Goal: Transaction & Acquisition: Book appointment/travel/reservation

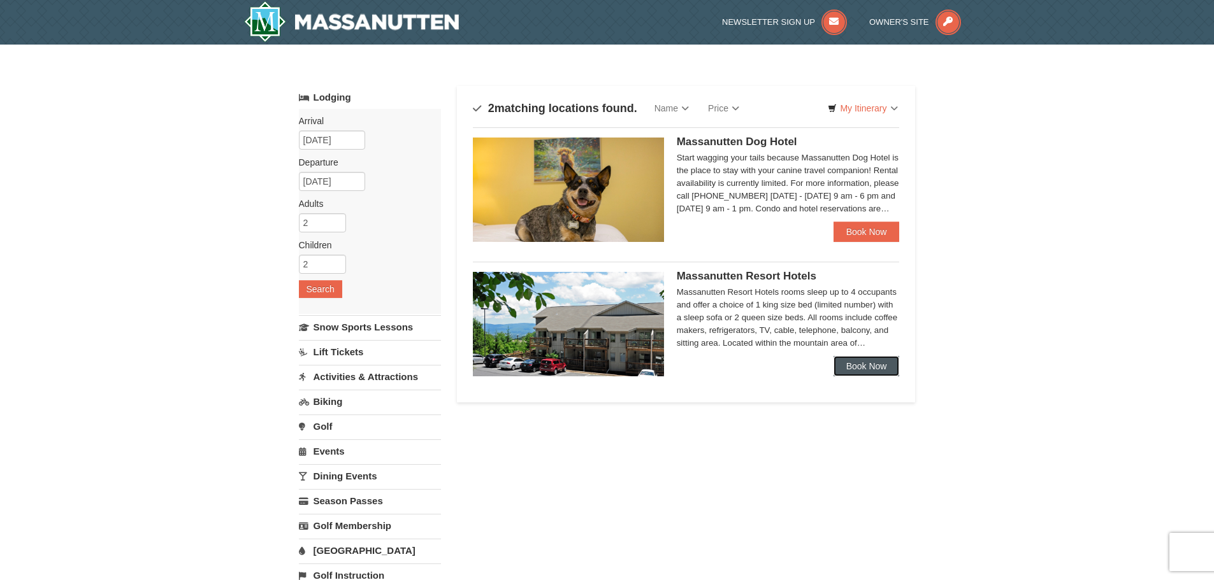
click at [873, 362] on link "Book Now" at bounding box center [866, 366] width 66 height 20
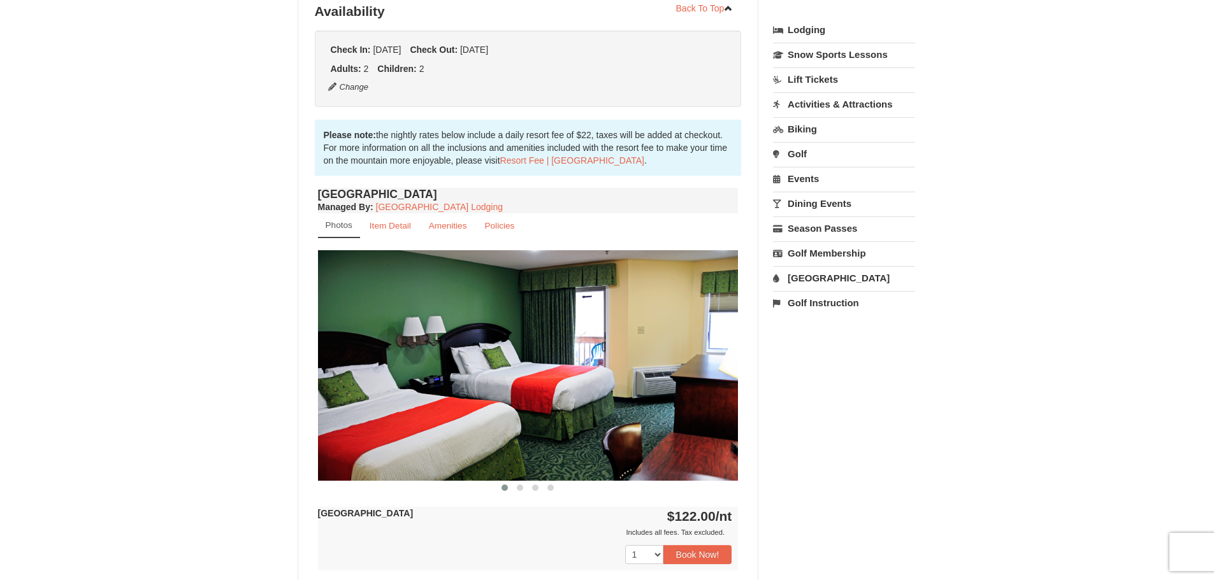
scroll to position [319, 0]
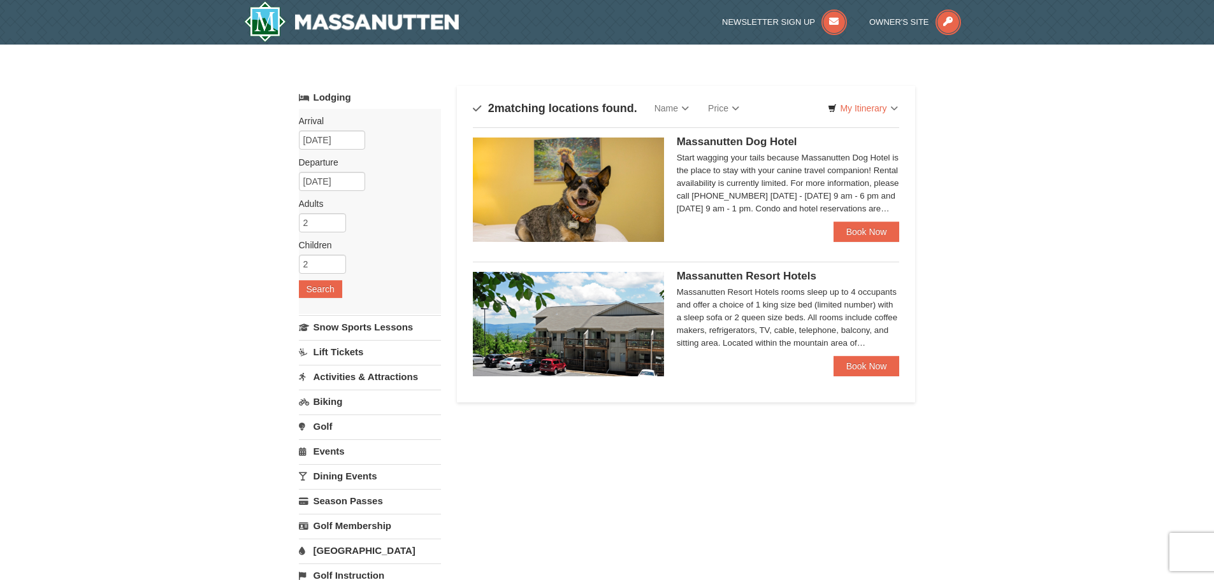
click at [852, 244] on li "Massanutten Dog Hotel Start wagging your tails because Massanutten Dog Hotel is…" at bounding box center [686, 189] width 427 height 125
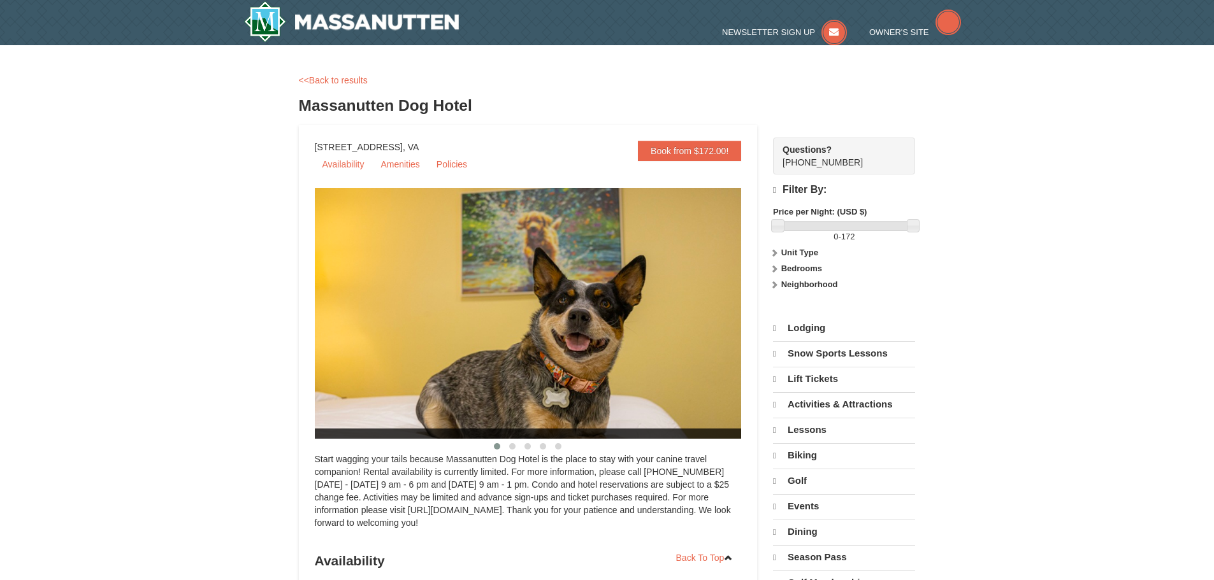
select select "9"
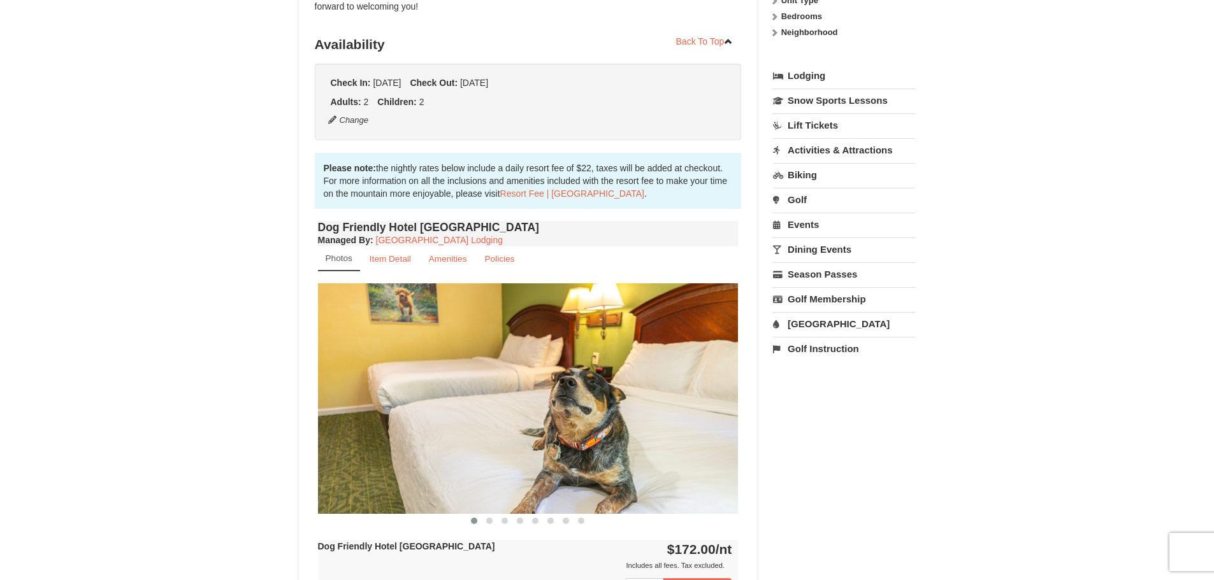
scroll to position [319, 0]
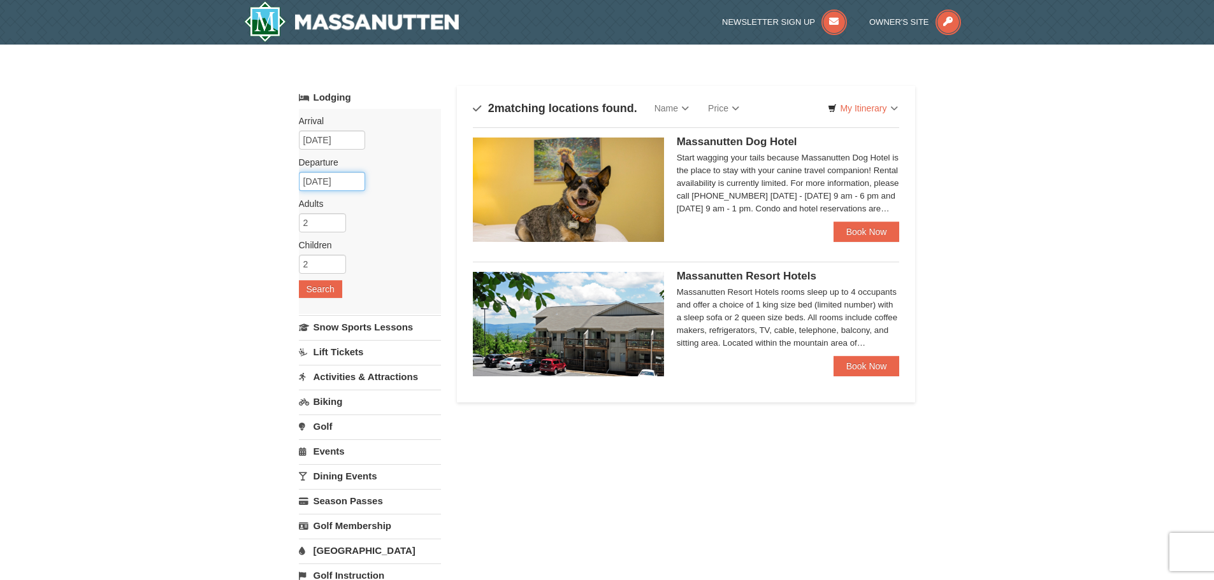
click at [333, 185] on input "11/14/2025" at bounding box center [332, 181] width 66 height 19
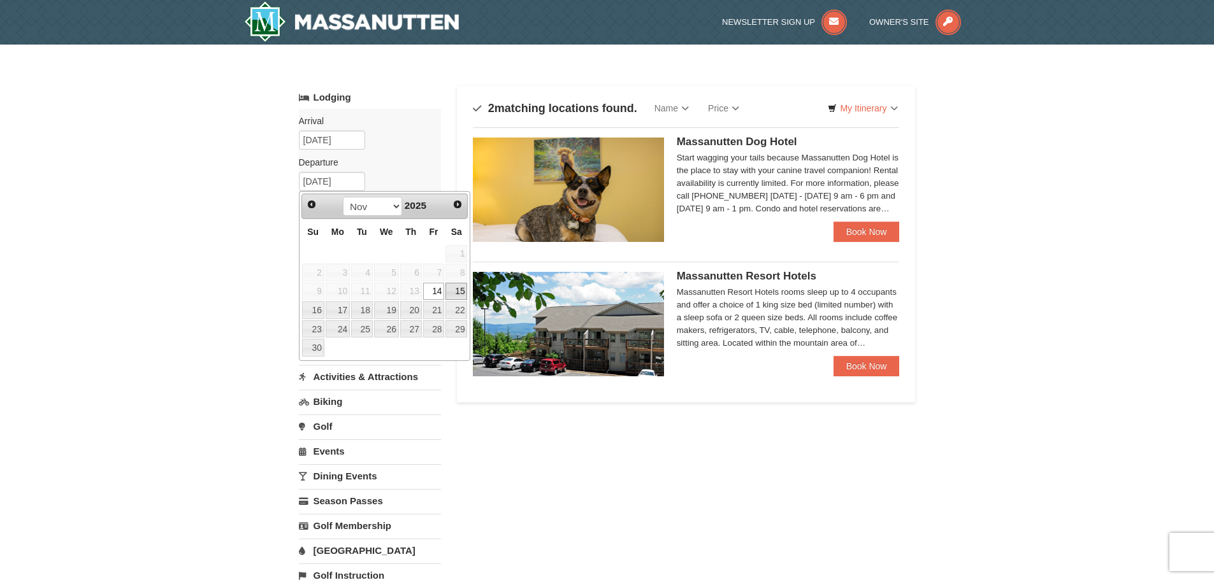
click at [459, 290] on link "15" at bounding box center [456, 292] width 22 height 18
type input "[DATE]"
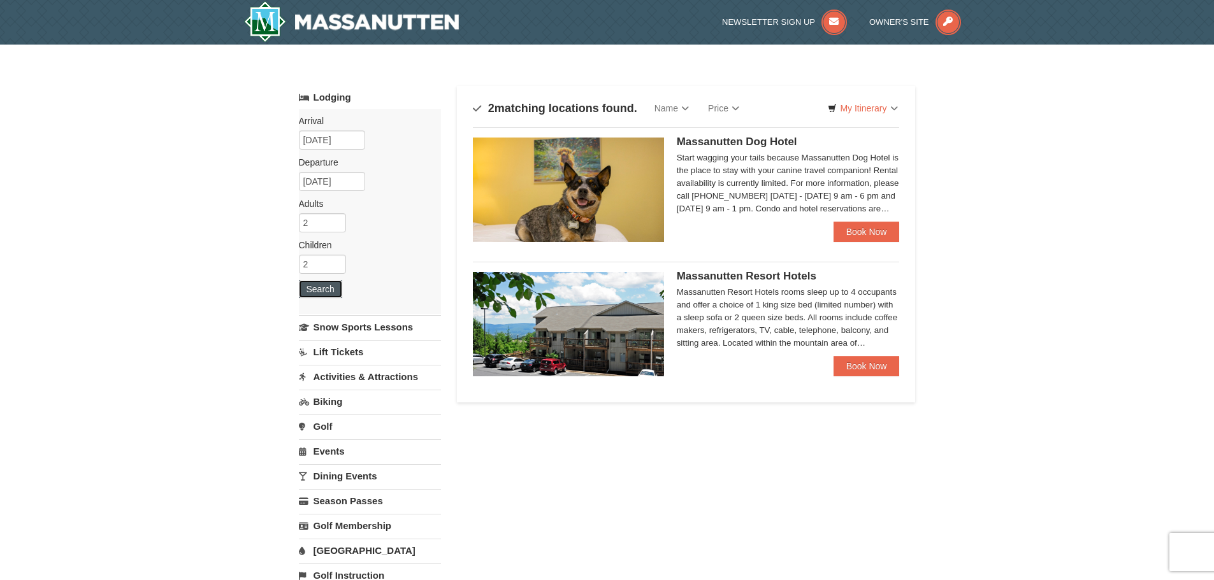
click at [318, 296] on button "Search" at bounding box center [320, 289] width 43 height 18
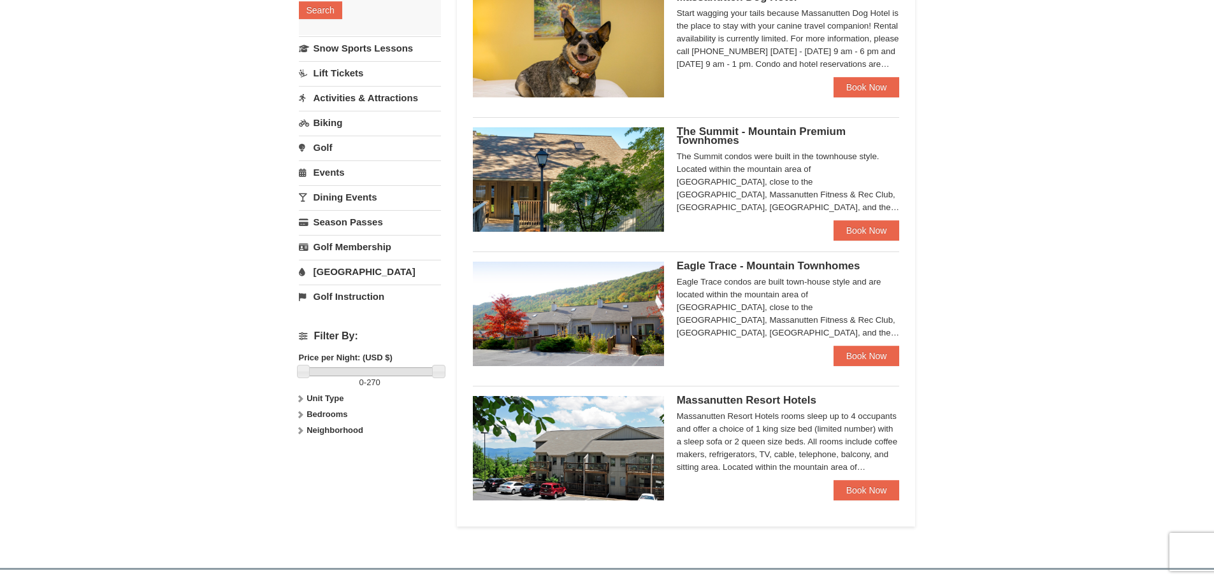
scroll to position [64, 0]
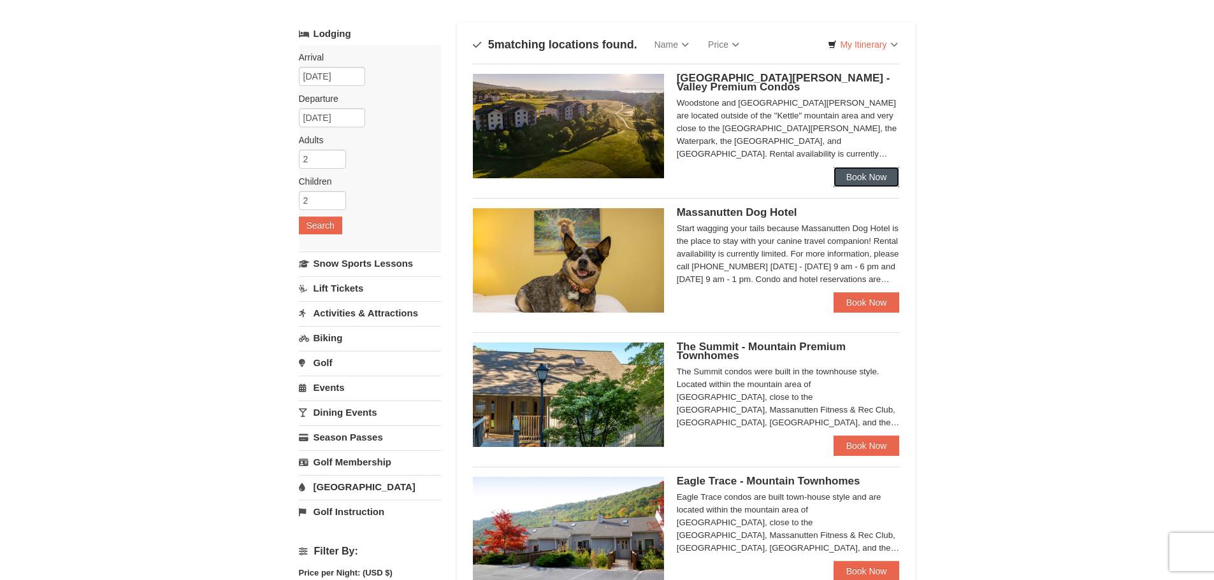
click at [852, 181] on link "Book Now" at bounding box center [866, 177] width 66 height 20
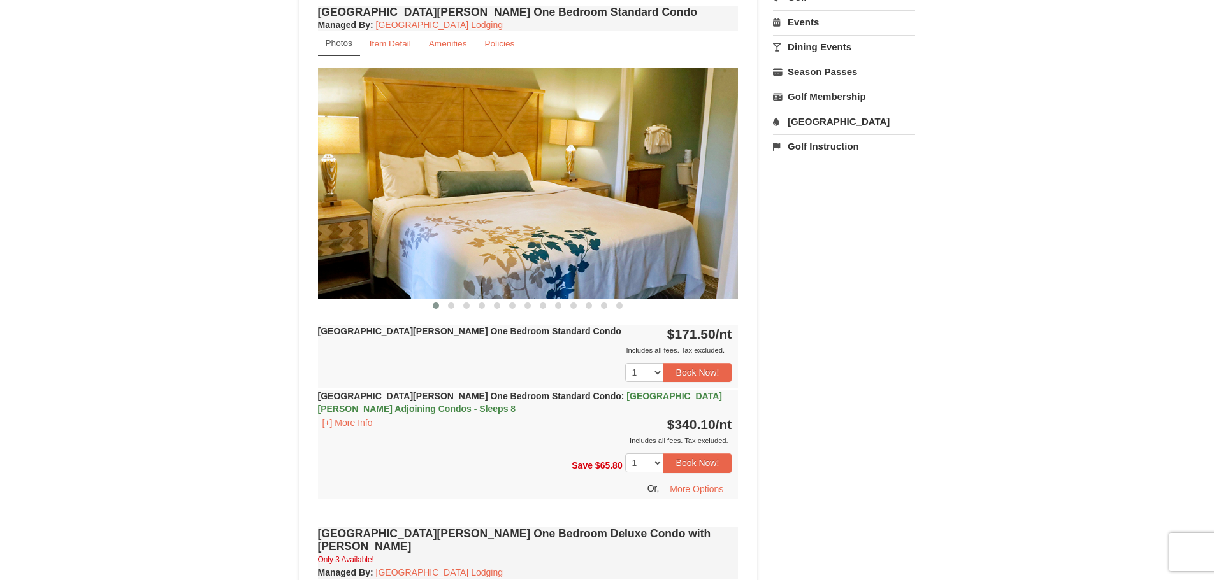
scroll to position [390, 0]
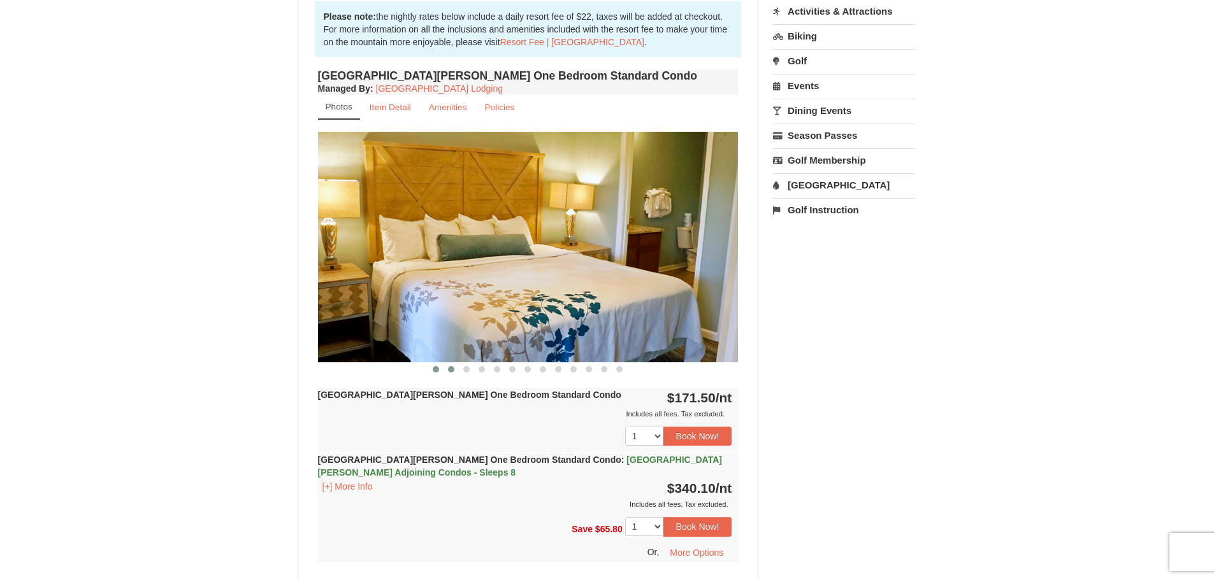
click at [452, 367] on span at bounding box center [451, 369] width 6 height 6
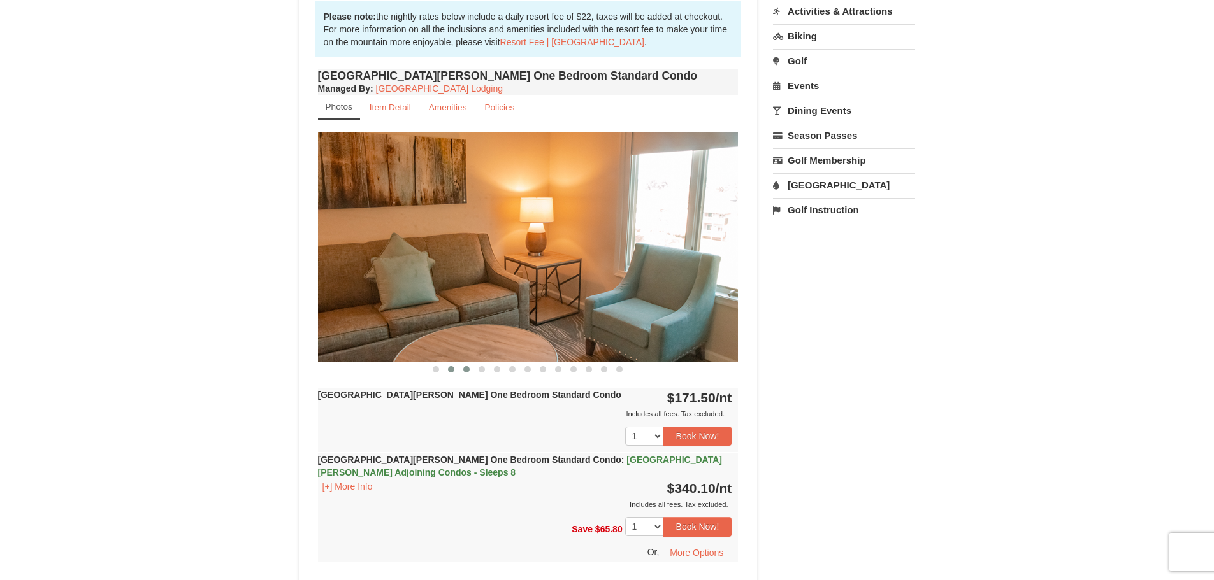
click at [463, 368] on button at bounding box center [466, 369] width 15 height 13
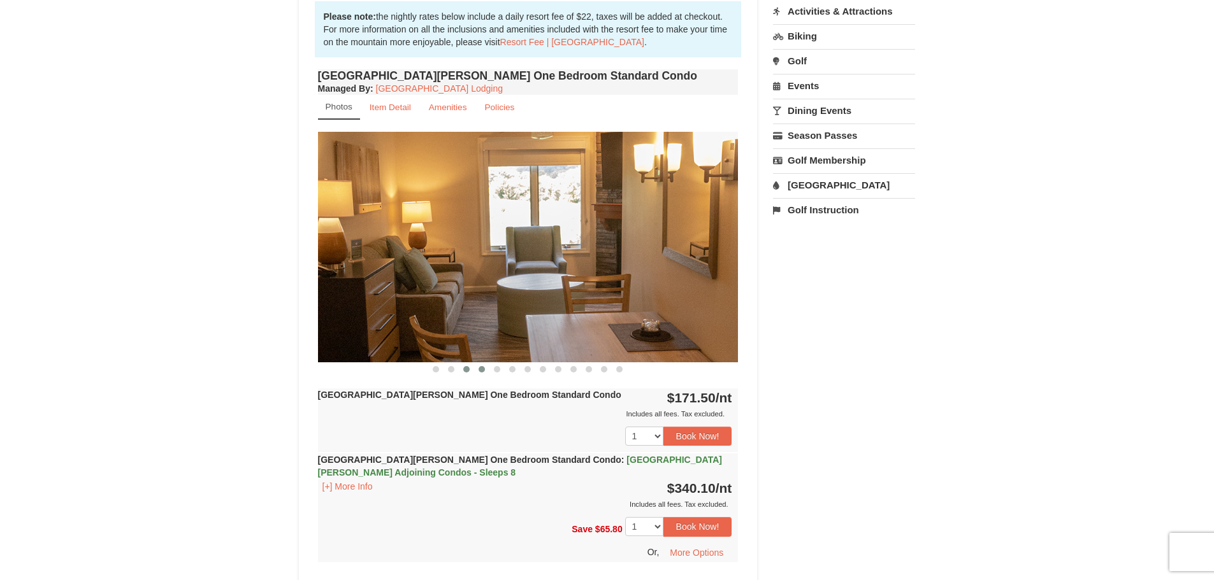
click at [482, 368] on span at bounding box center [481, 369] width 6 height 6
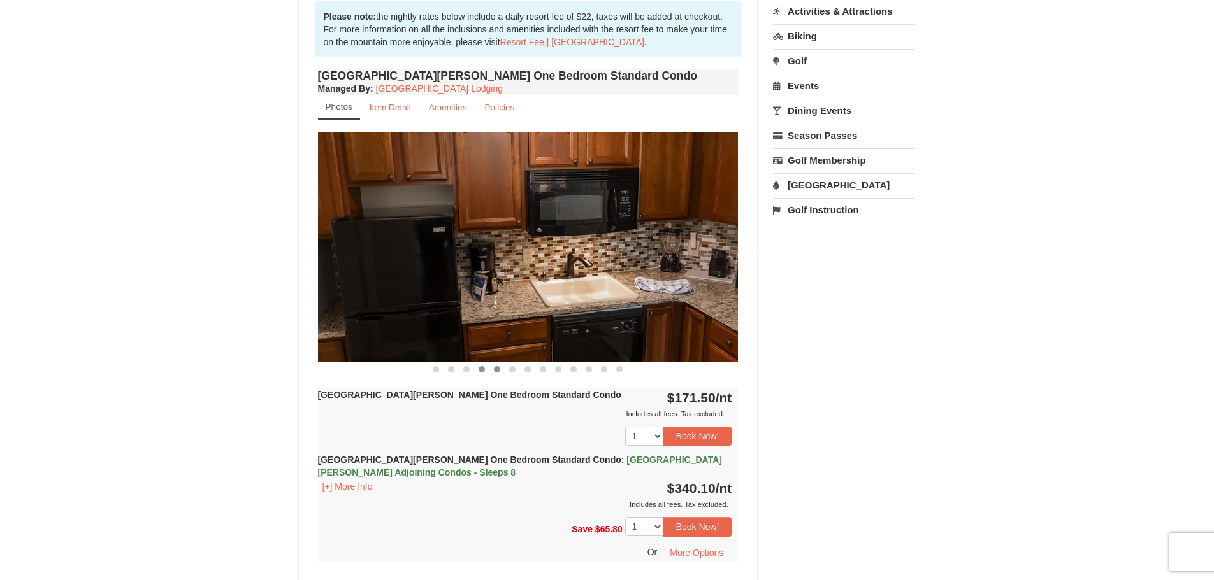
click at [499, 370] on span at bounding box center [497, 369] width 6 height 6
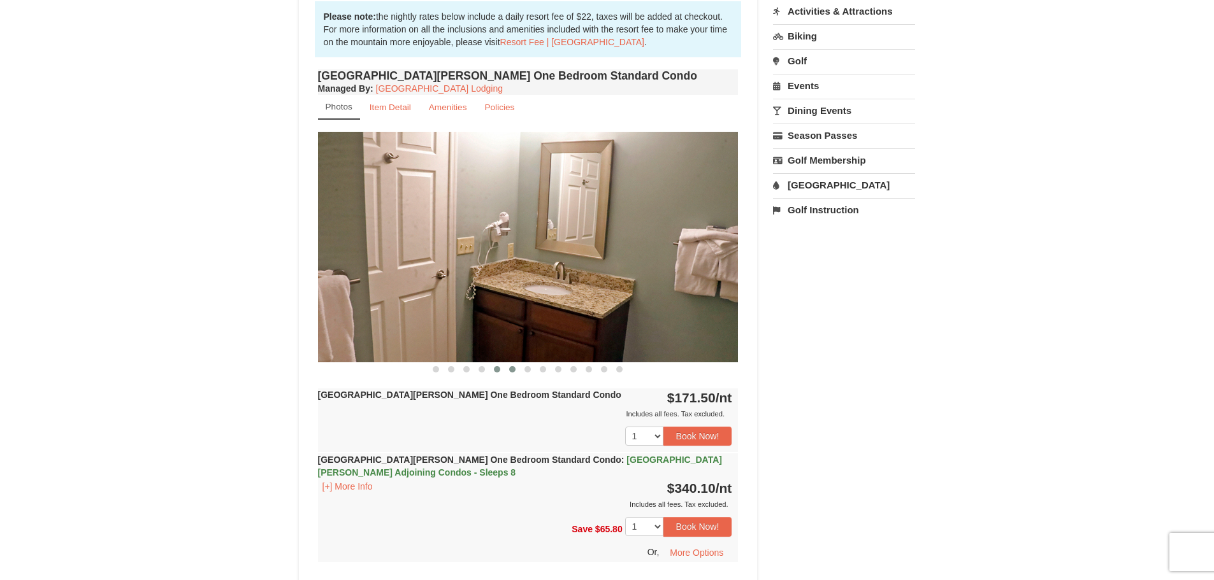
click at [517, 372] on button at bounding box center [512, 369] width 15 height 13
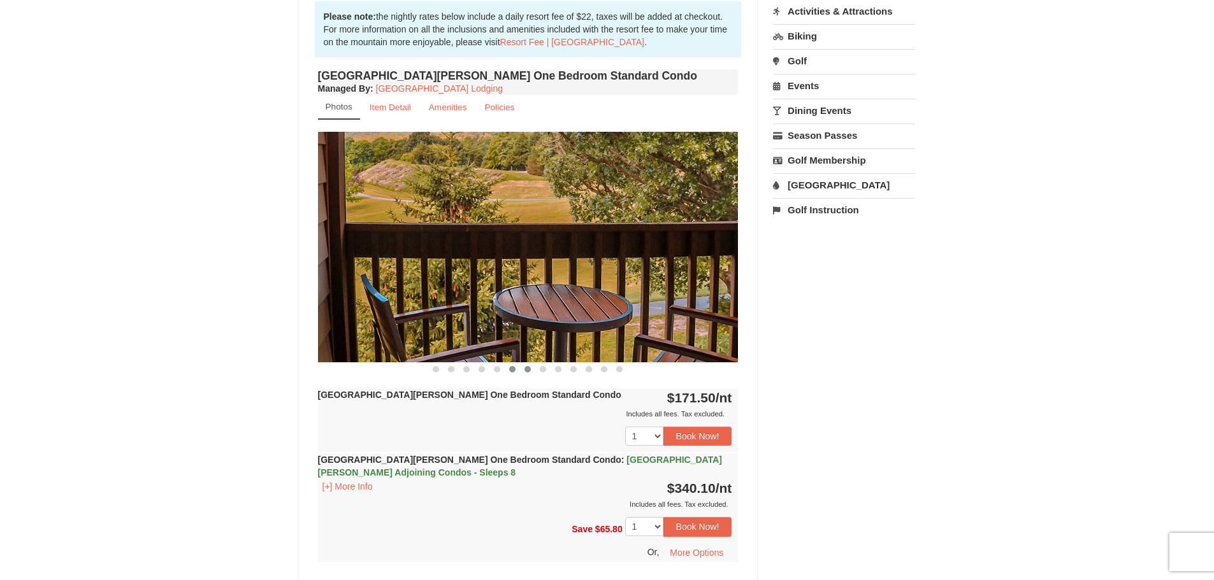
click at [529, 373] on button at bounding box center [527, 369] width 15 height 13
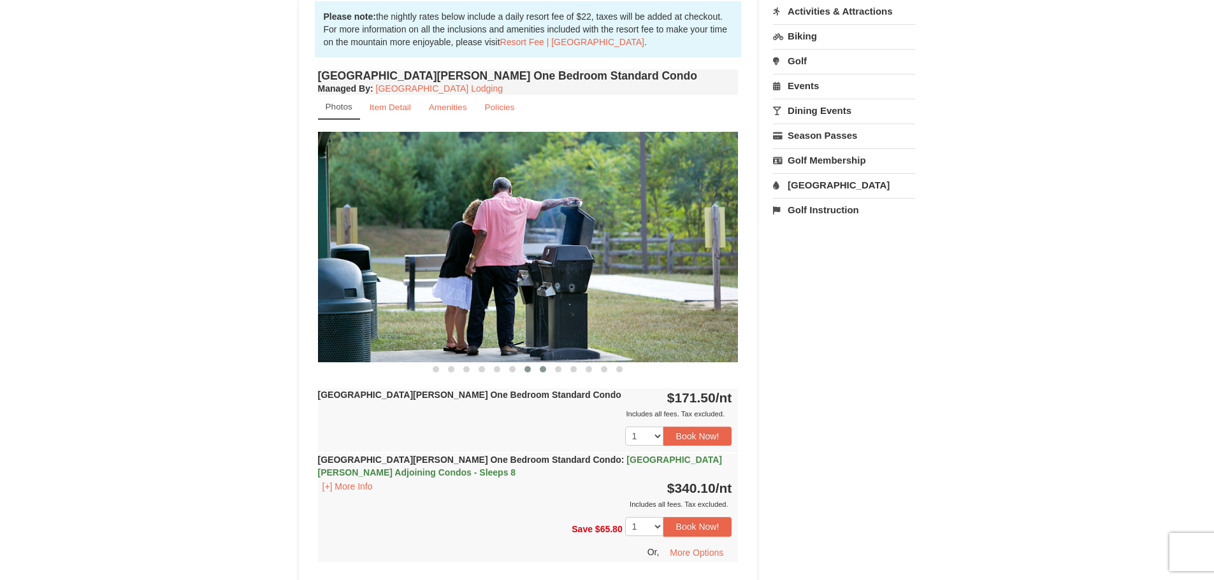
click at [543, 374] on button at bounding box center [542, 369] width 15 height 13
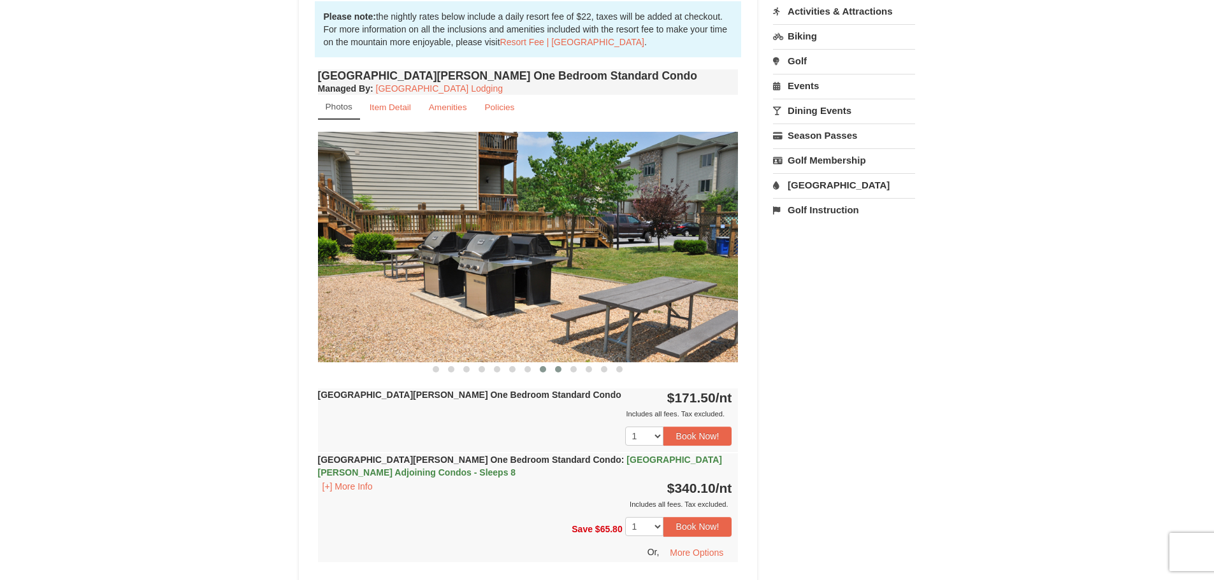
click at [559, 374] on button at bounding box center [557, 369] width 15 height 13
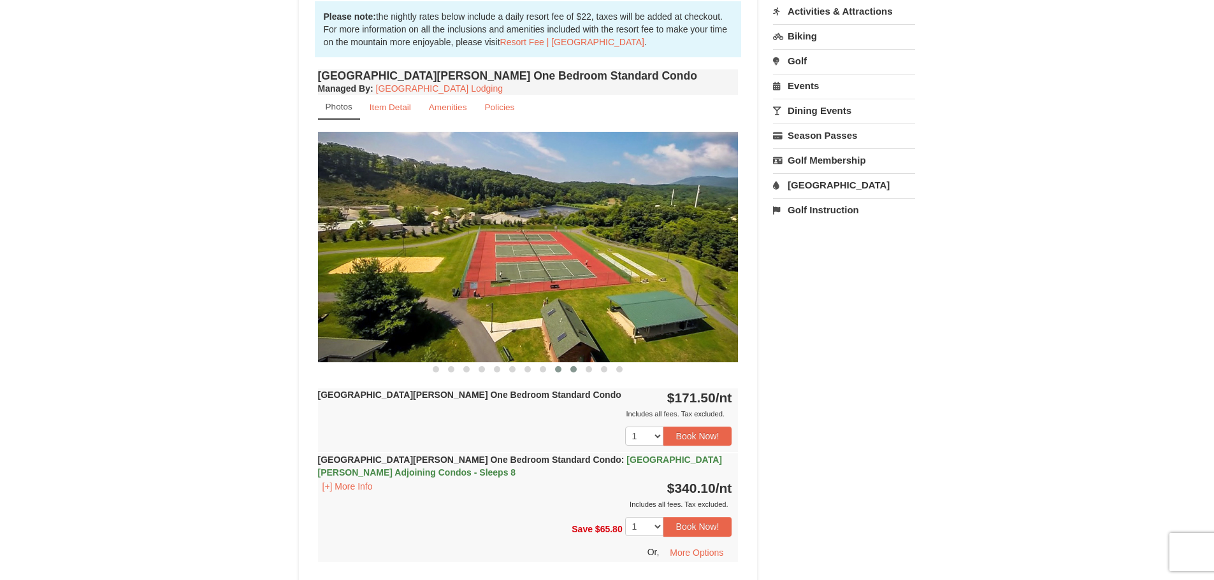
click at [573, 374] on button at bounding box center [573, 369] width 15 height 13
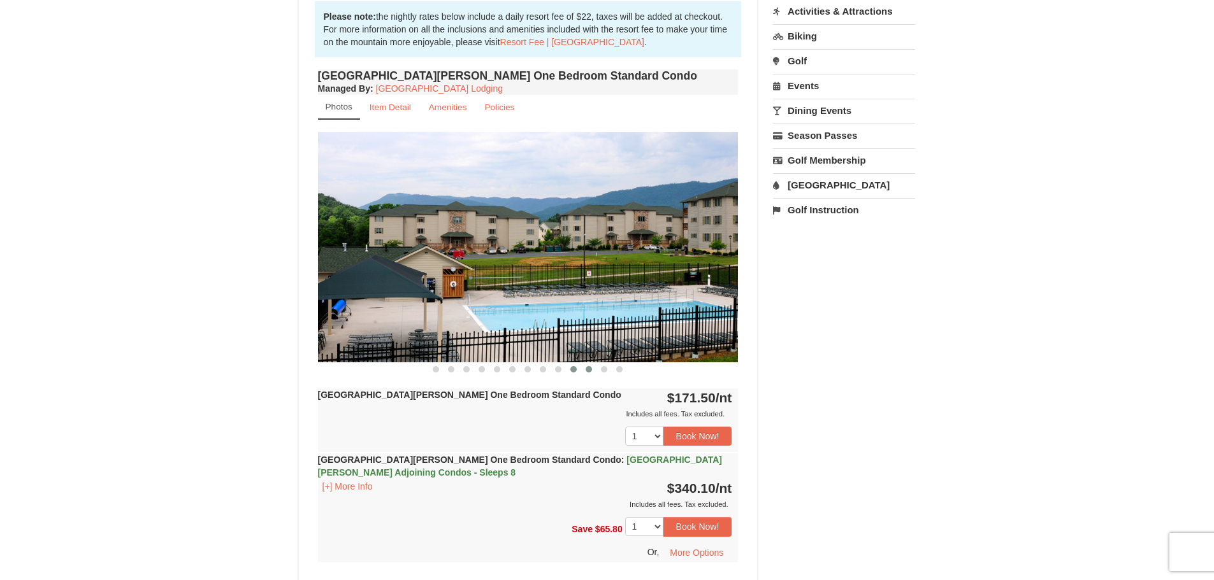
click at [589, 374] on button at bounding box center [588, 369] width 15 height 13
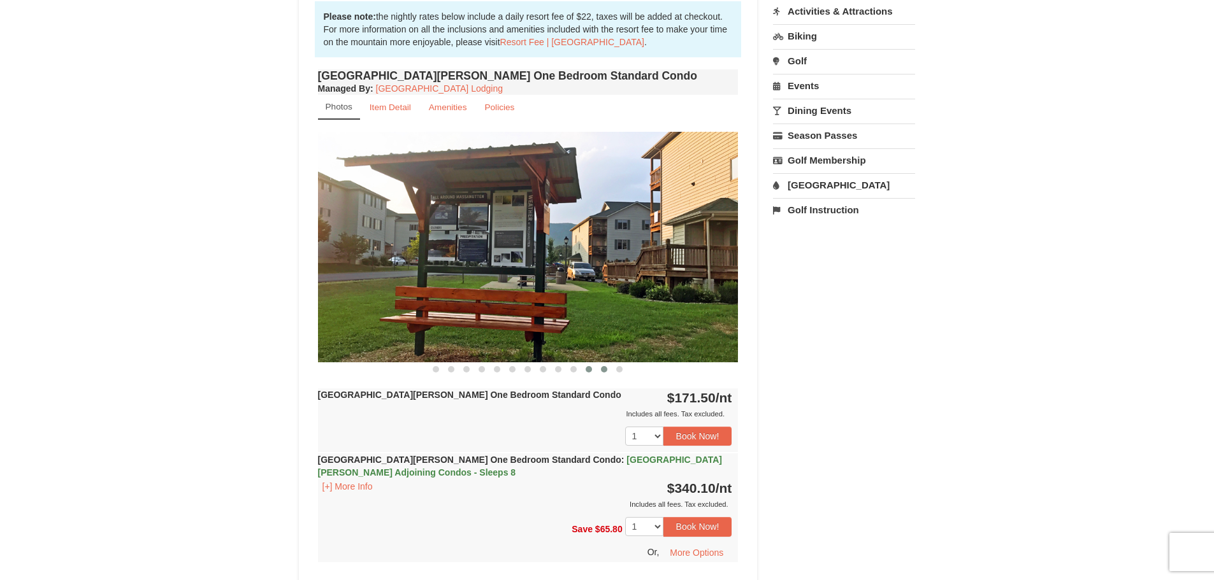
click at [609, 374] on button at bounding box center [603, 369] width 15 height 13
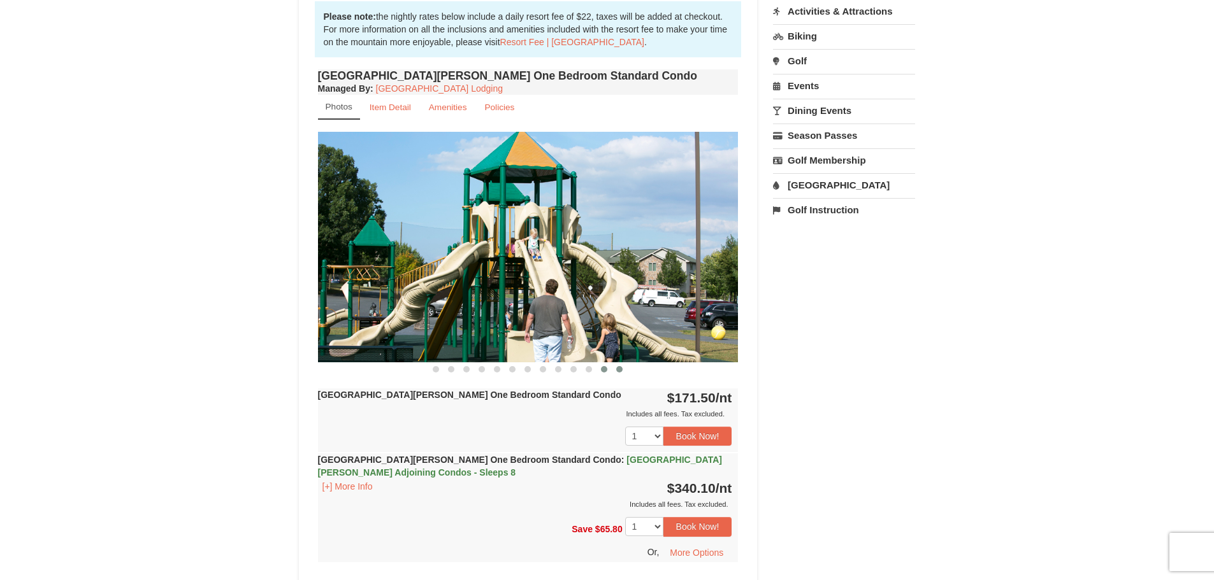
click at [619, 374] on button at bounding box center [619, 369] width 15 height 13
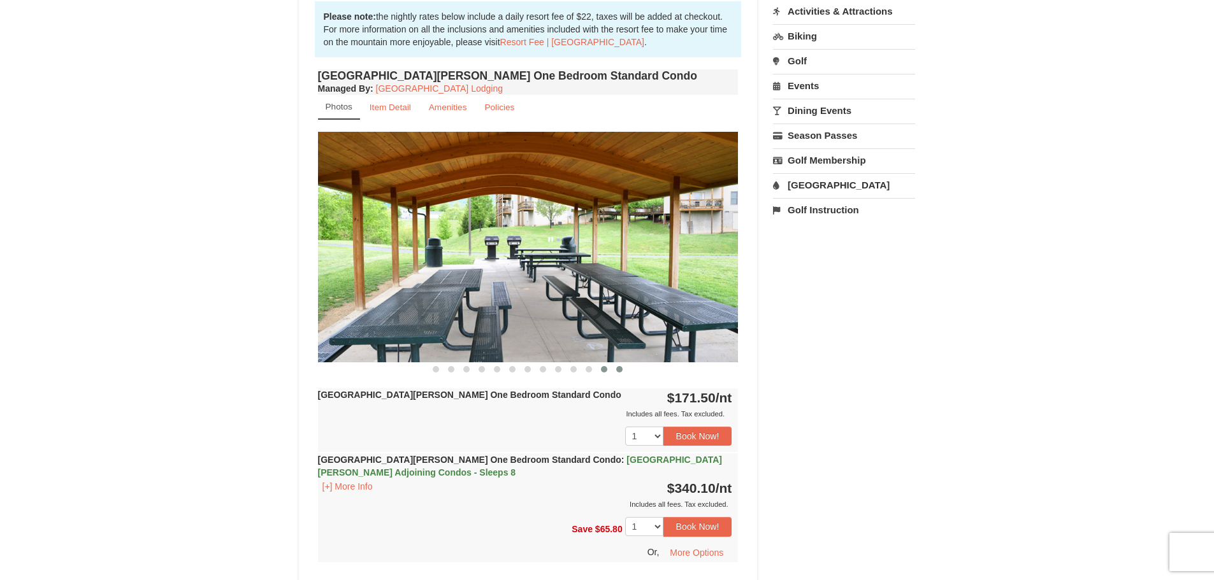
click at [602, 371] on span at bounding box center [604, 369] width 6 height 6
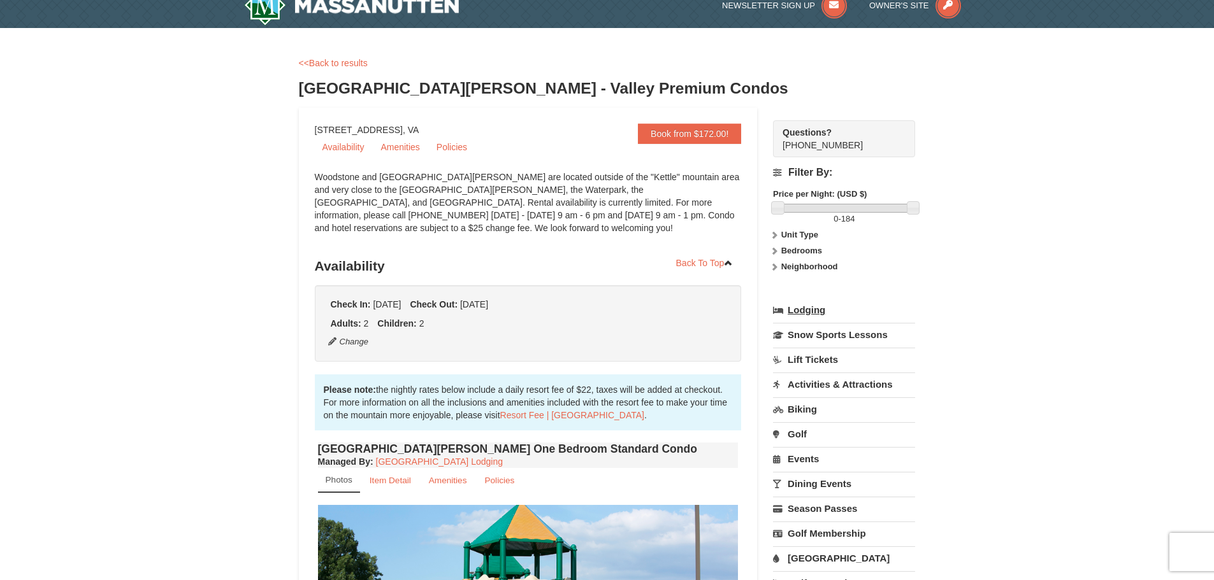
scroll to position [0, 0]
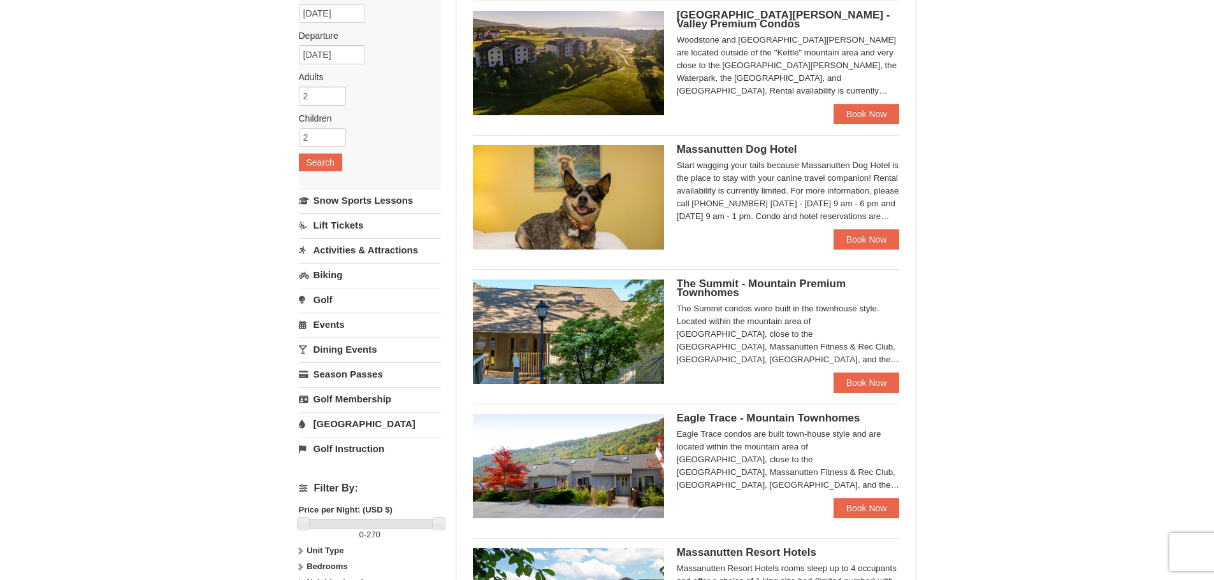
scroll to position [127, 0]
click at [866, 386] on link "Book Now" at bounding box center [866, 382] width 66 height 20
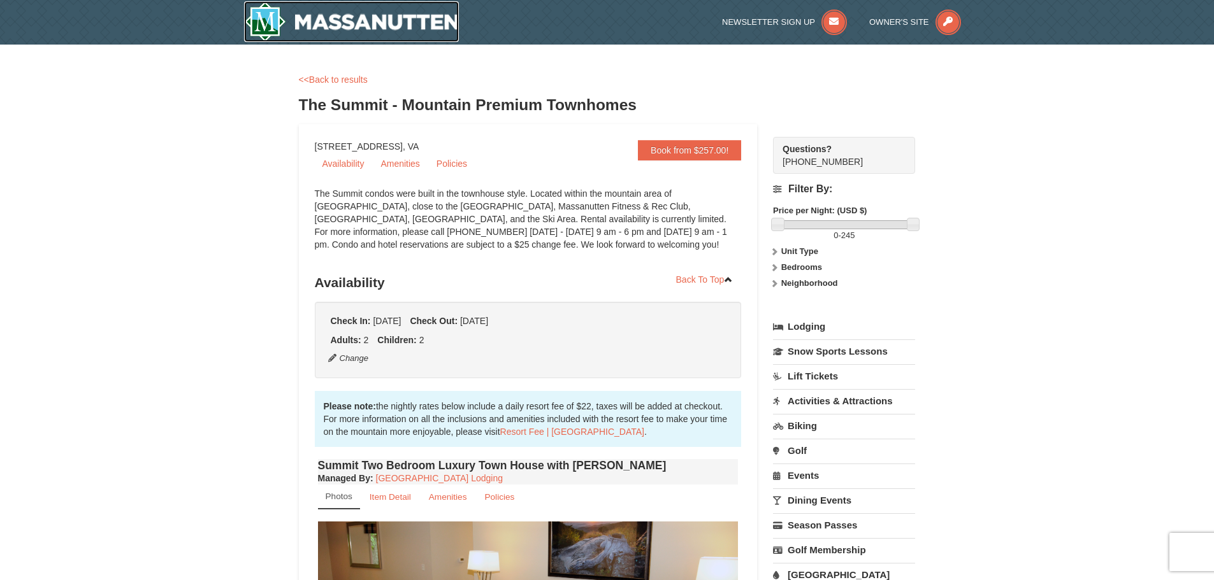
click at [324, 30] on img at bounding box center [351, 21] width 215 height 41
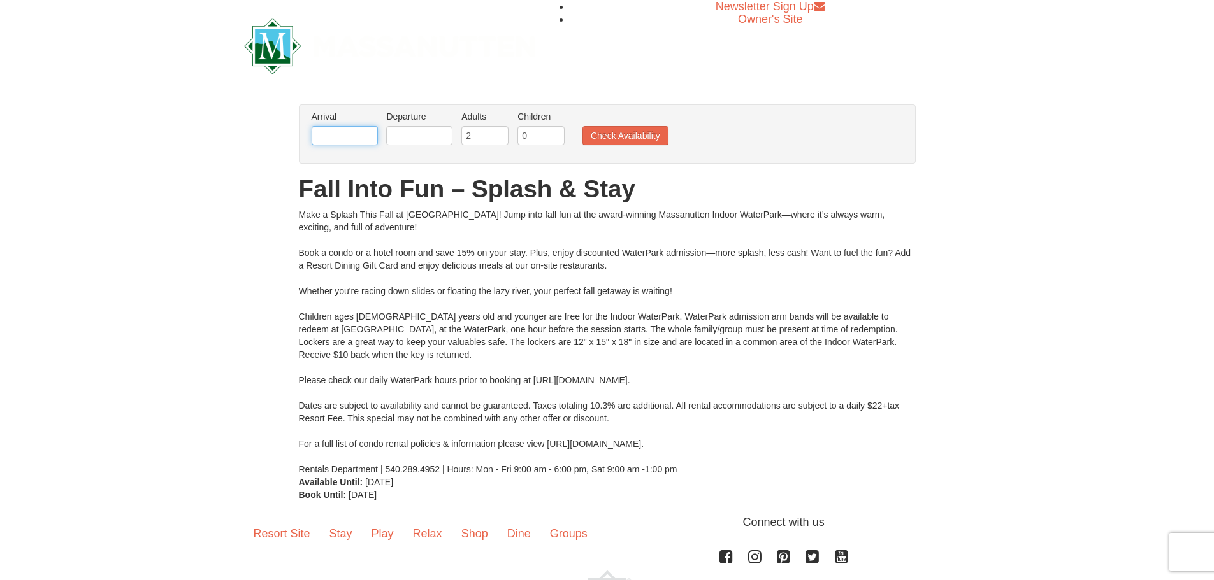
click at [361, 132] on input "text" at bounding box center [345, 135] width 66 height 19
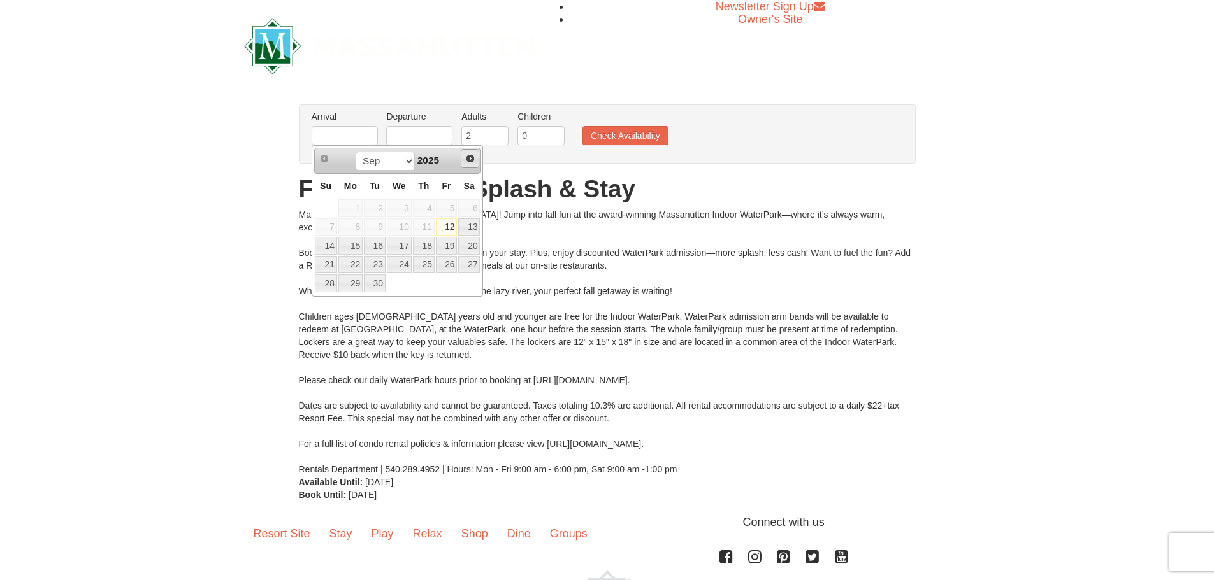
click at [473, 159] on span "Next" at bounding box center [470, 159] width 10 height 10
click at [428, 241] on link "16" at bounding box center [424, 246] width 22 height 18
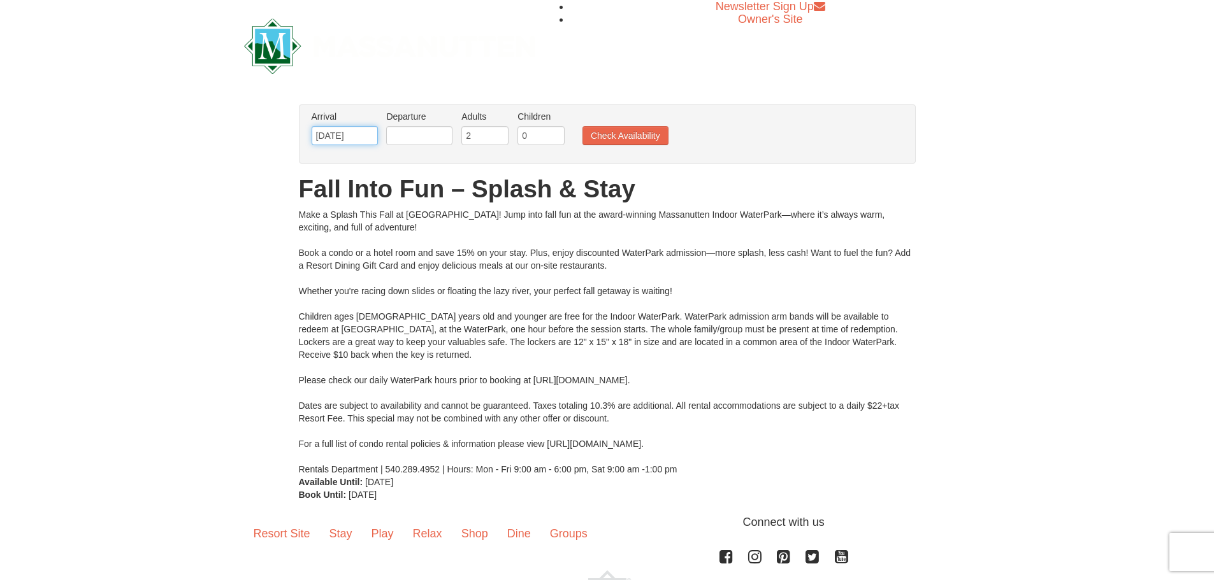
click at [342, 138] on input "10/16/2025" at bounding box center [345, 135] width 66 height 19
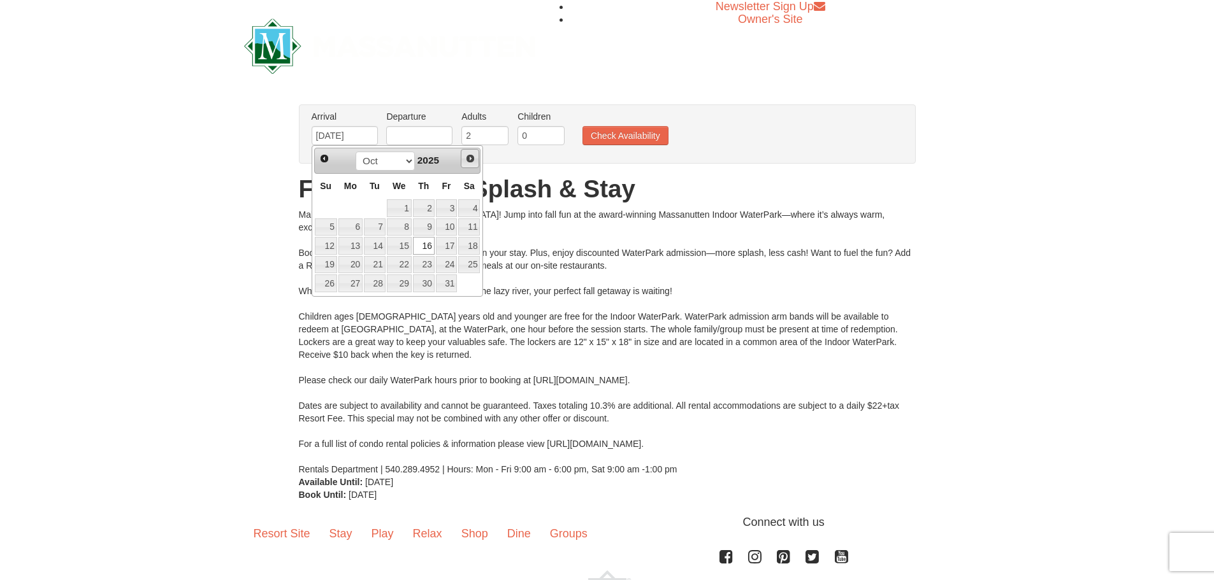
click at [476, 159] on link "Next" at bounding box center [470, 158] width 19 height 19
click at [432, 245] on link "13" at bounding box center [424, 246] width 22 height 18
type input "11/13/2025"
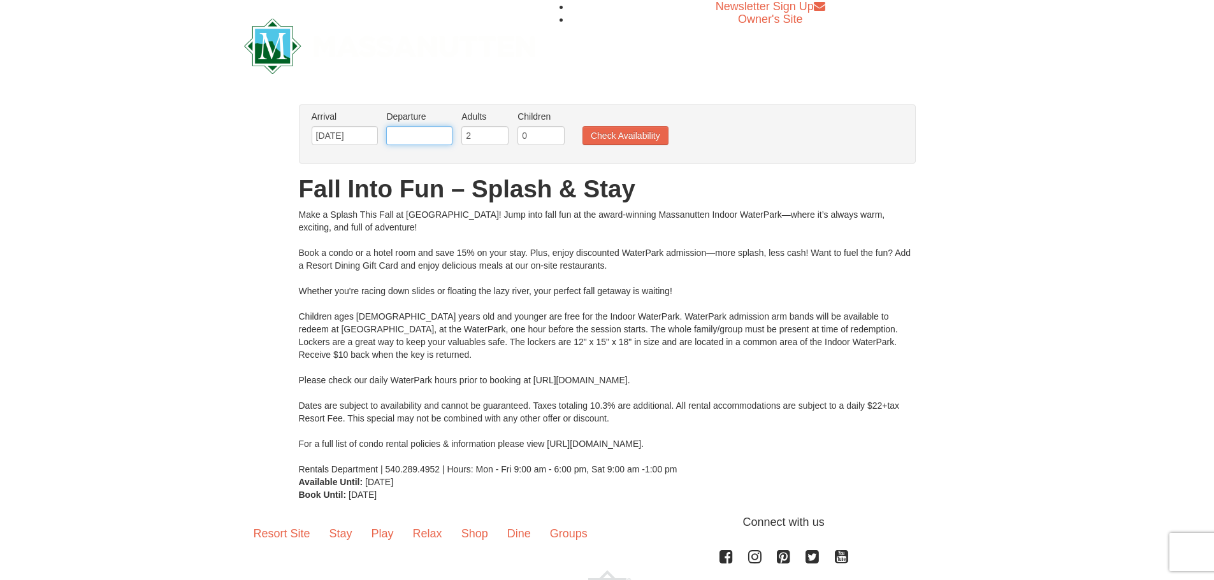
click at [438, 134] on input "text" at bounding box center [419, 135] width 66 height 19
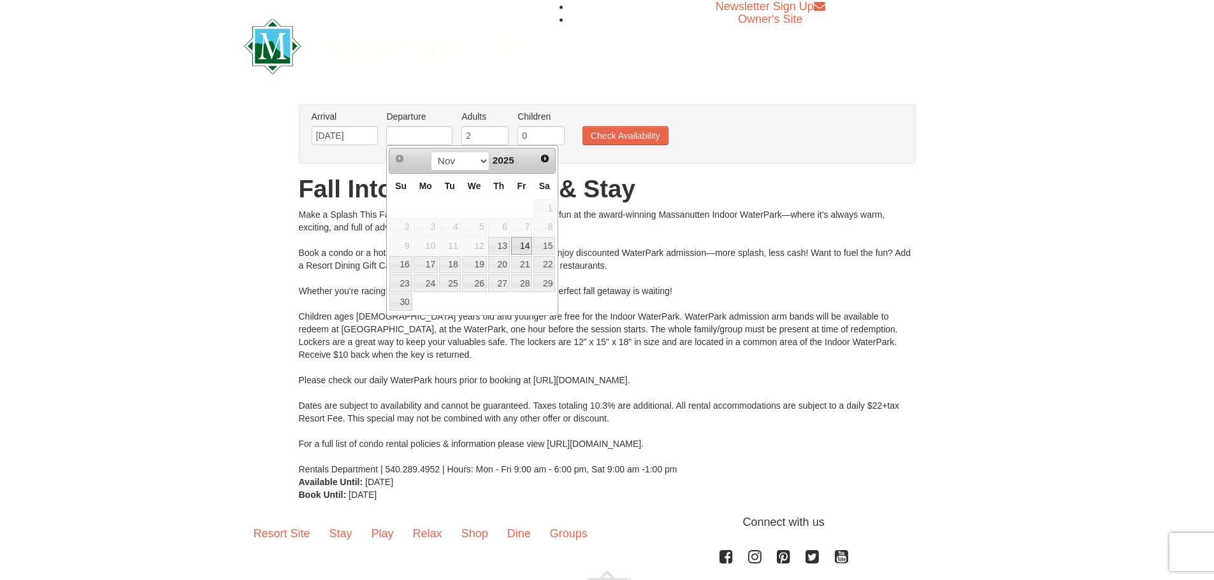
click at [521, 244] on link "14" at bounding box center [522, 246] width 22 height 18
type input "11/14/2025"
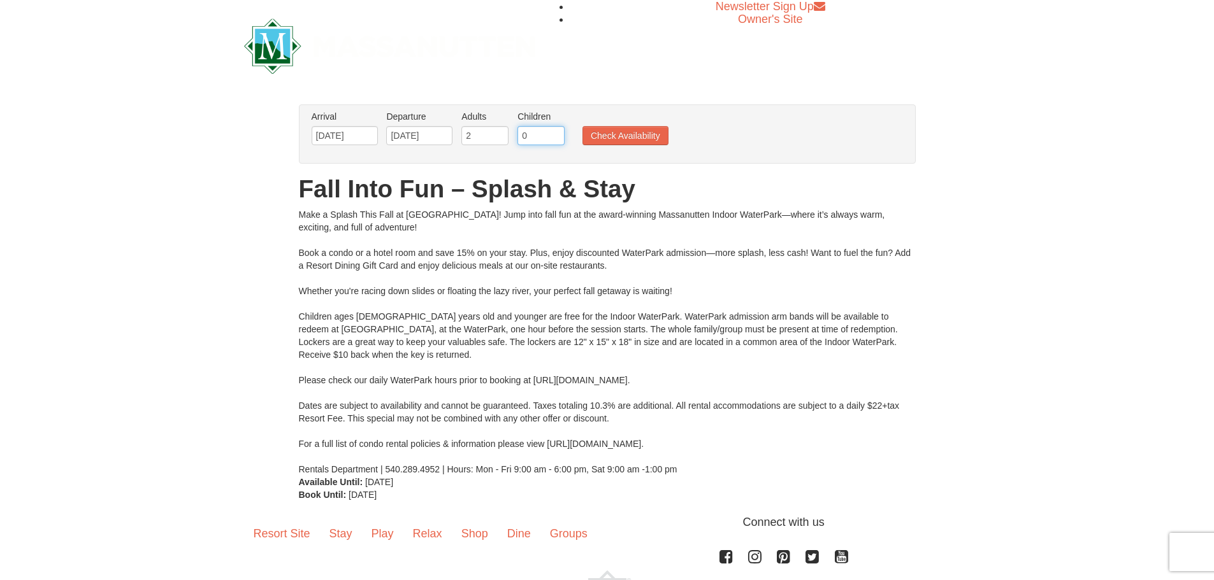
drag, startPoint x: 537, startPoint y: 136, endPoint x: 465, endPoint y: 136, distance: 72.0
click at [466, 136] on ul "Arrival Please format dates MM/DD/YYYY Please format dates MM/DD/YYYY 11/13/202…" at bounding box center [600, 130] width 584 height 41
type input "2"
click at [623, 134] on button "Check Availability" at bounding box center [625, 135] width 86 height 19
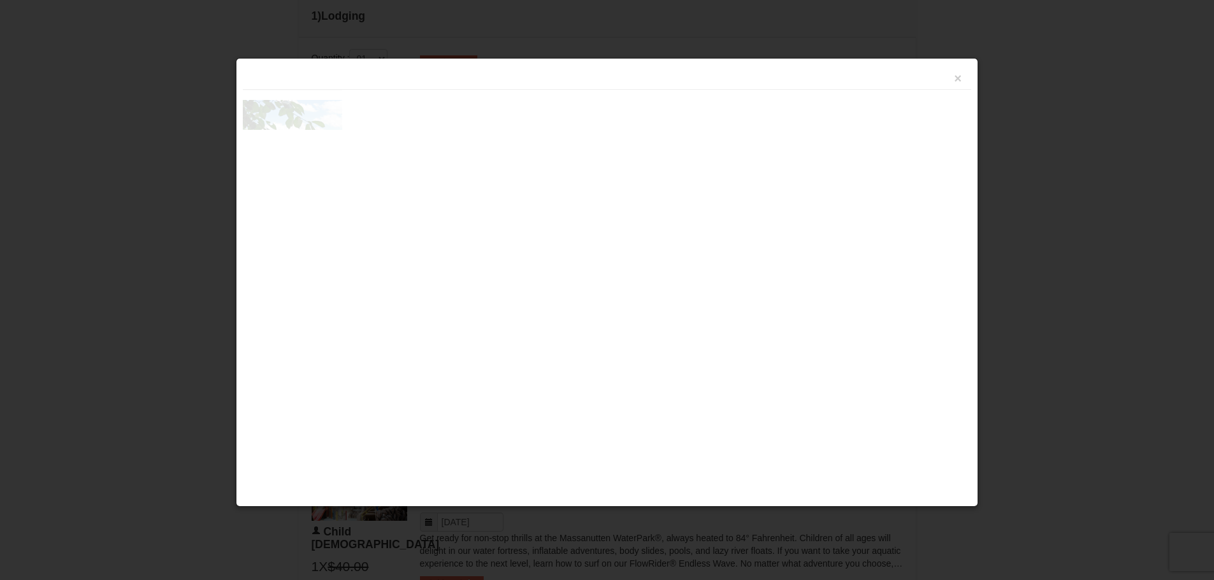
scroll to position [543, 0]
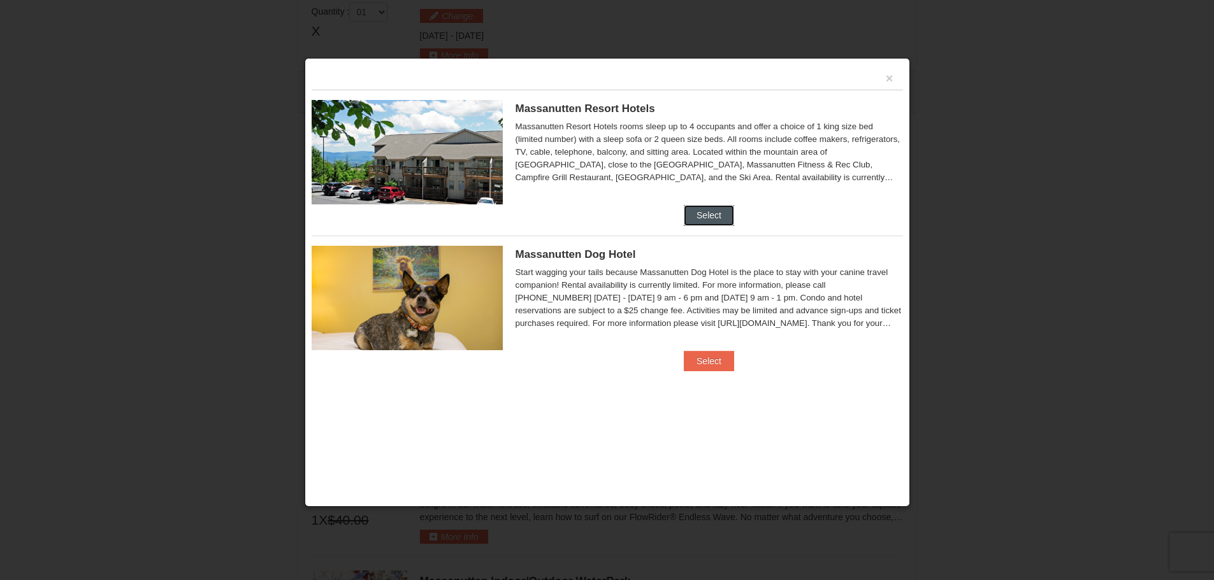
click at [715, 217] on button "Select" at bounding box center [709, 215] width 50 height 20
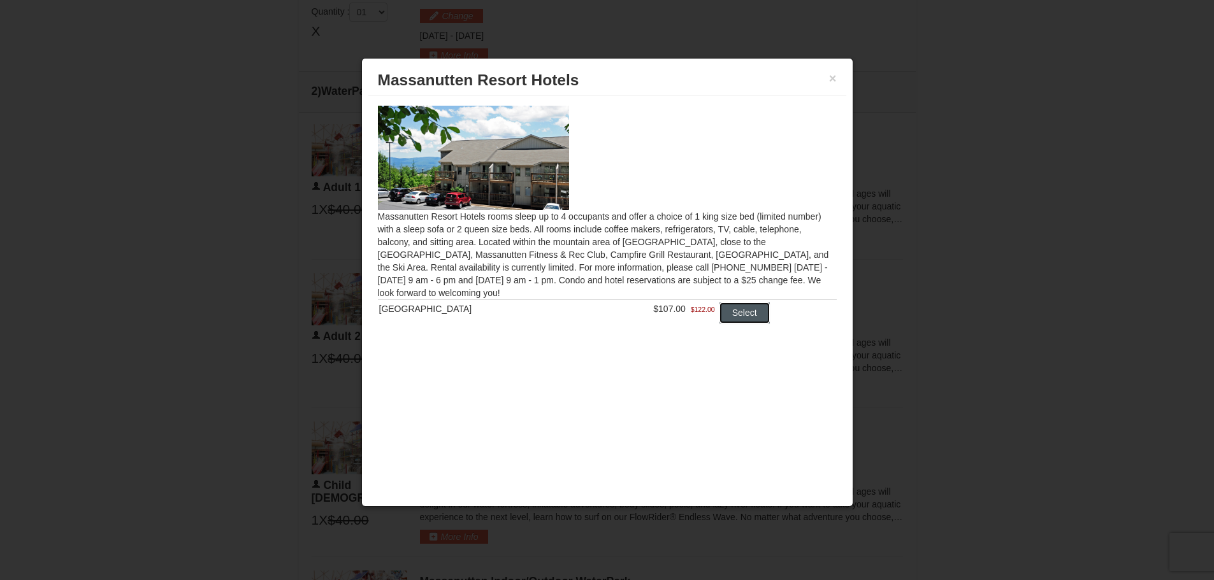
click at [736, 319] on button "Select" at bounding box center [744, 313] width 50 height 20
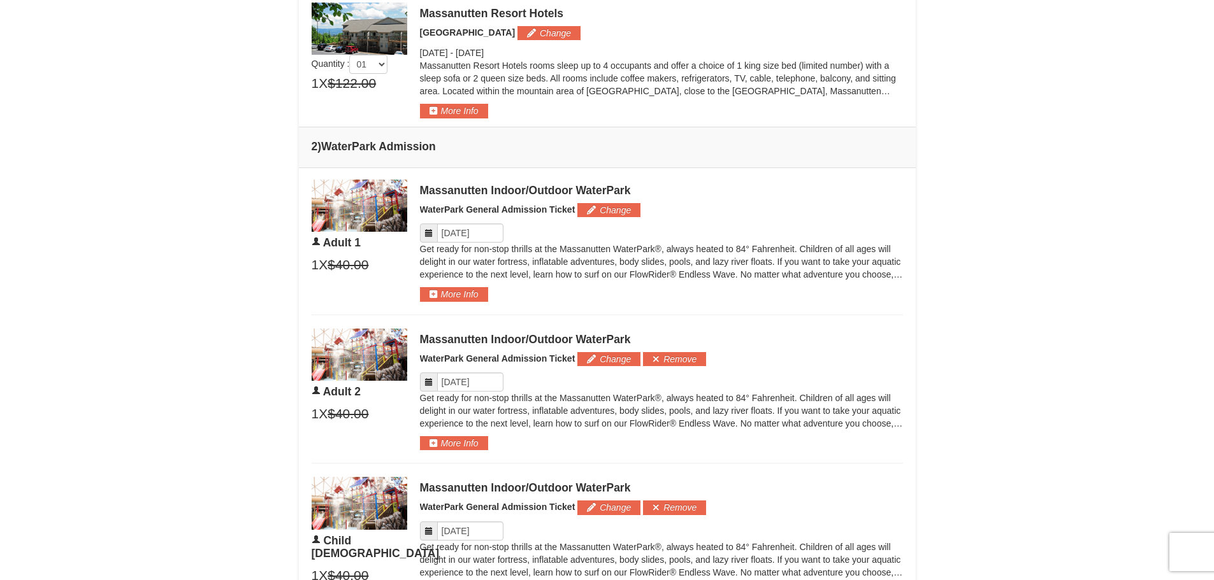
click at [736, 319] on td "×" at bounding box center [607, 462] width 617 height 589
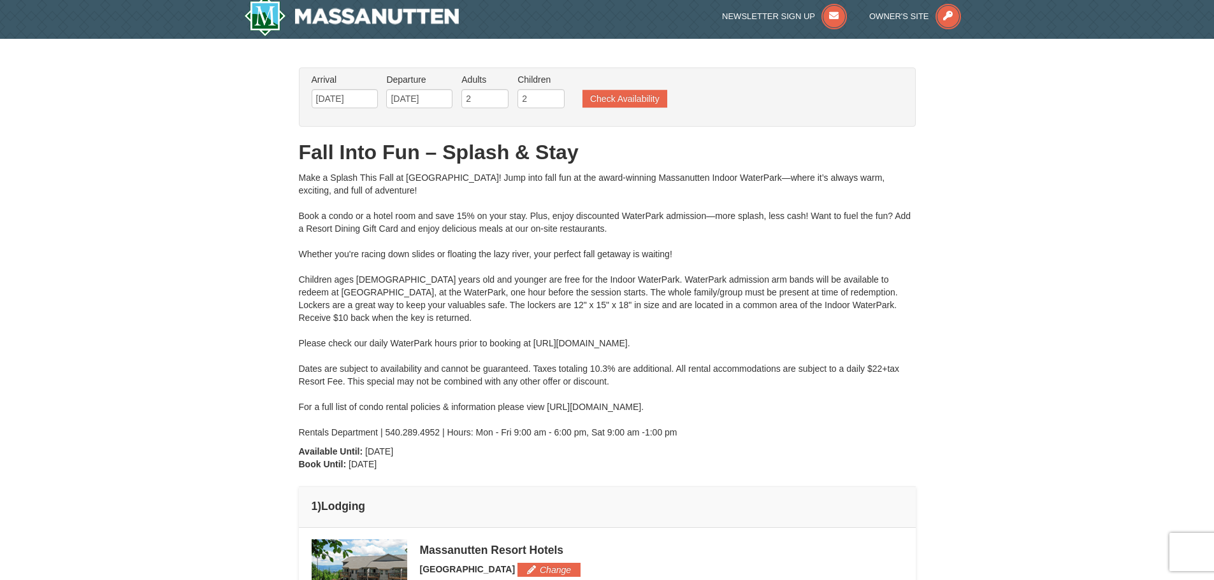
scroll to position [0, 0]
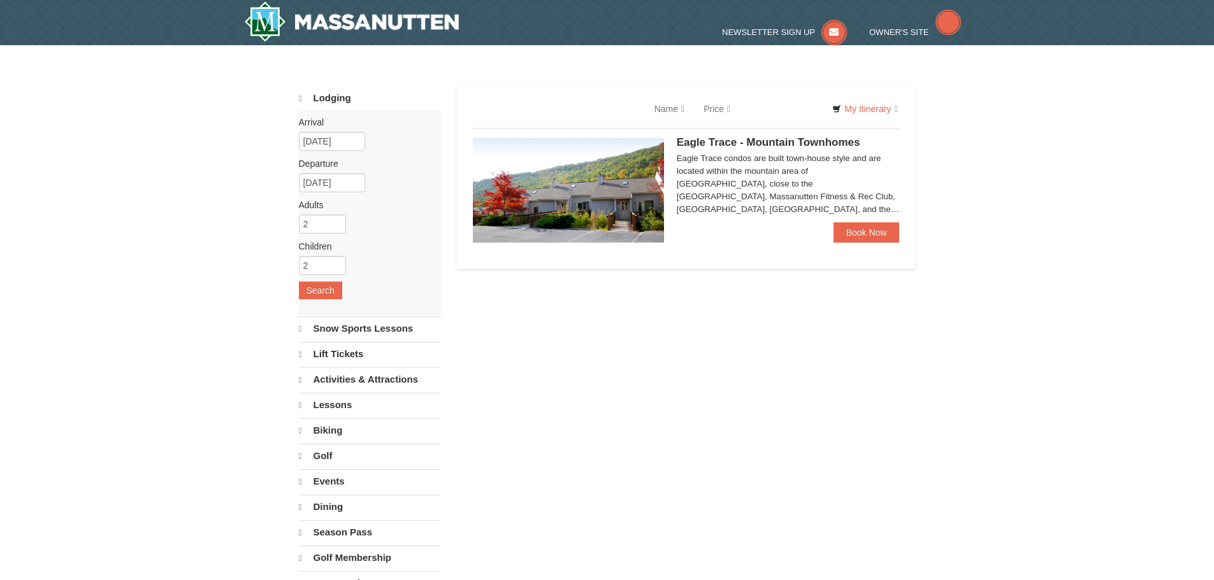
select select "9"
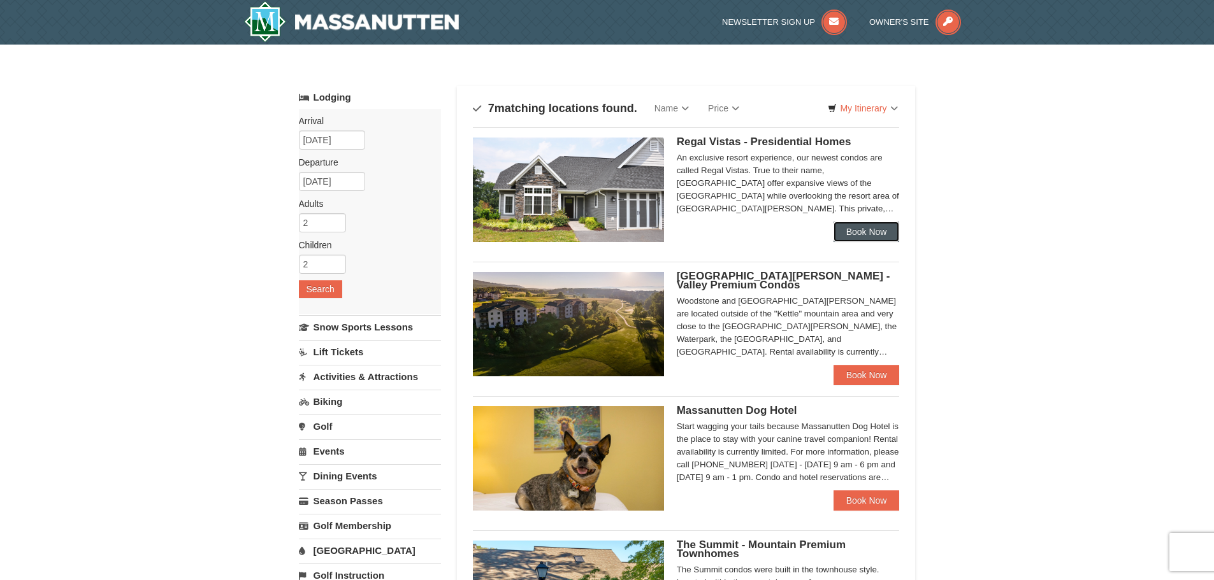
click at [861, 234] on link "Book Now" at bounding box center [866, 232] width 66 height 20
click at [893, 366] on link "Book Now" at bounding box center [866, 375] width 66 height 20
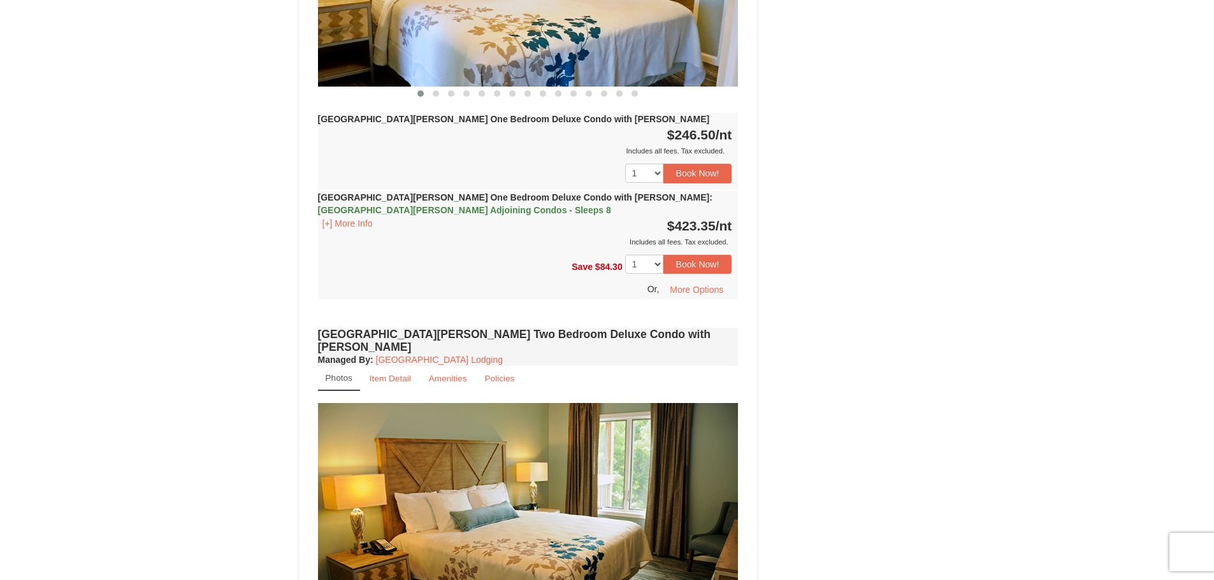
scroll to position [1455, 0]
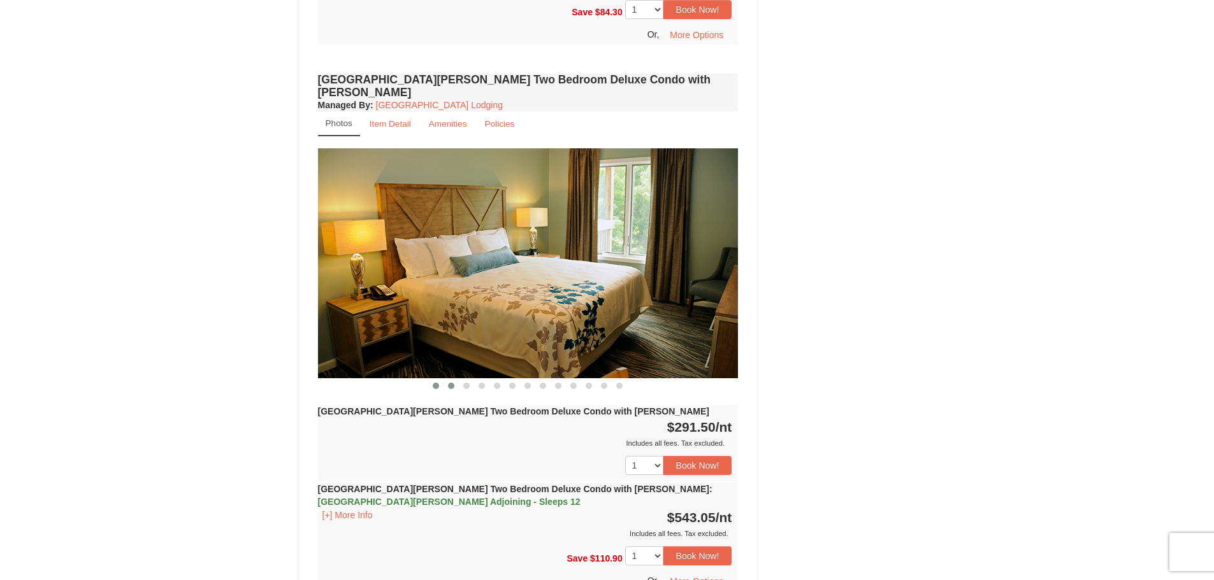
click at [449, 380] on button at bounding box center [450, 386] width 15 height 13
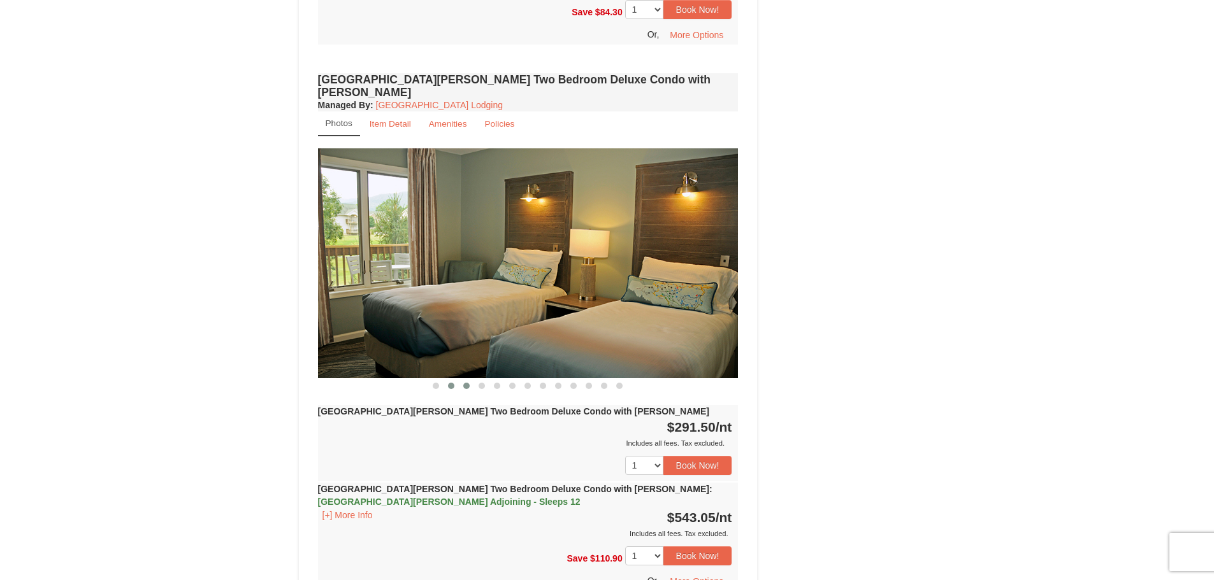
click at [464, 383] on span at bounding box center [466, 386] width 6 height 6
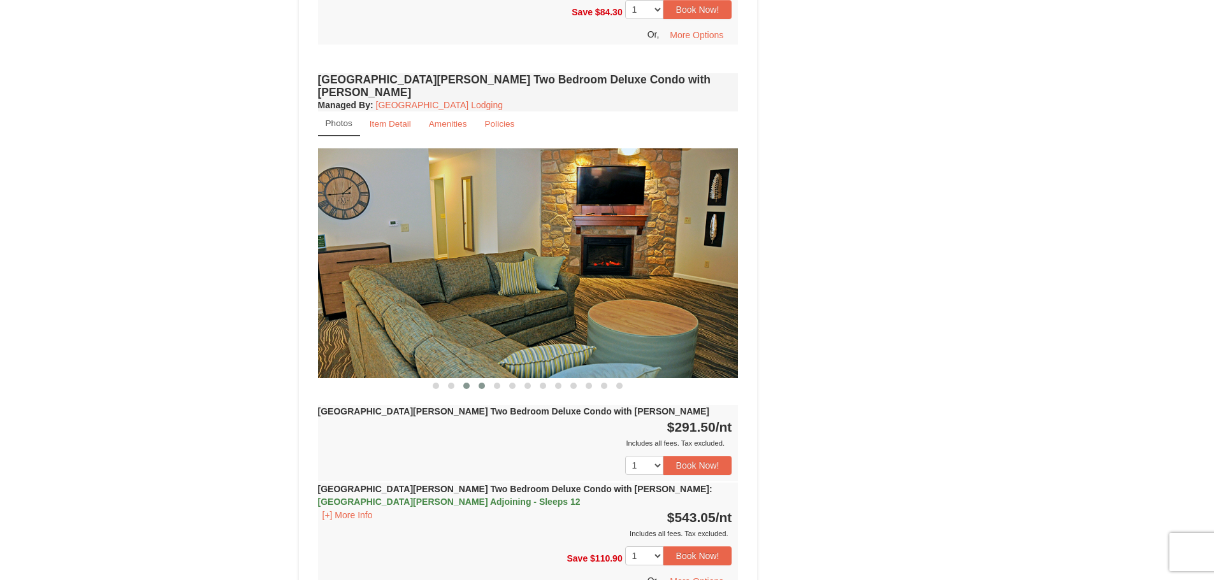
click at [480, 383] on span at bounding box center [481, 386] width 6 height 6
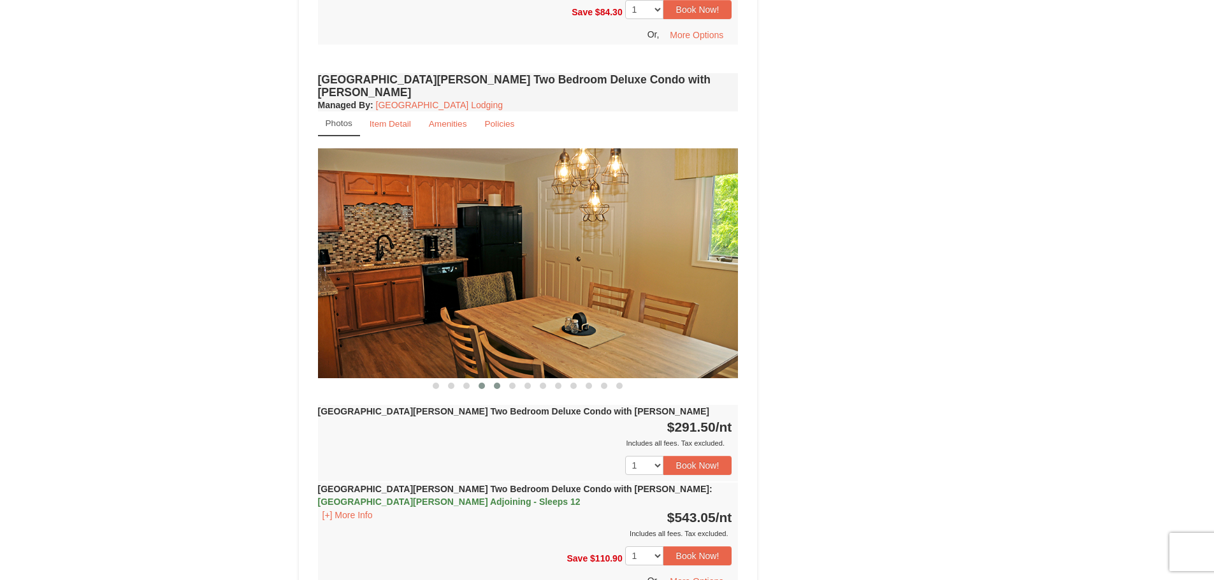
click at [496, 383] on span at bounding box center [497, 386] width 6 height 6
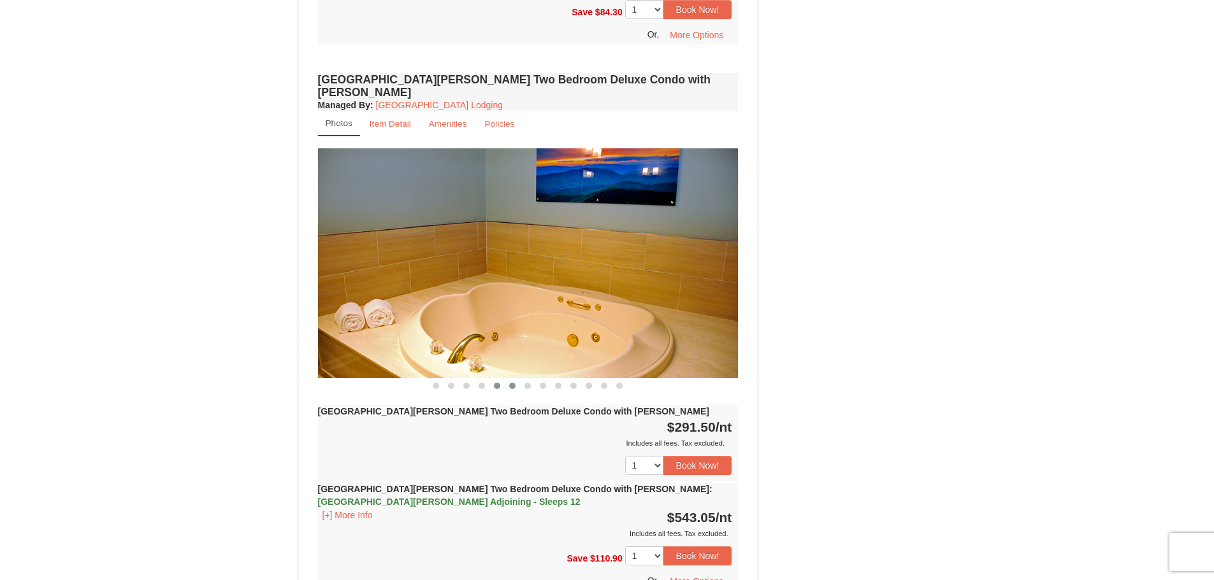
click at [510, 383] on span at bounding box center [512, 386] width 6 height 6
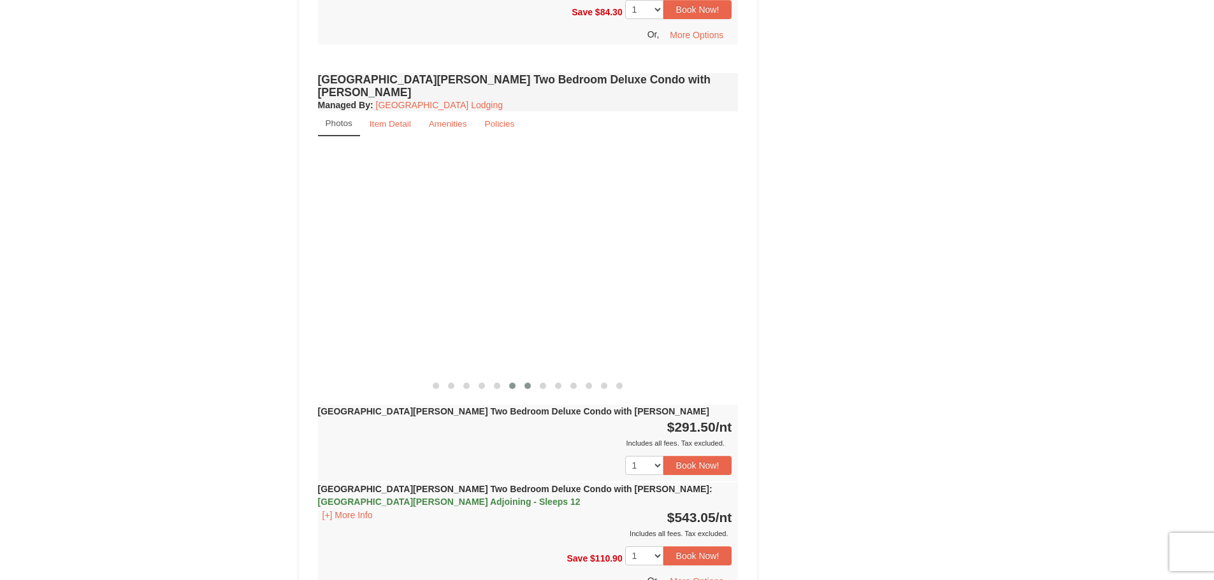
click at [527, 383] on span at bounding box center [527, 386] width 6 height 6
click at [542, 380] on button at bounding box center [542, 386] width 15 height 13
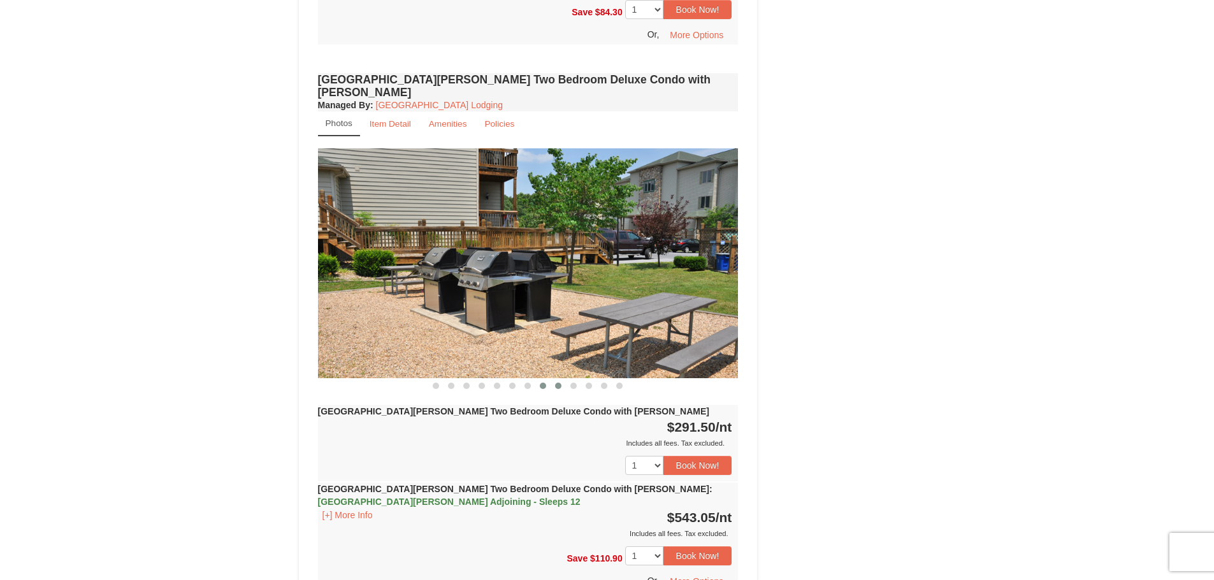
click at [557, 380] on button at bounding box center [557, 386] width 15 height 13
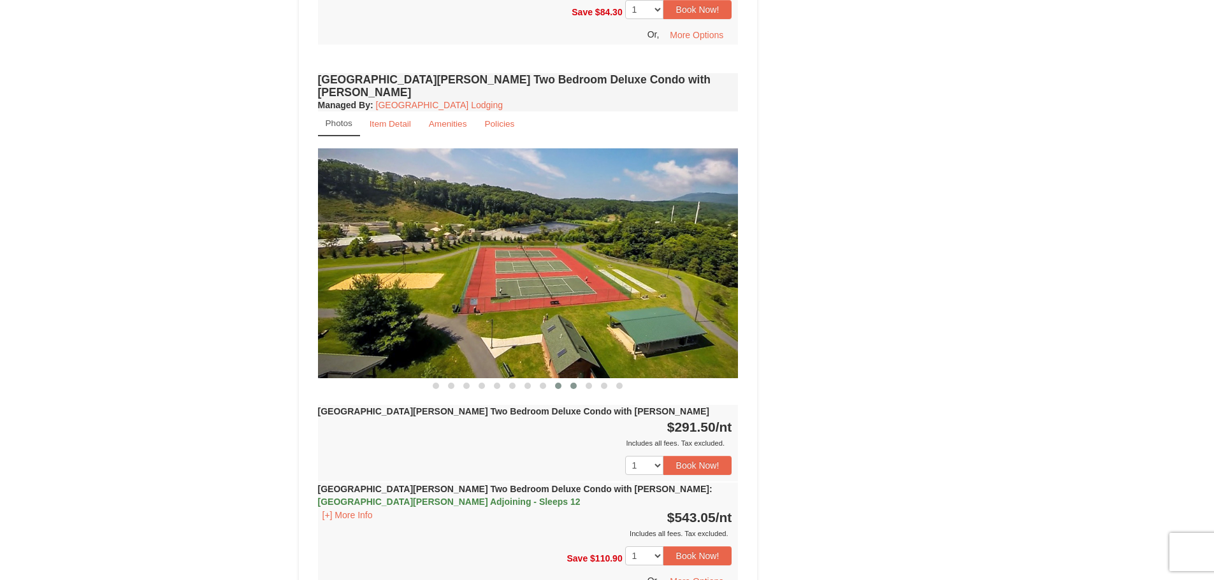
click at [578, 380] on button at bounding box center [573, 386] width 15 height 13
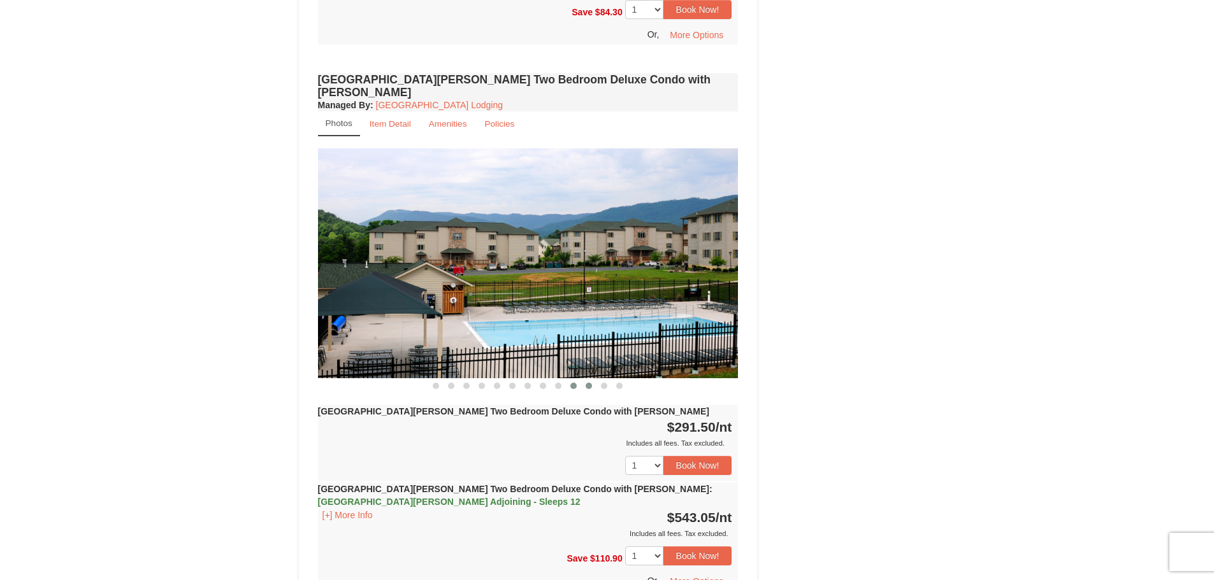
click at [589, 380] on button at bounding box center [588, 386] width 15 height 13
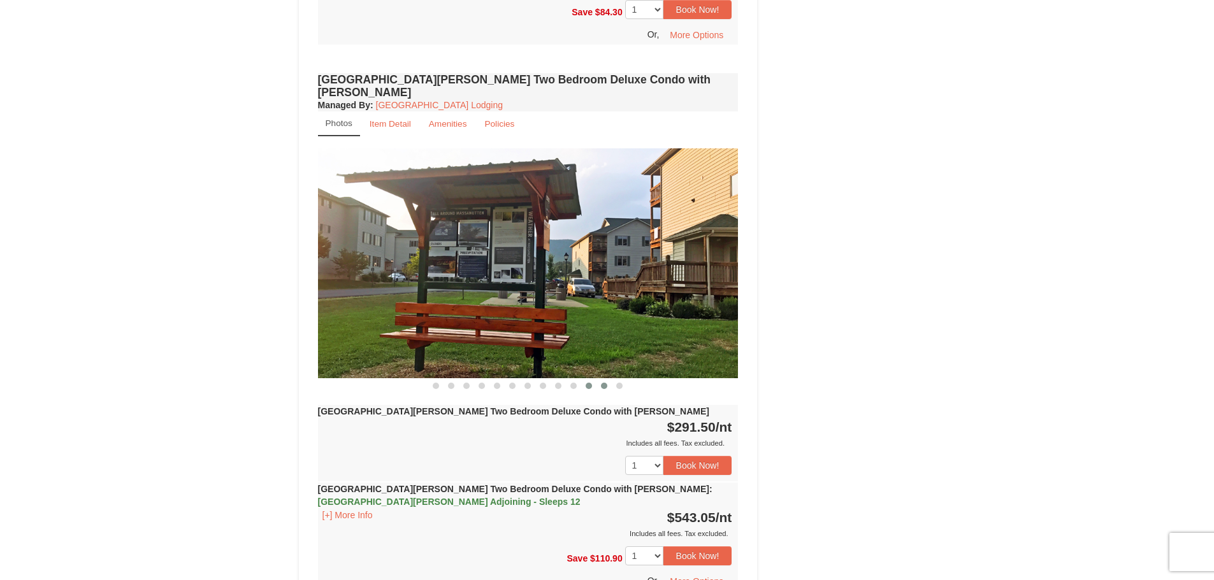
click at [605, 380] on button at bounding box center [603, 386] width 15 height 13
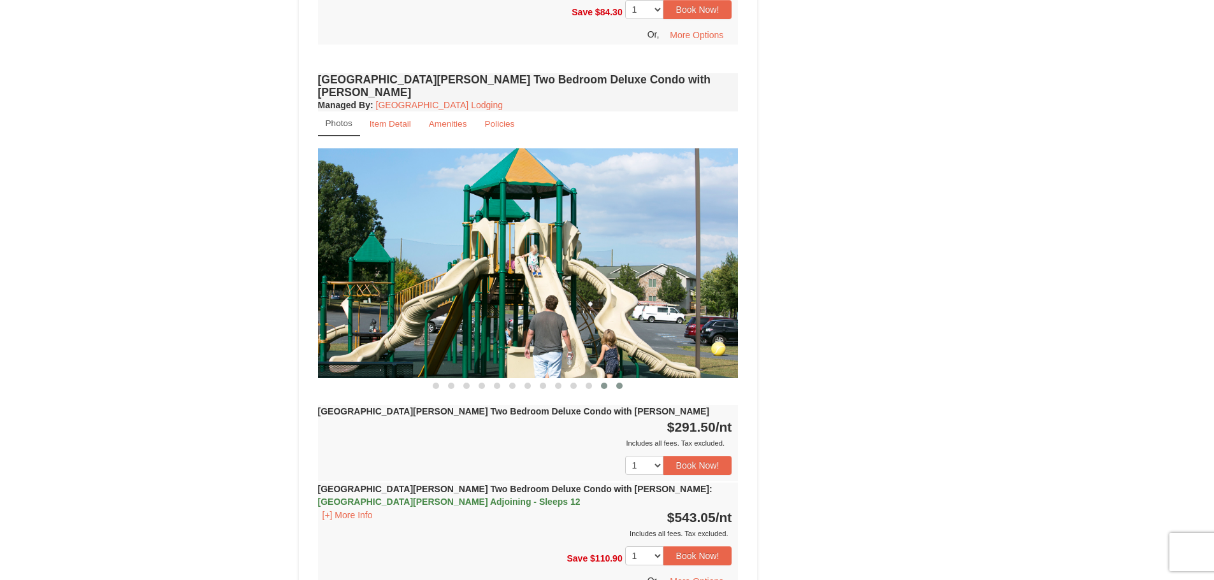
click at [620, 380] on button at bounding box center [619, 386] width 15 height 13
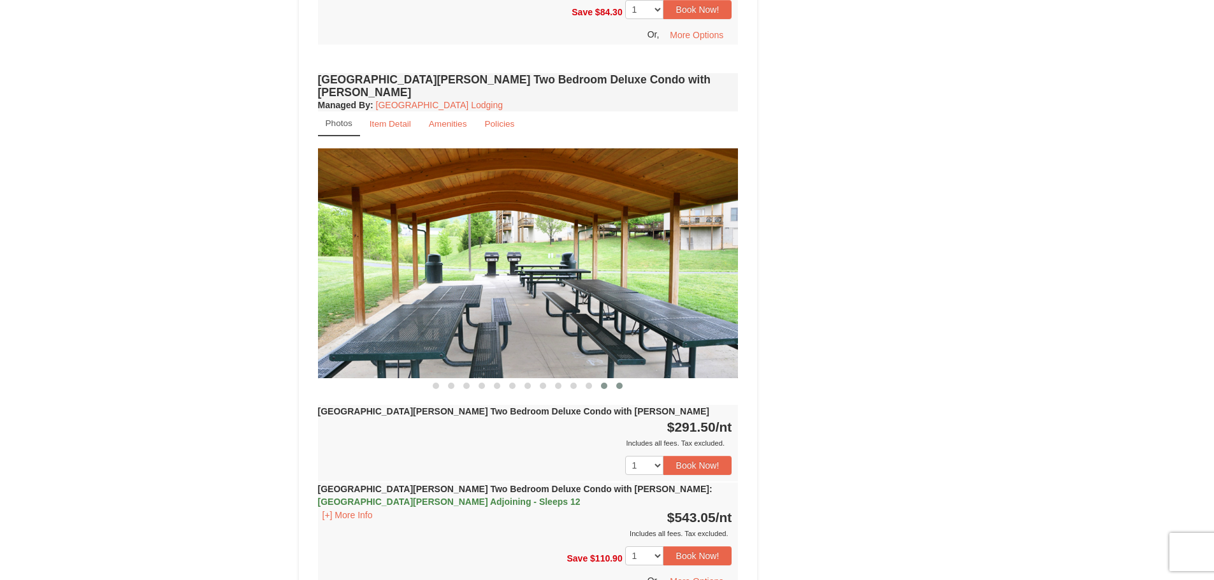
click at [608, 380] on button at bounding box center [603, 386] width 15 height 13
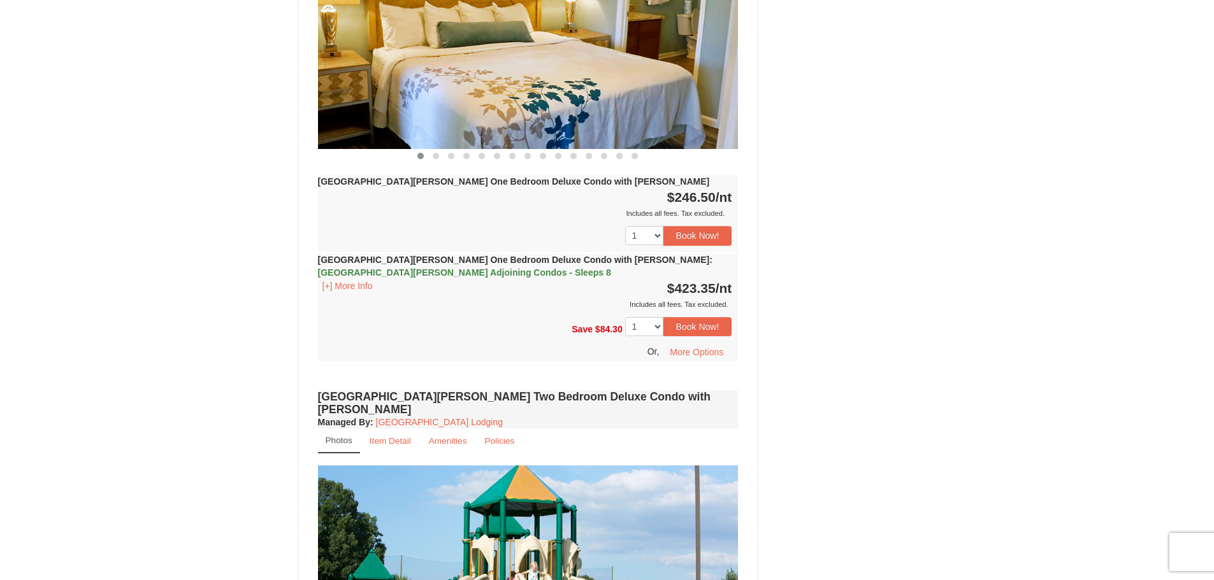
scroll to position [1136, 0]
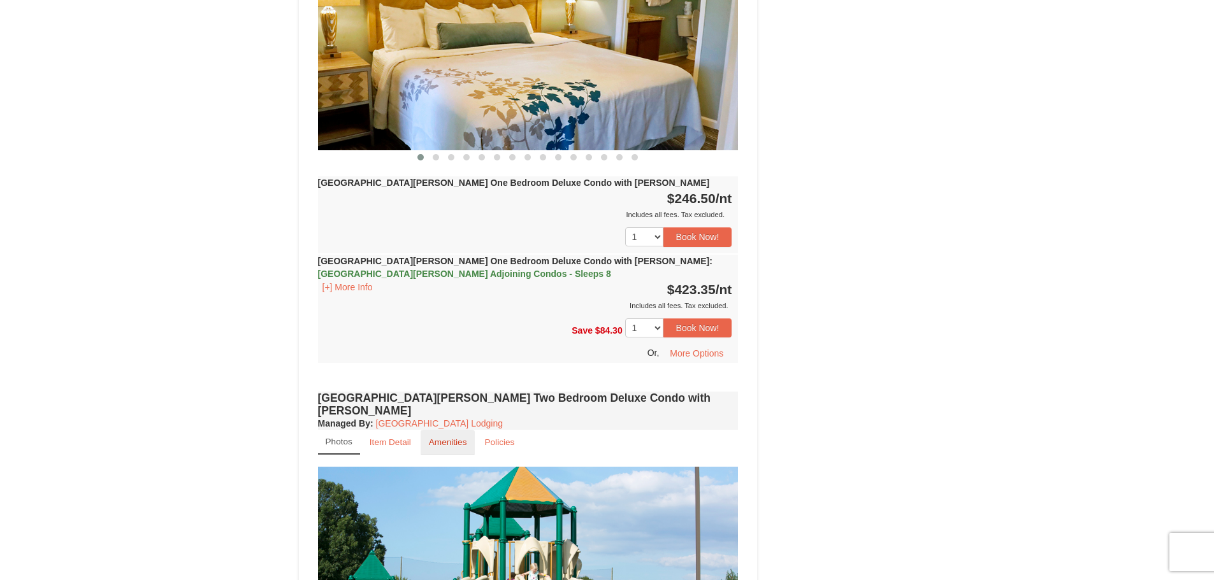
click at [449, 430] on link "Amenities" at bounding box center [447, 442] width 55 height 25
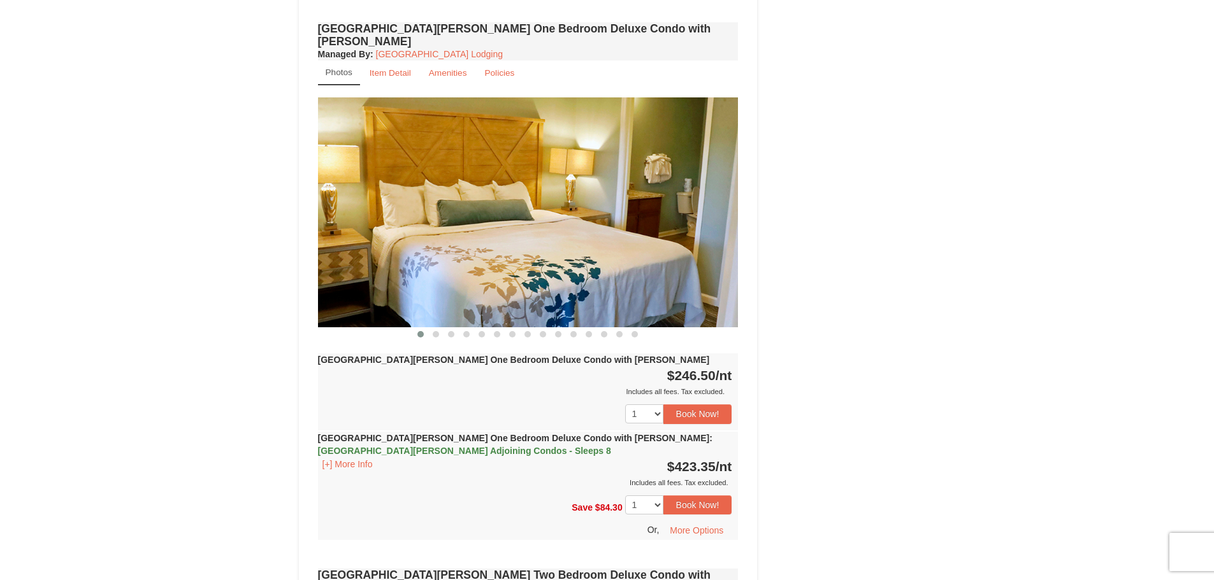
scroll to position [945, 0]
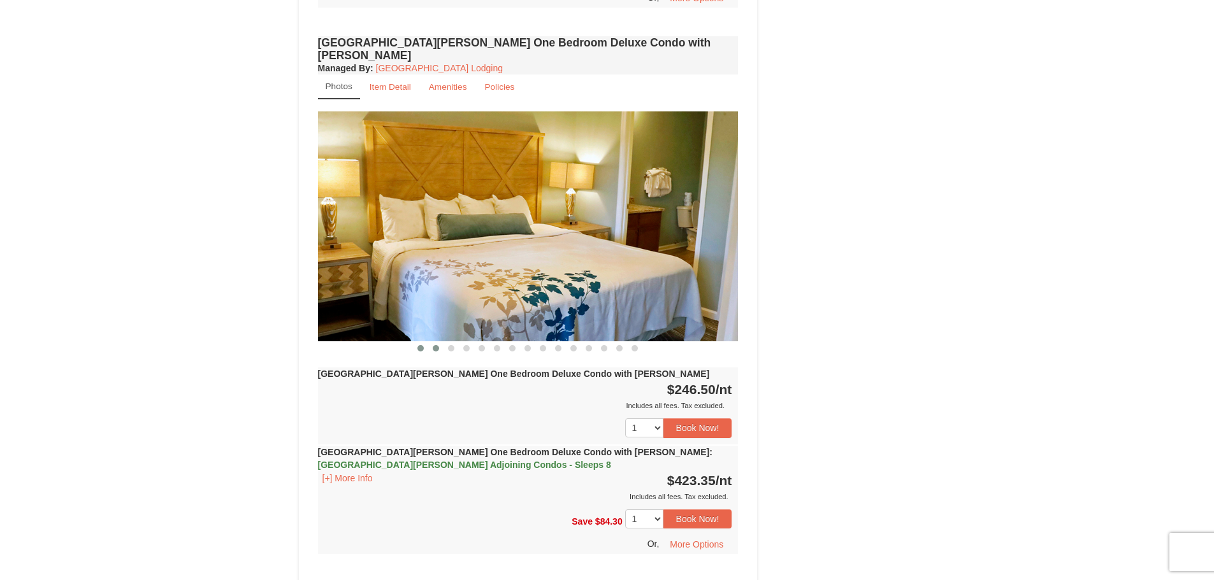
click at [435, 345] on span at bounding box center [436, 348] width 6 height 6
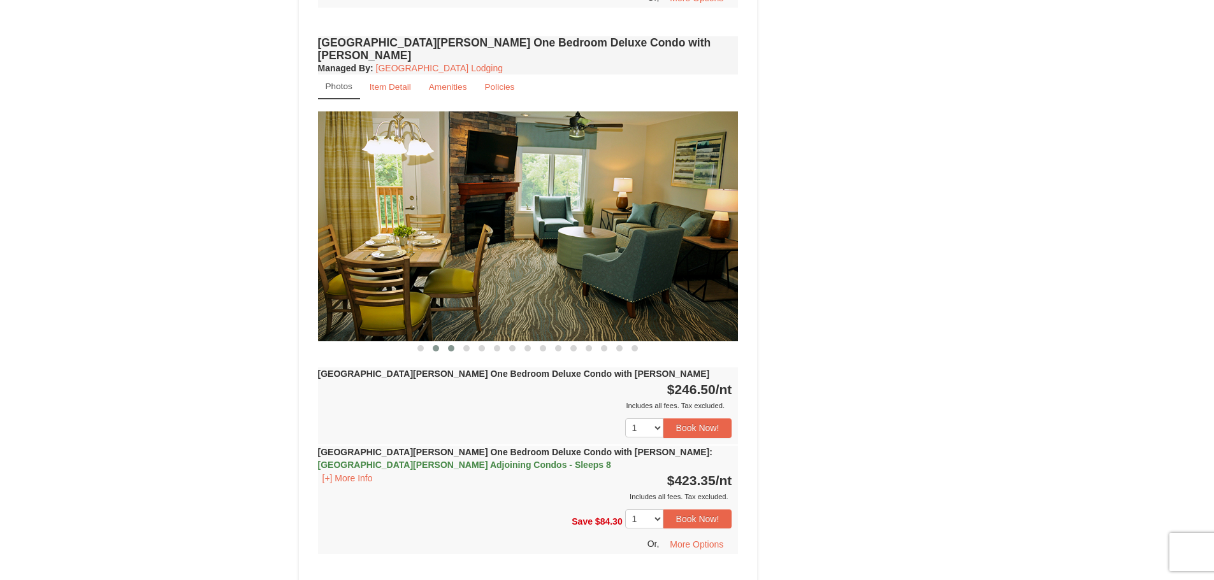
click at [454, 342] on button at bounding box center [450, 348] width 15 height 13
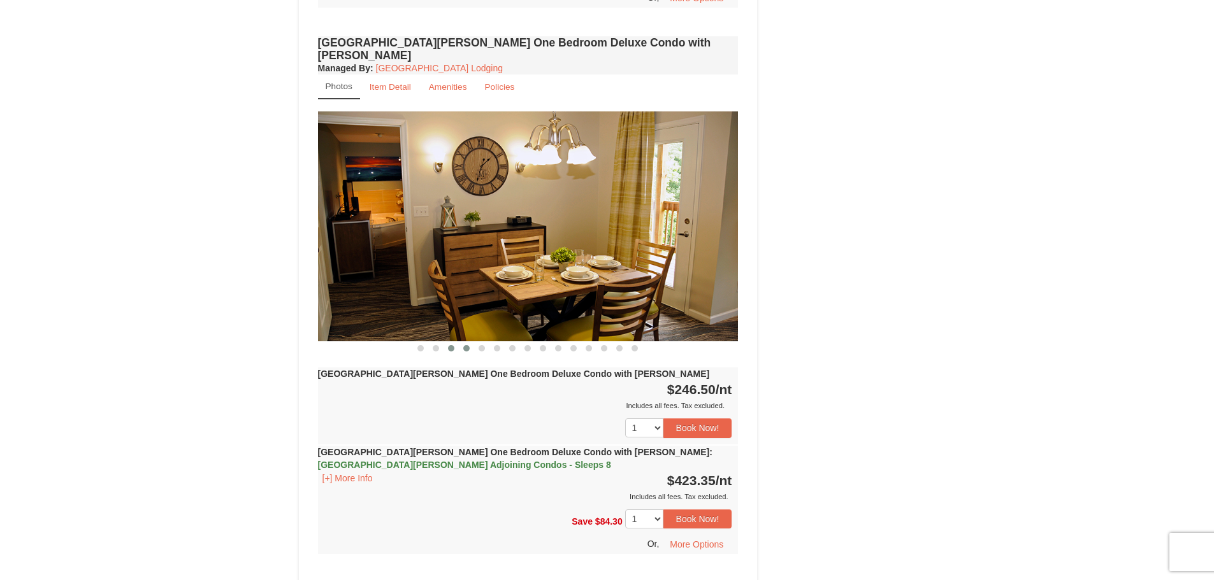
click at [468, 345] on span at bounding box center [466, 348] width 6 height 6
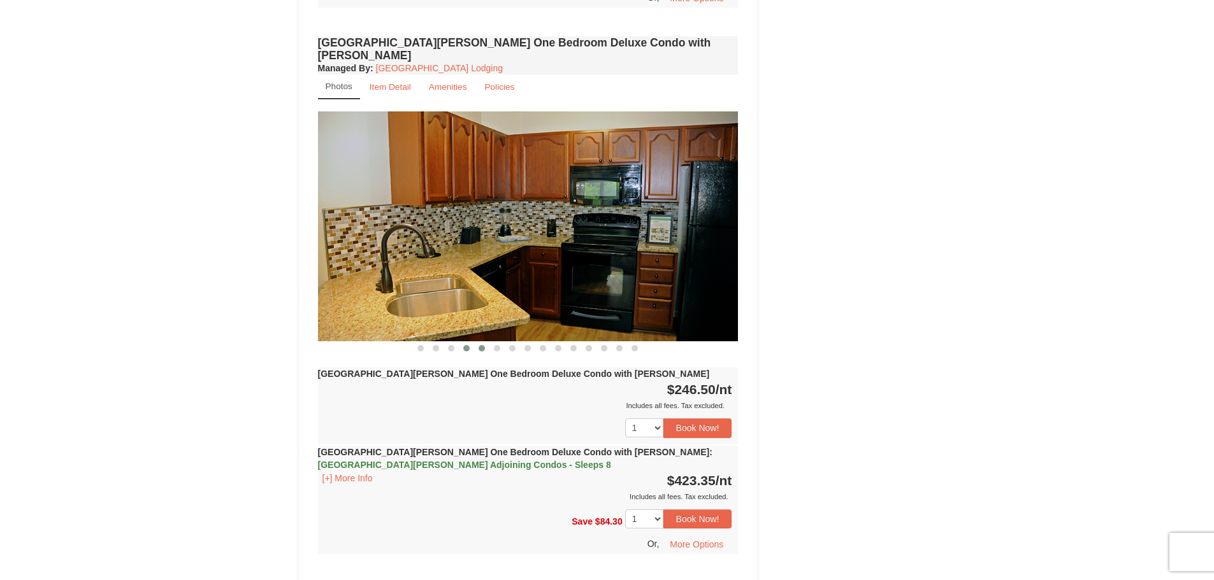
click at [481, 345] on span at bounding box center [481, 348] width 6 height 6
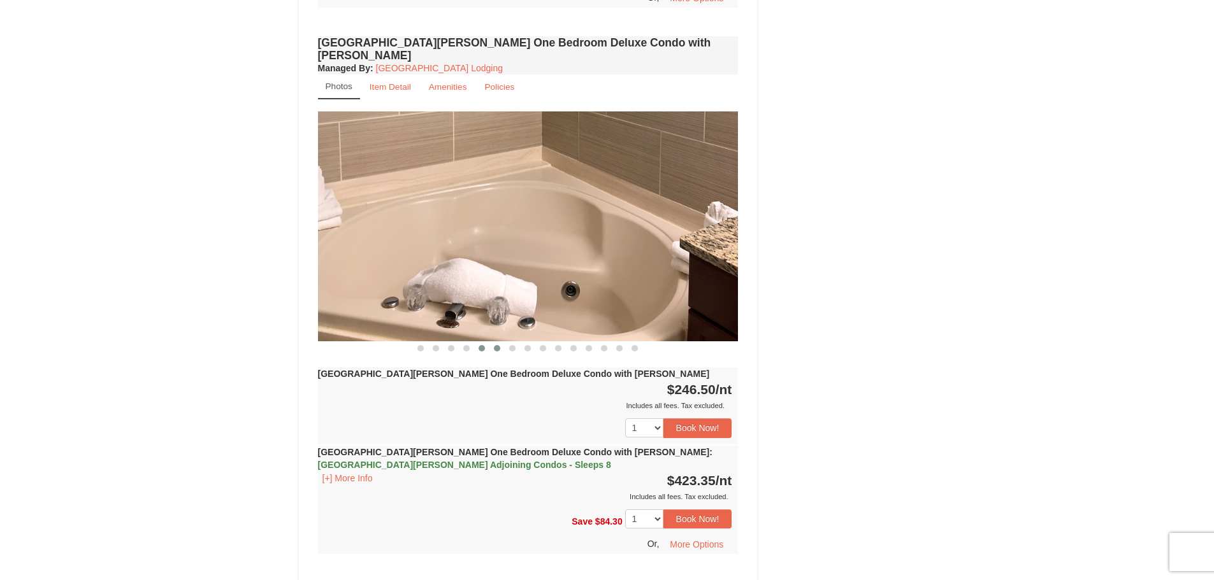
click at [491, 342] on button at bounding box center [496, 348] width 15 height 13
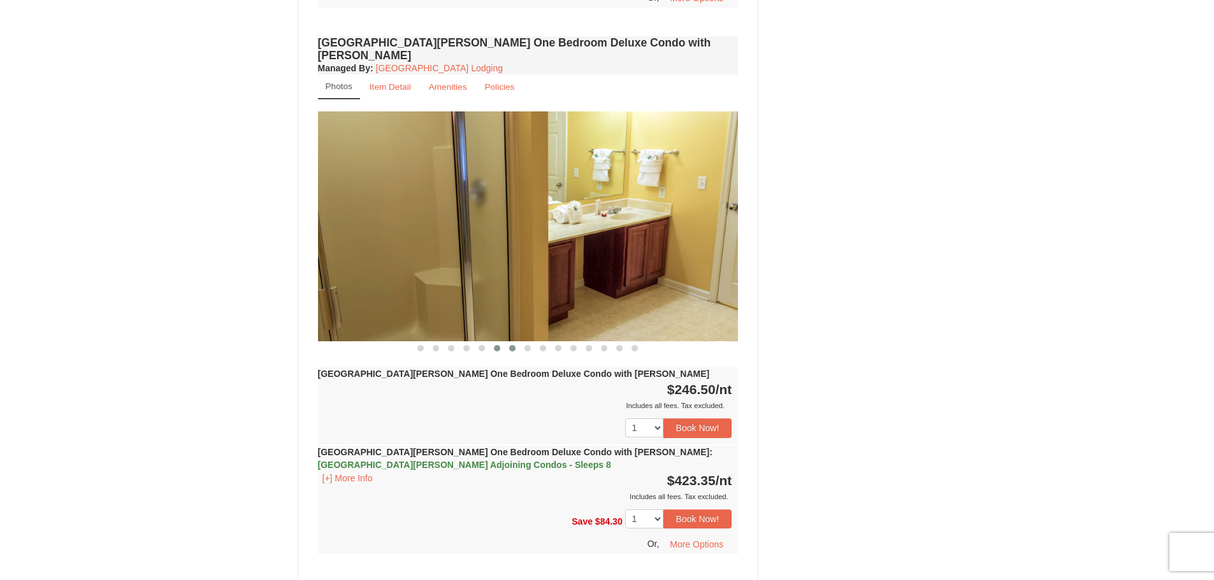
click at [509, 345] on span at bounding box center [512, 348] width 6 height 6
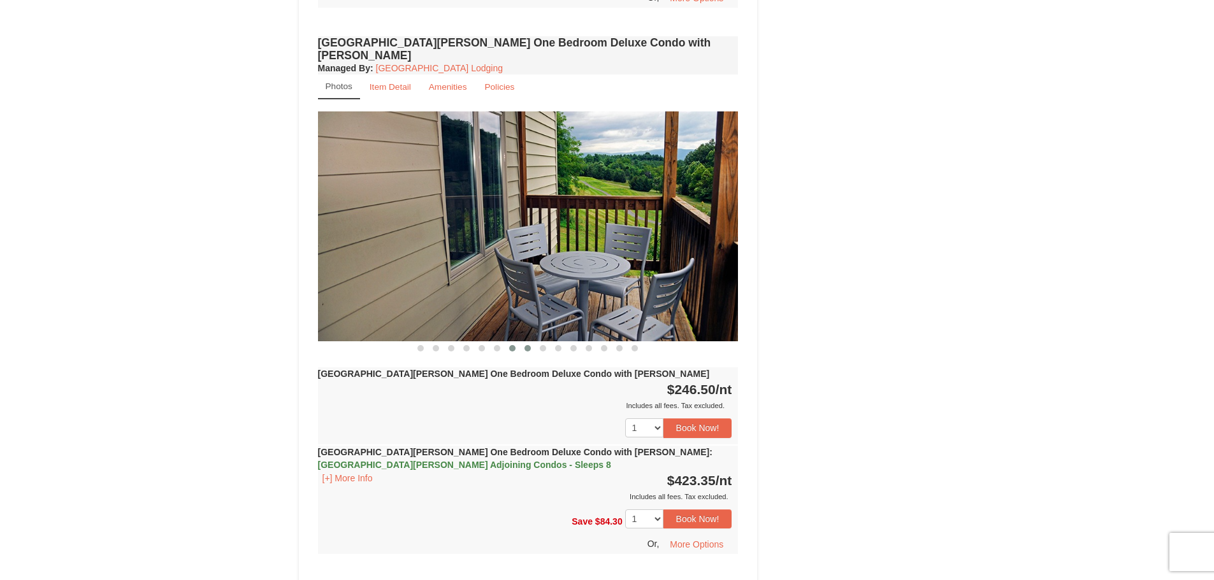
click at [523, 342] on button at bounding box center [527, 348] width 15 height 13
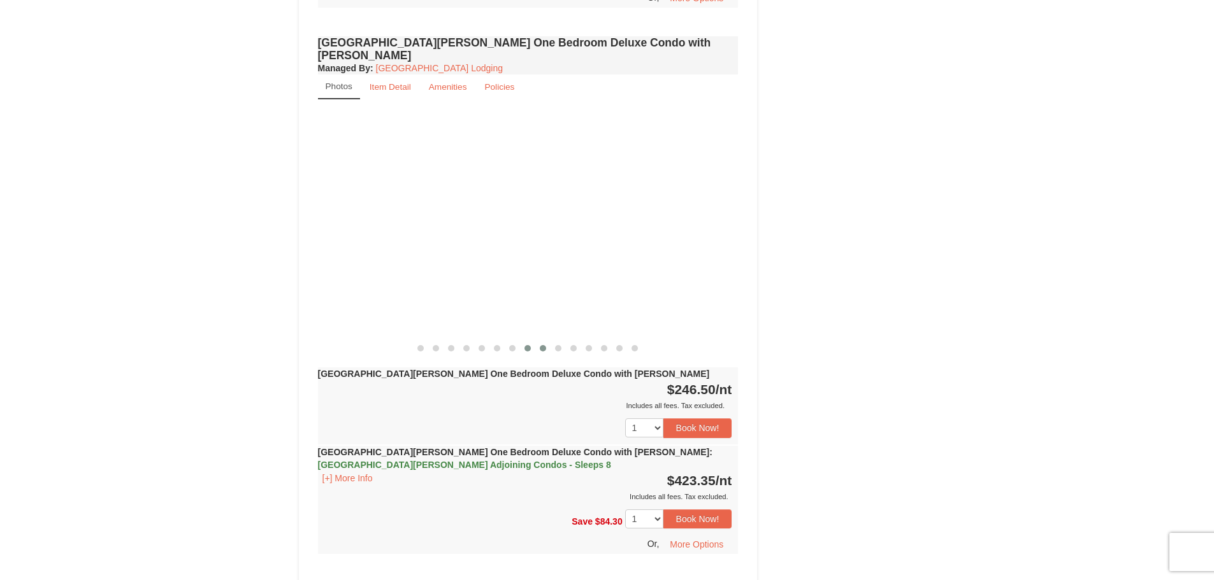
click at [538, 342] on button at bounding box center [542, 348] width 15 height 13
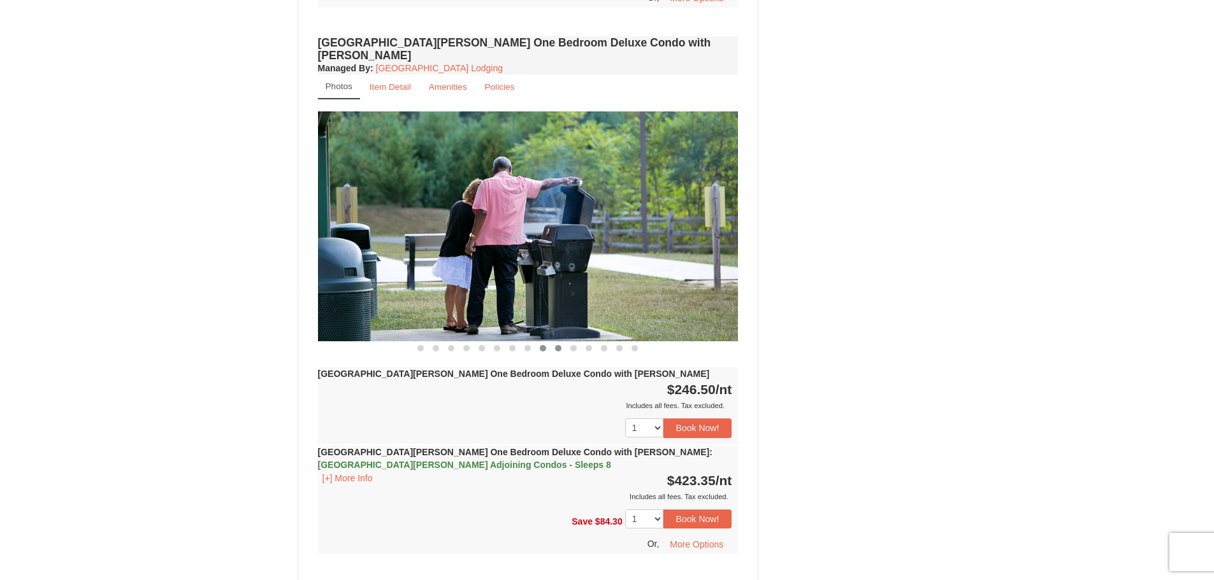
click at [556, 345] on span at bounding box center [558, 348] width 6 height 6
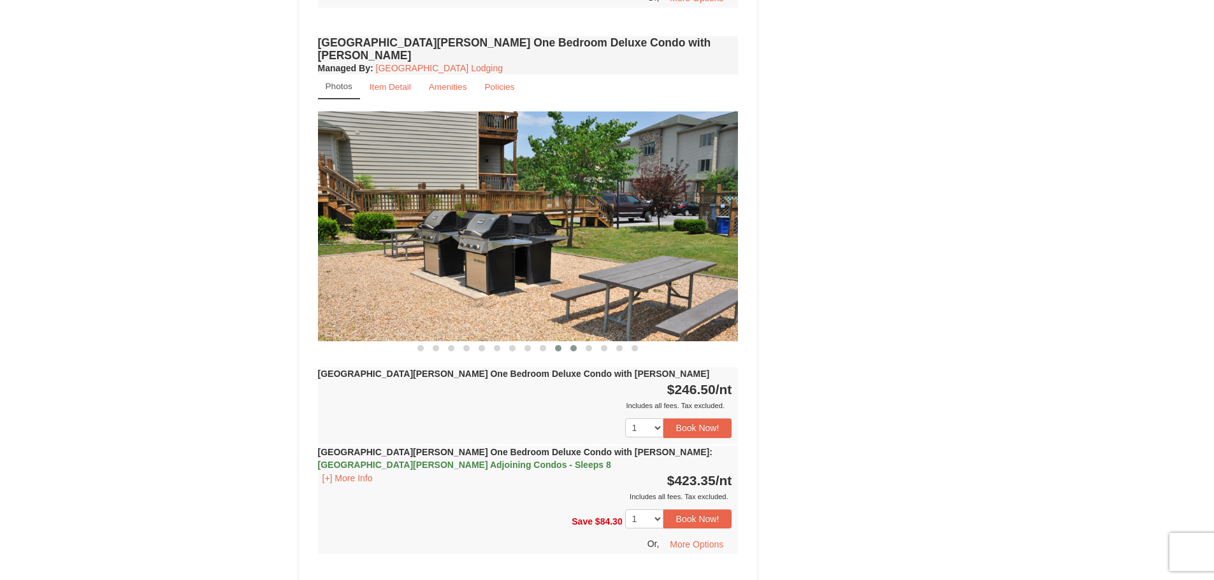
click at [578, 342] on button at bounding box center [573, 348] width 15 height 13
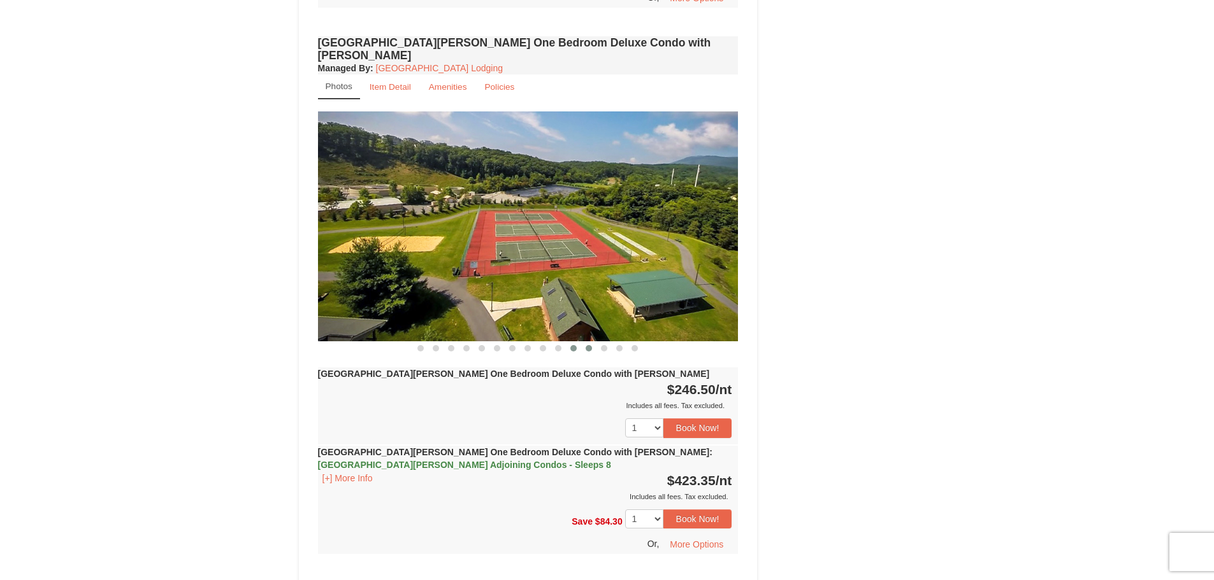
click at [591, 345] on span at bounding box center [589, 348] width 6 height 6
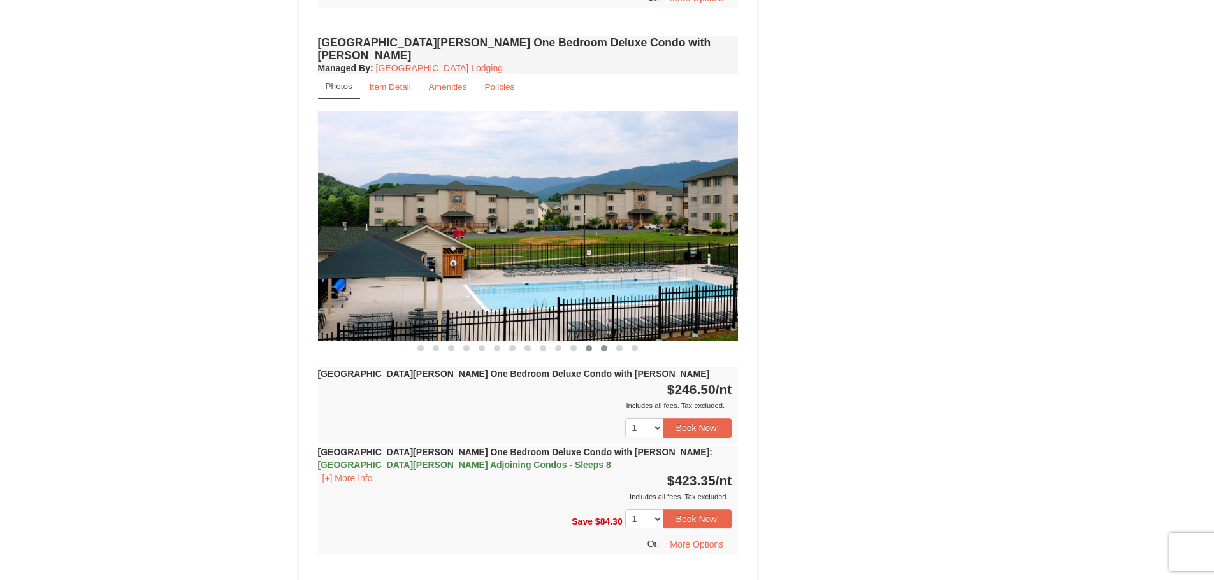
click at [601, 345] on span at bounding box center [604, 348] width 6 height 6
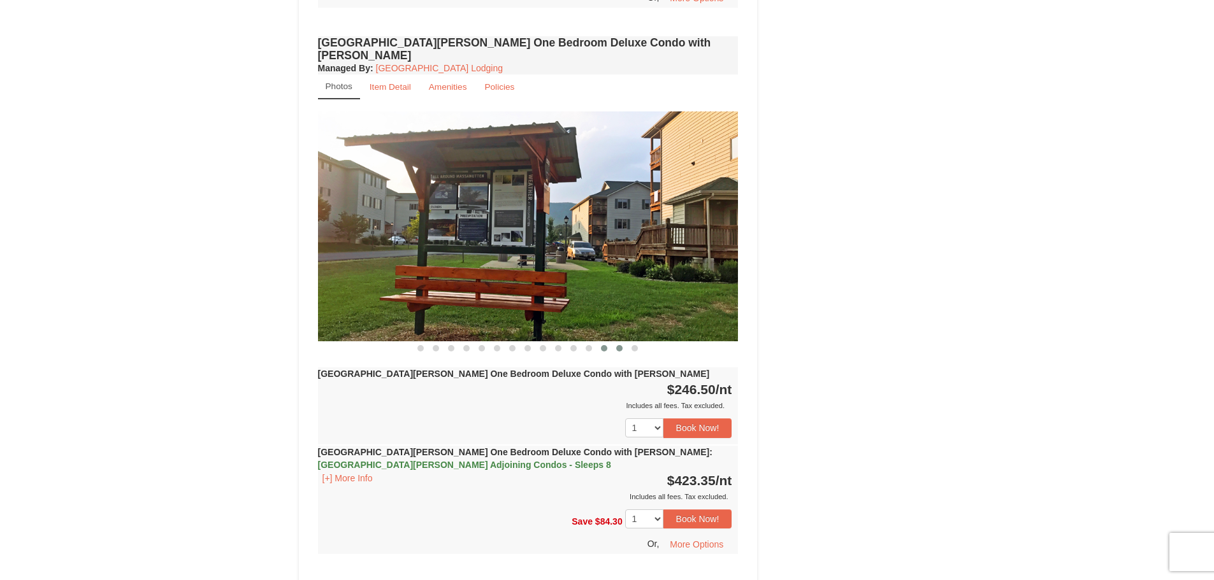
click at [615, 342] on button at bounding box center [619, 348] width 15 height 13
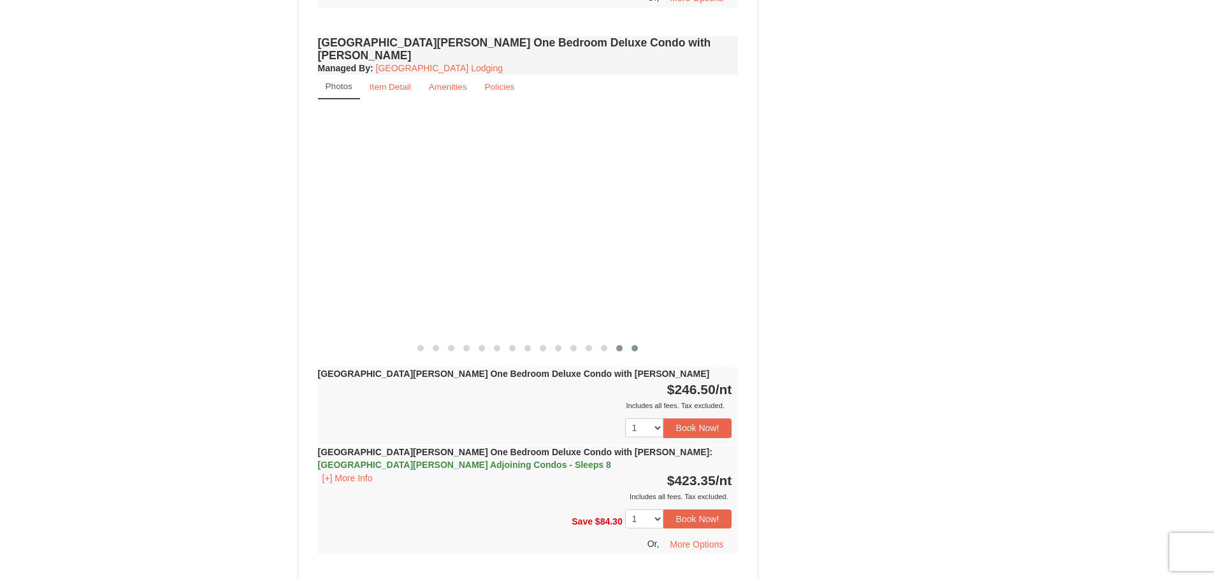
click at [631, 345] on span at bounding box center [634, 348] width 6 height 6
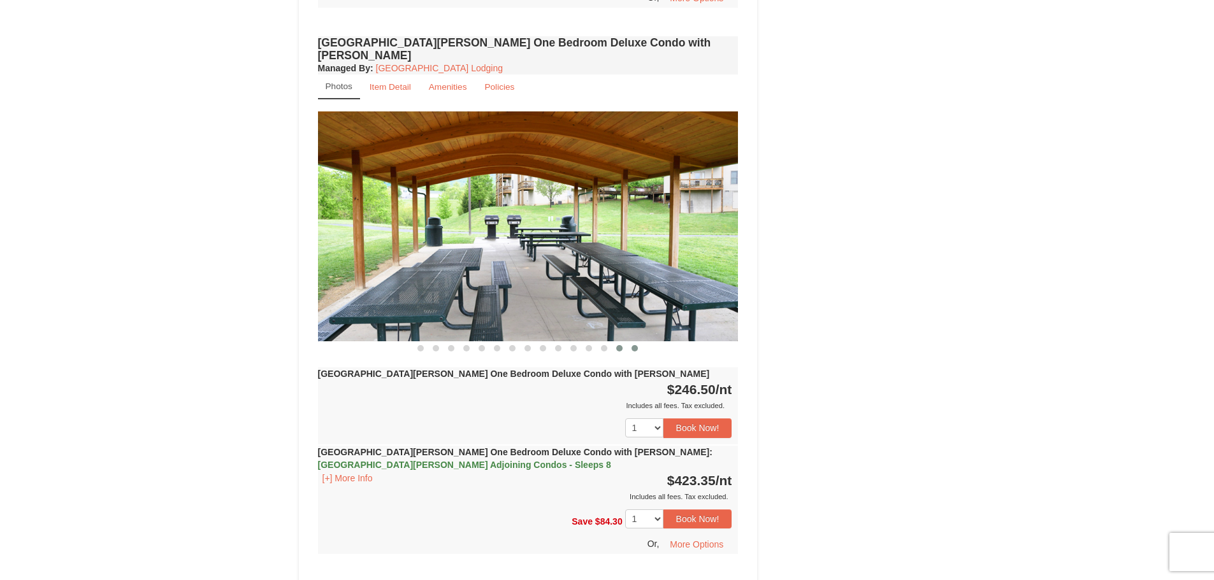
click at [613, 342] on button at bounding box center [619, 348] width 15 height 13
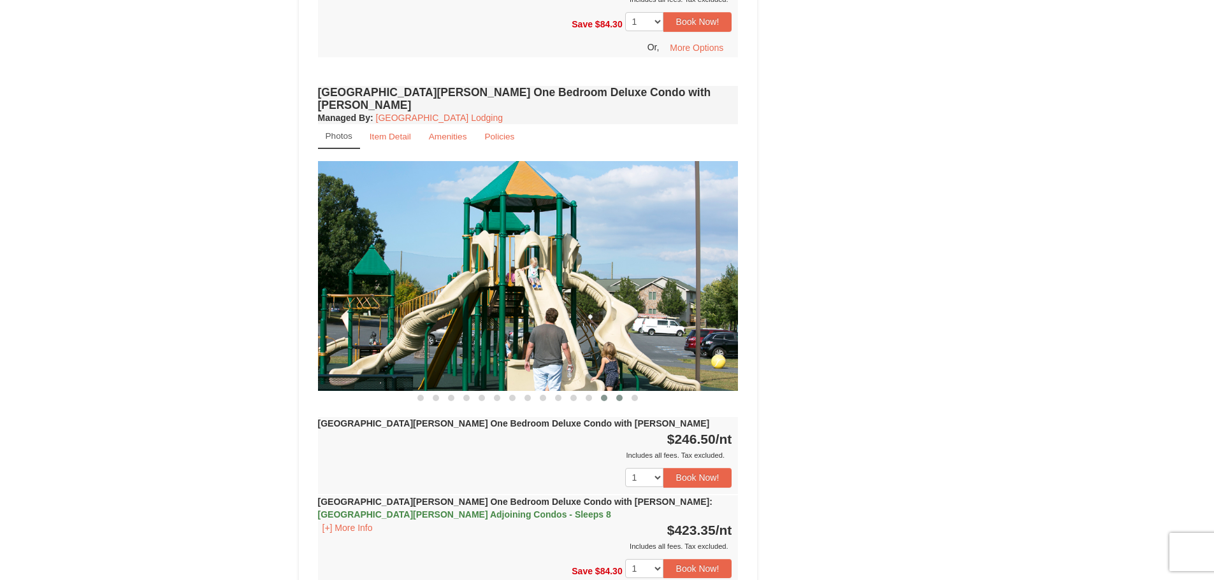
scroll to position [817, 0]
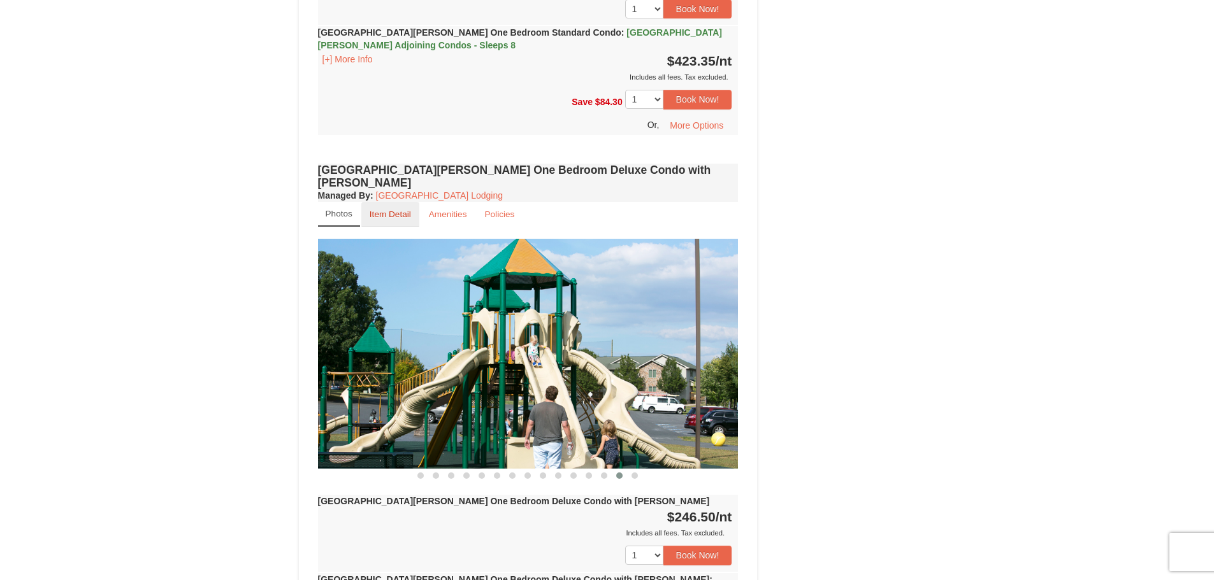
click at [391, 210] on small "Item Detail" at bounding box center [390, 215] width 41 height 10
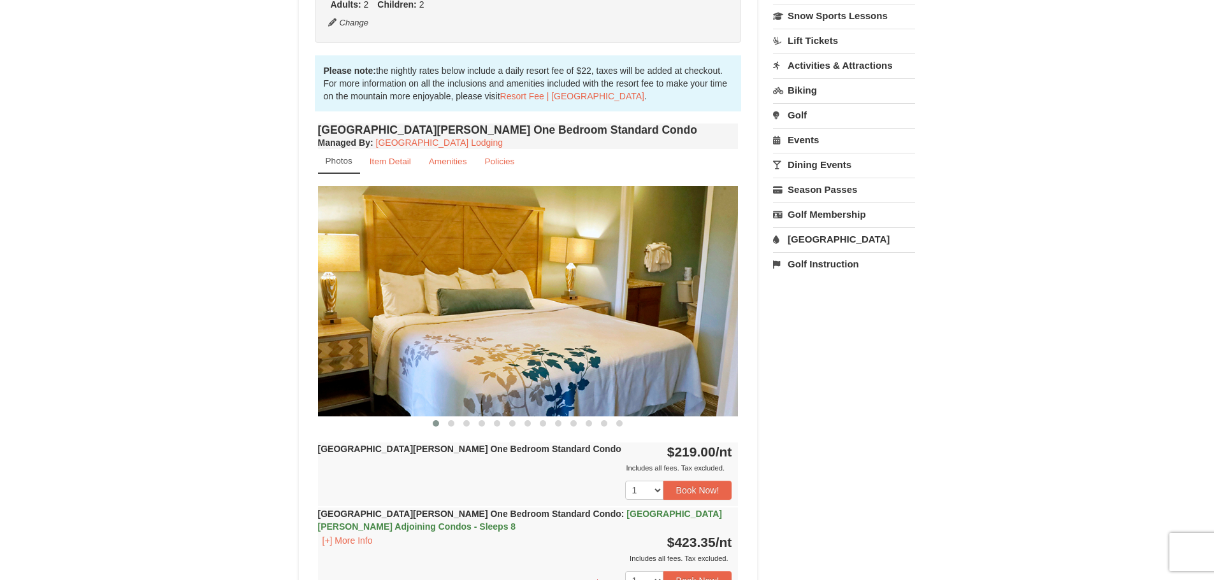
scroll to position [446, 0]
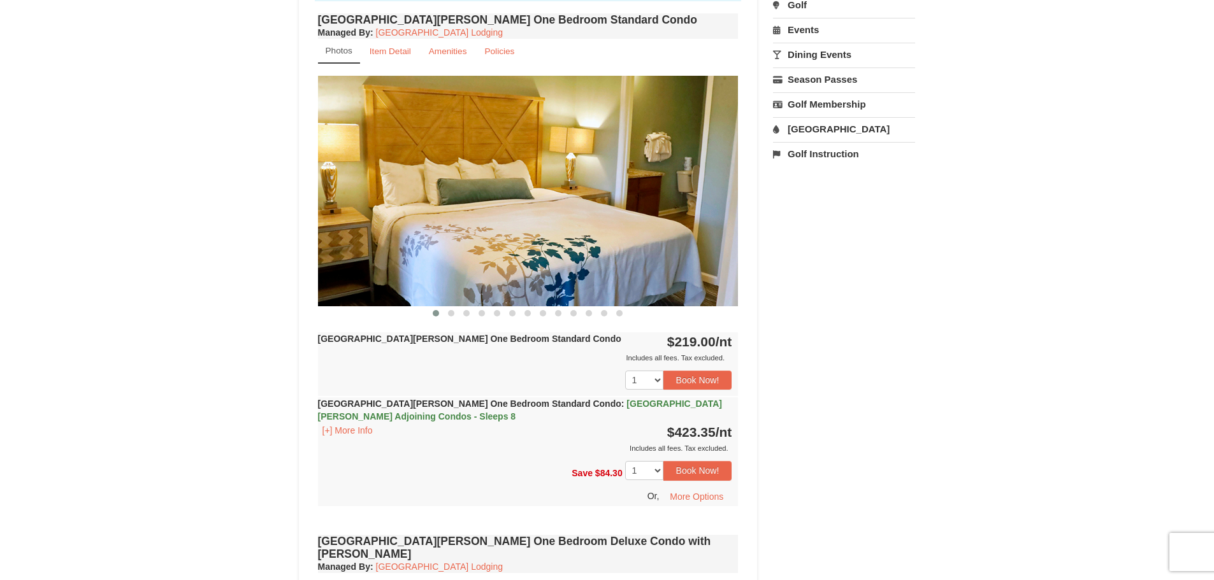
drag, startPoint x: 562, startPoint y: 344, endPoint x: 324, endPoint y: 332, distance: 238.0
click at [324, 332] on div "Woodstone Meadows One Bedroom Standard Condo Managed By : Massanutten Resort Lo…" at bounding box center [528, 270] width 427 height 521
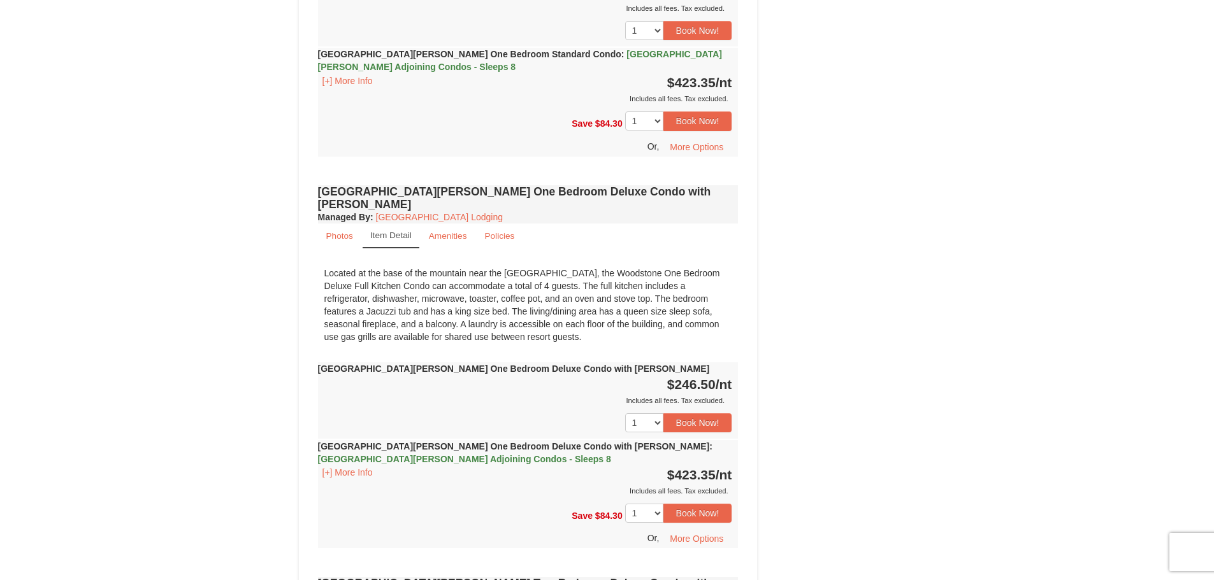
scroll to position [828, 0]
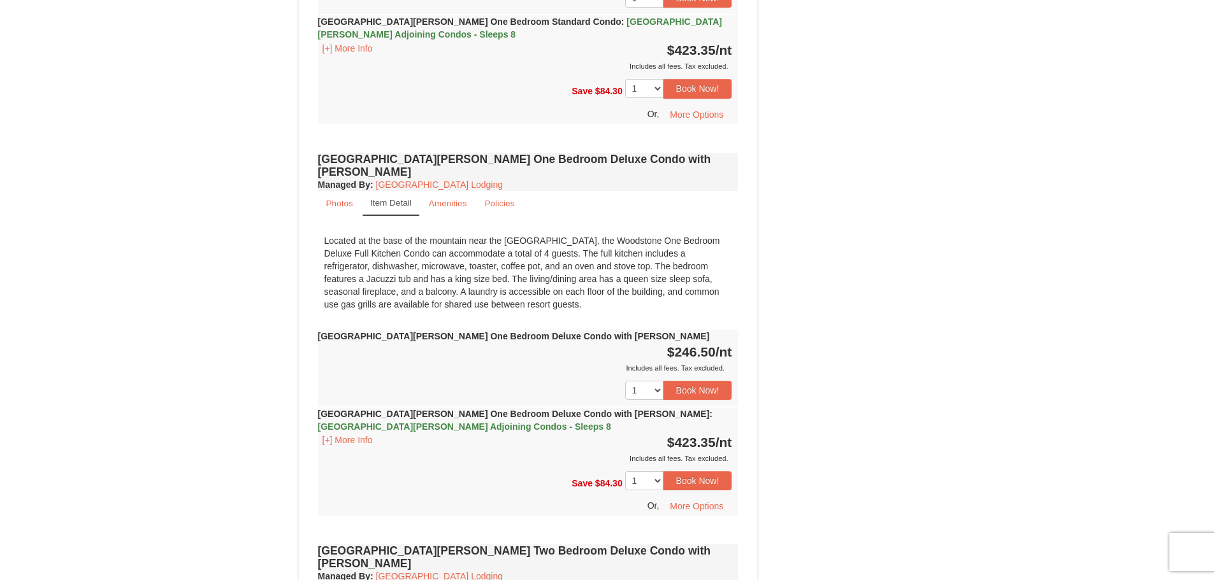
drag, startPoint x: 607, startPoint y: 327, endPoint x: 310, endPoint y: 316, distance: 296.5
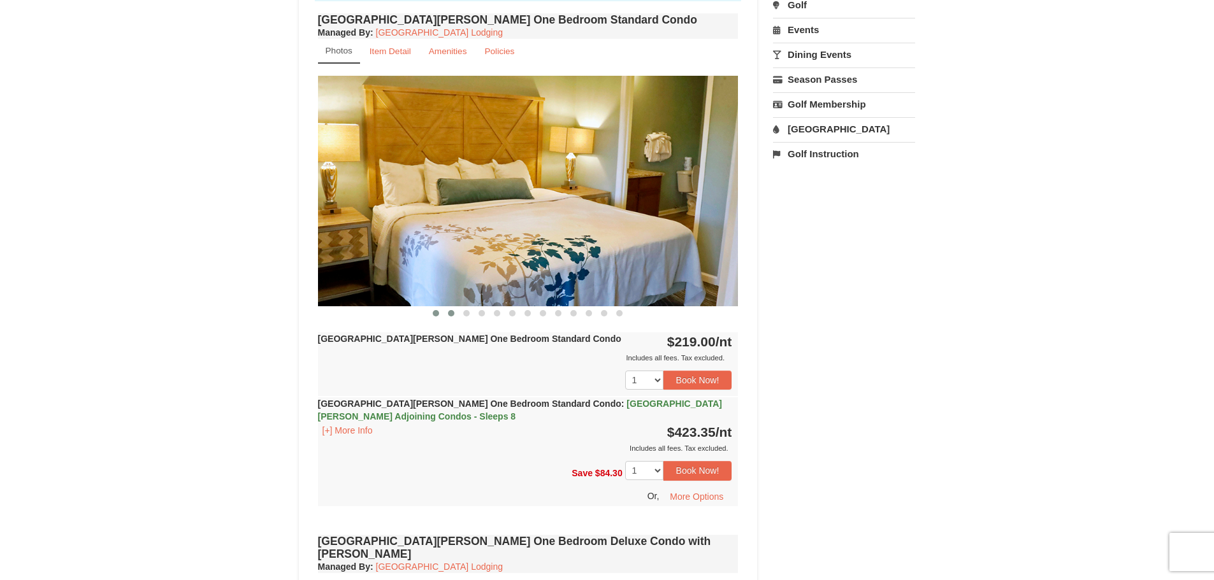
click at [446, 311] on button at bounding box center [450, 313] width 15 height 13
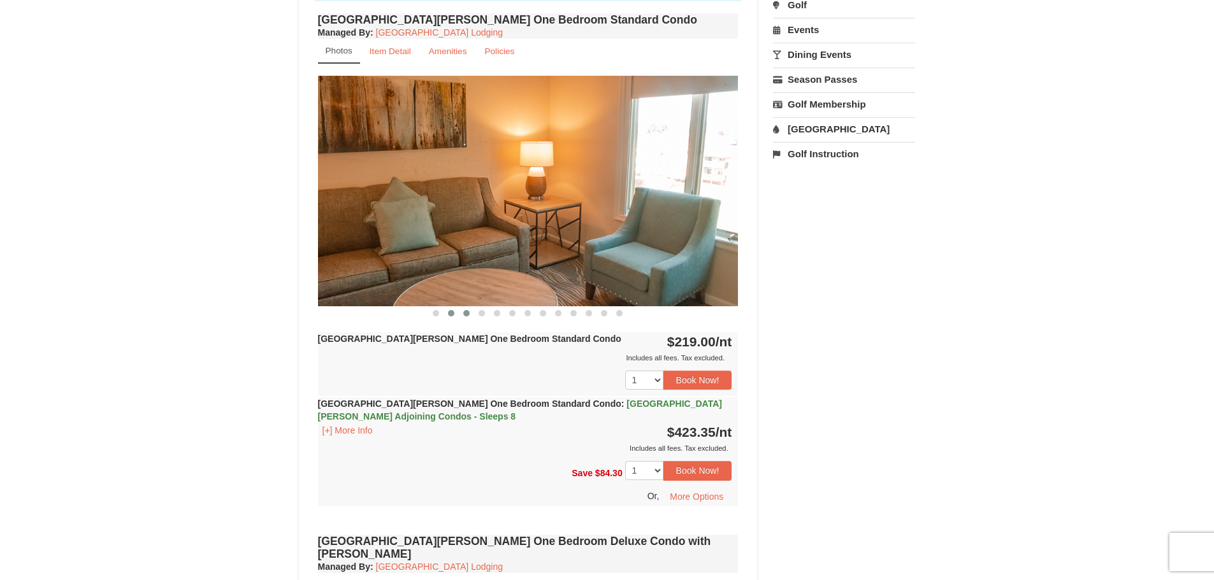
click at [463, 312] on button at bounding box center [466, 313] width 15 height 13
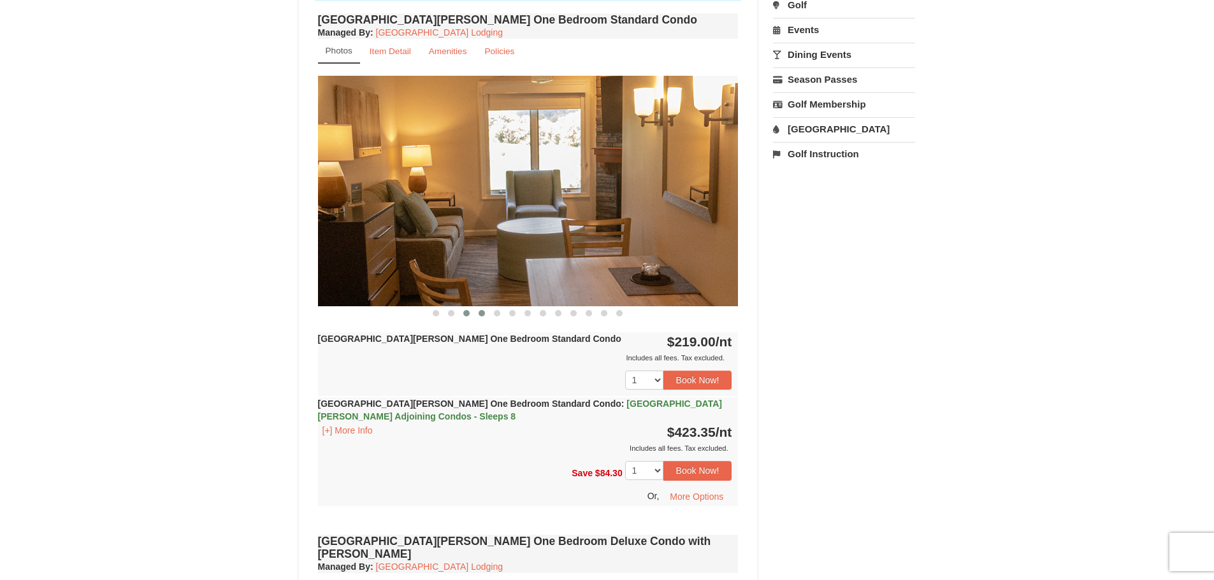
click at [483, 313] on span at bounding box center [481, 313] width 6 height 6
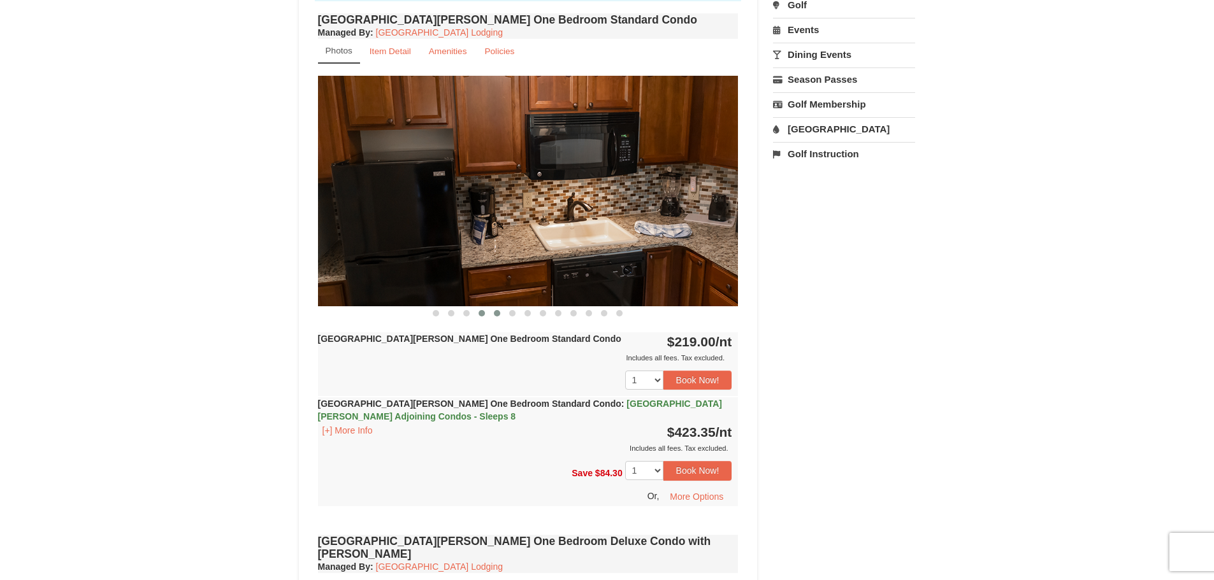
click at [493, 313] on button at bounding box center [496, 313] width 15 height 13
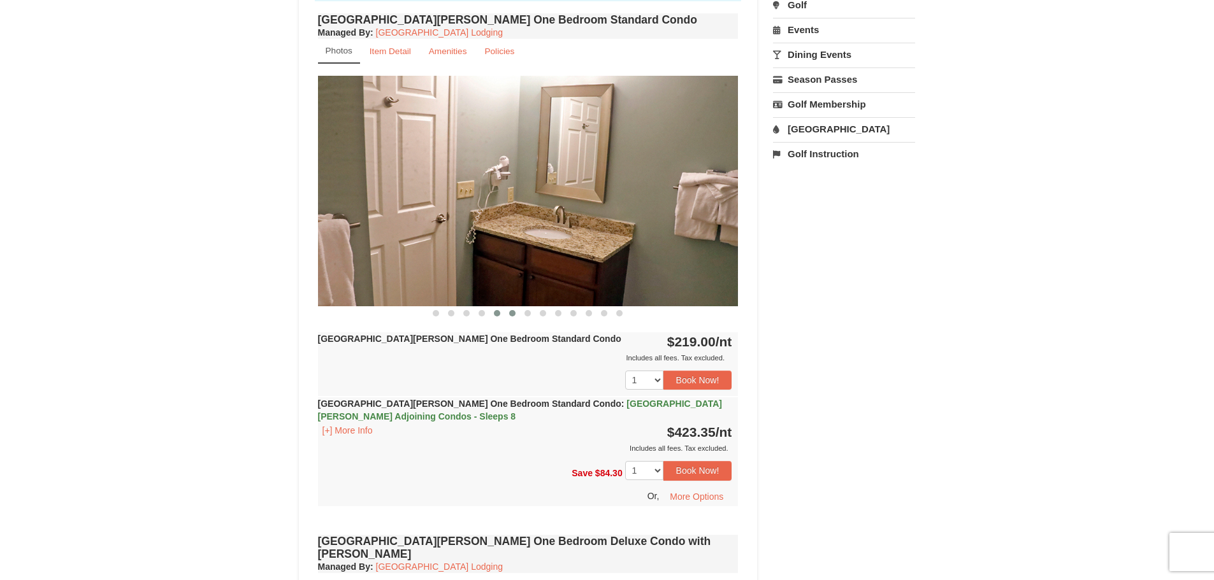
click at [512, 313] on span at bounding box center [512, 313] width 6 height 6
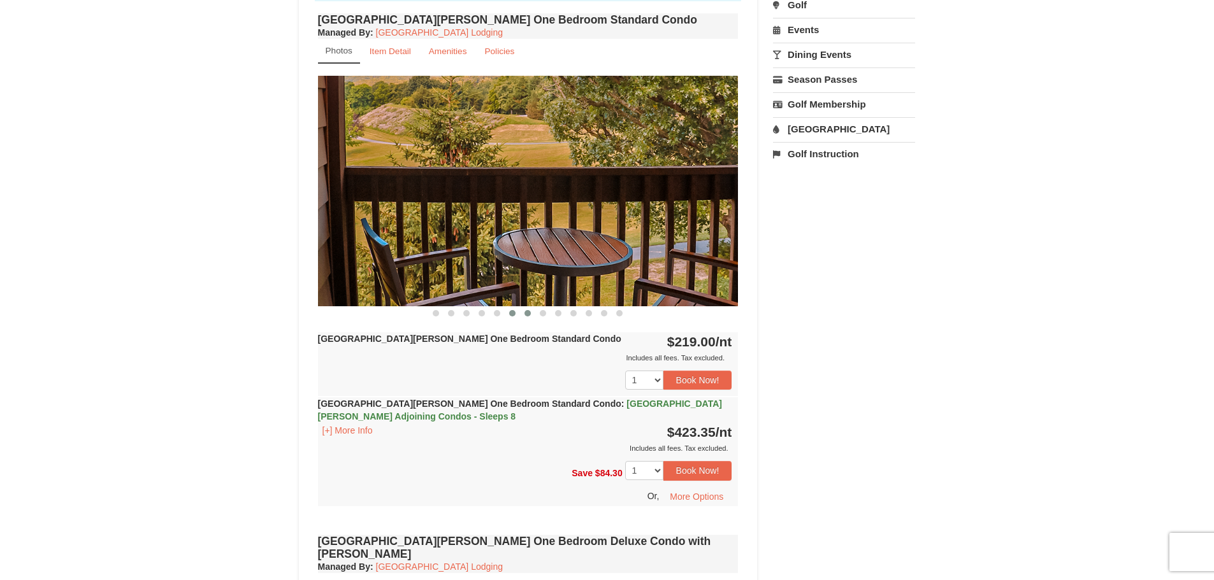
click at [533, 313] on button at bounding box center [527, 313] width 15 height 13
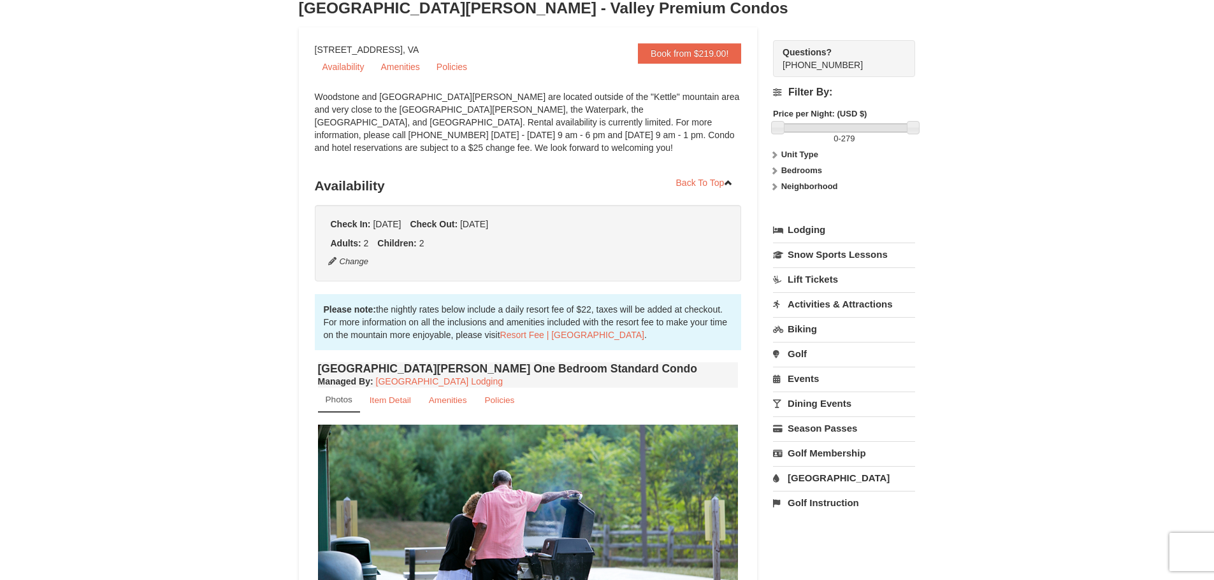
scroll to position [0, 0]
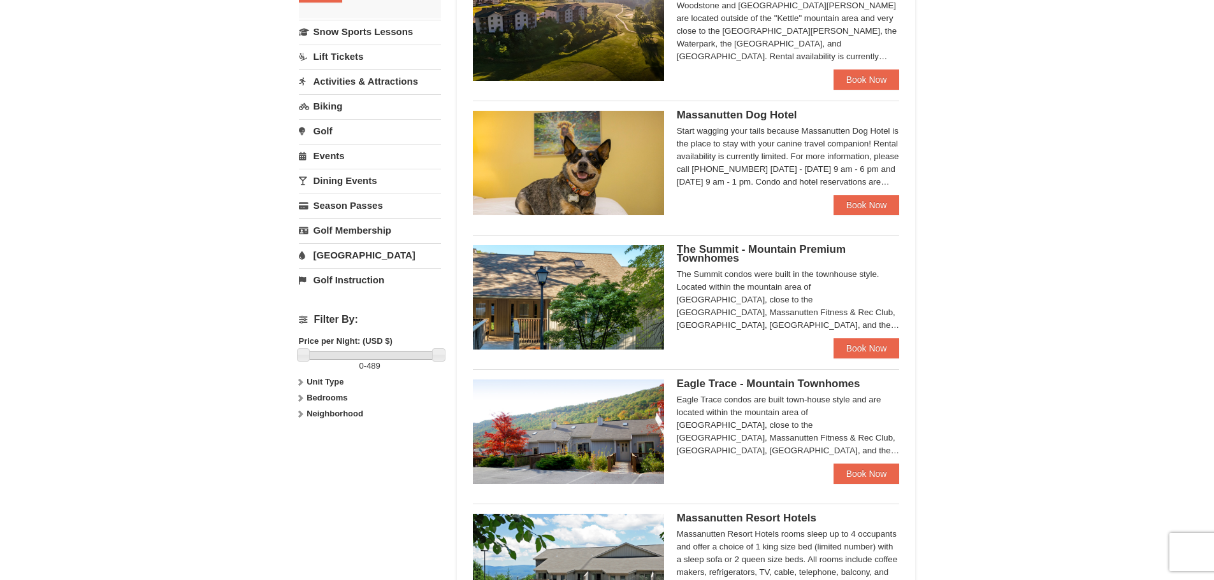
scroll to position [319, 0]
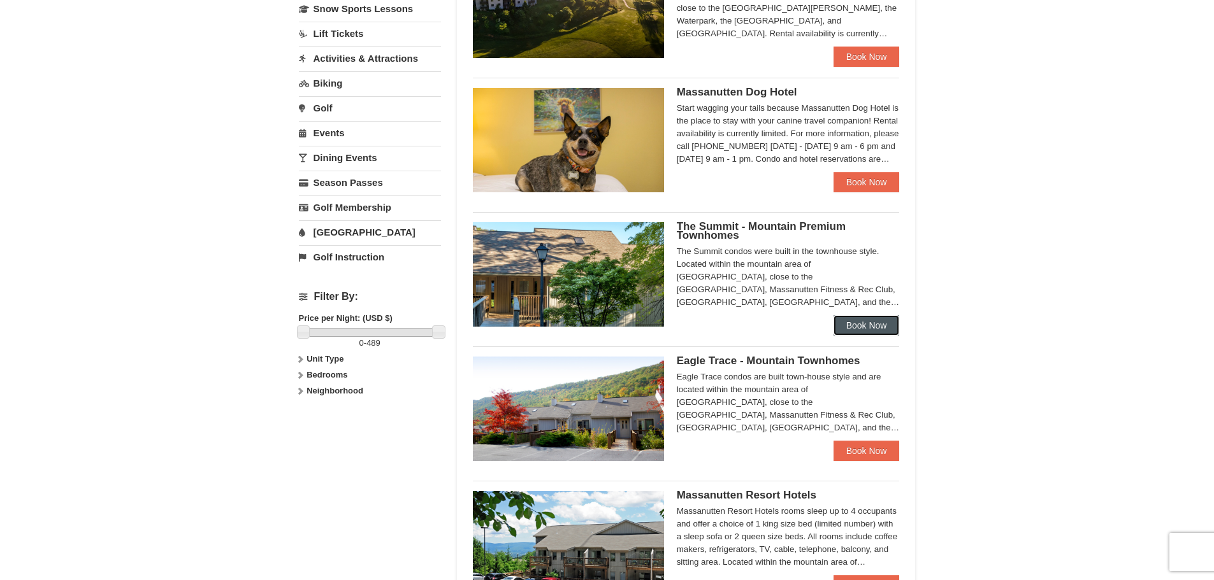
click at [871, 331] on link "Book Now" at bounding box center [866, 325] width 66 height 20
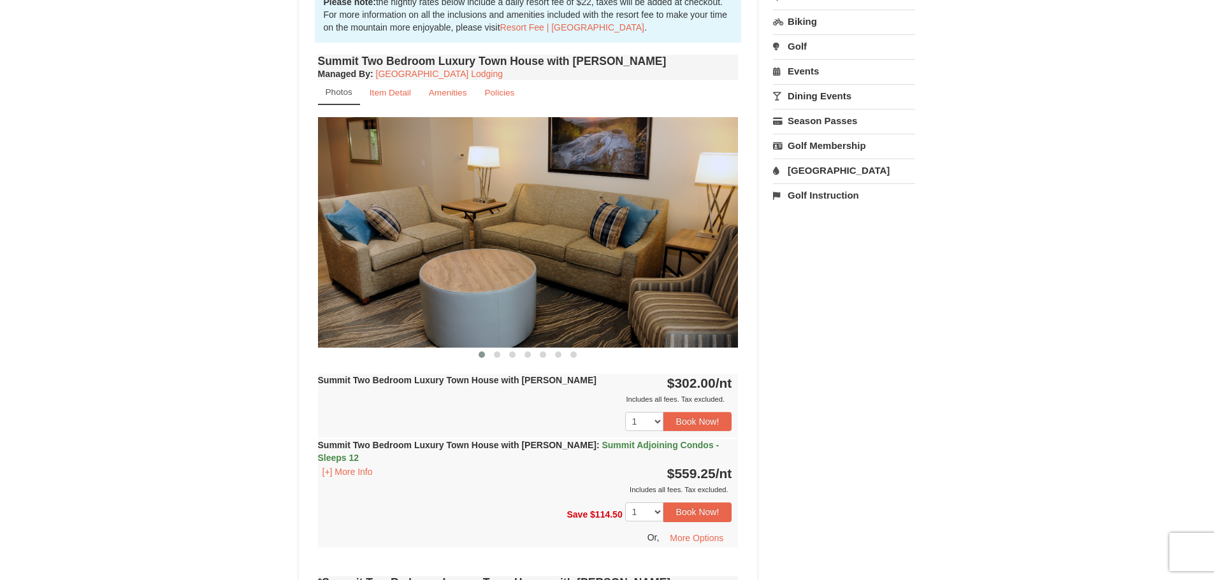
scroll to position [509, 0]
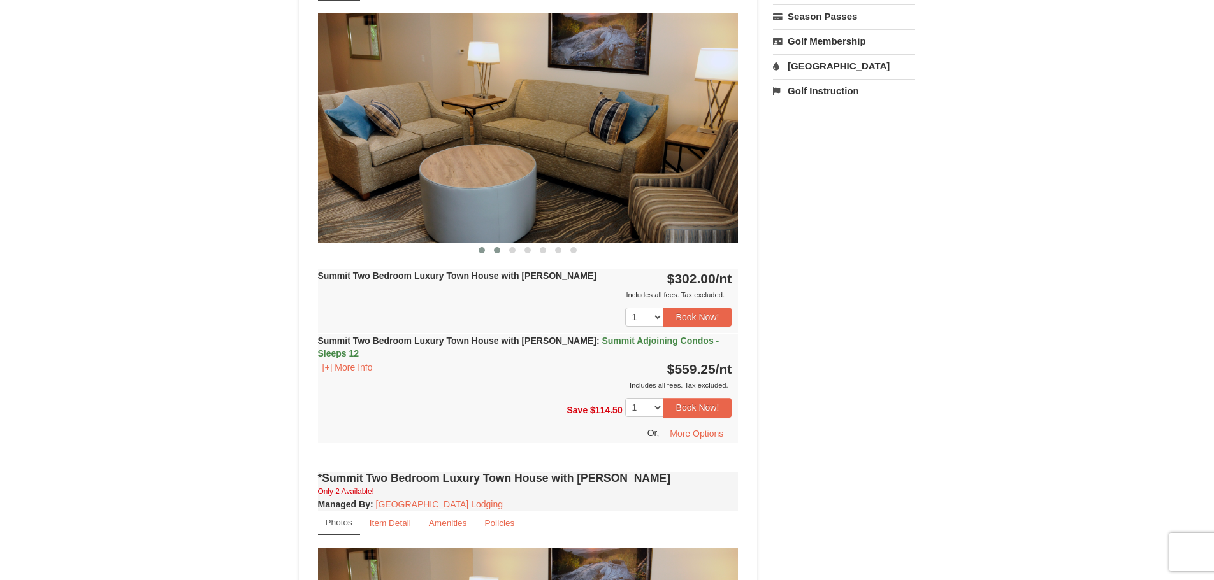
click at [496, 252] on span at bounding box center [497, 250] width 6 height 6
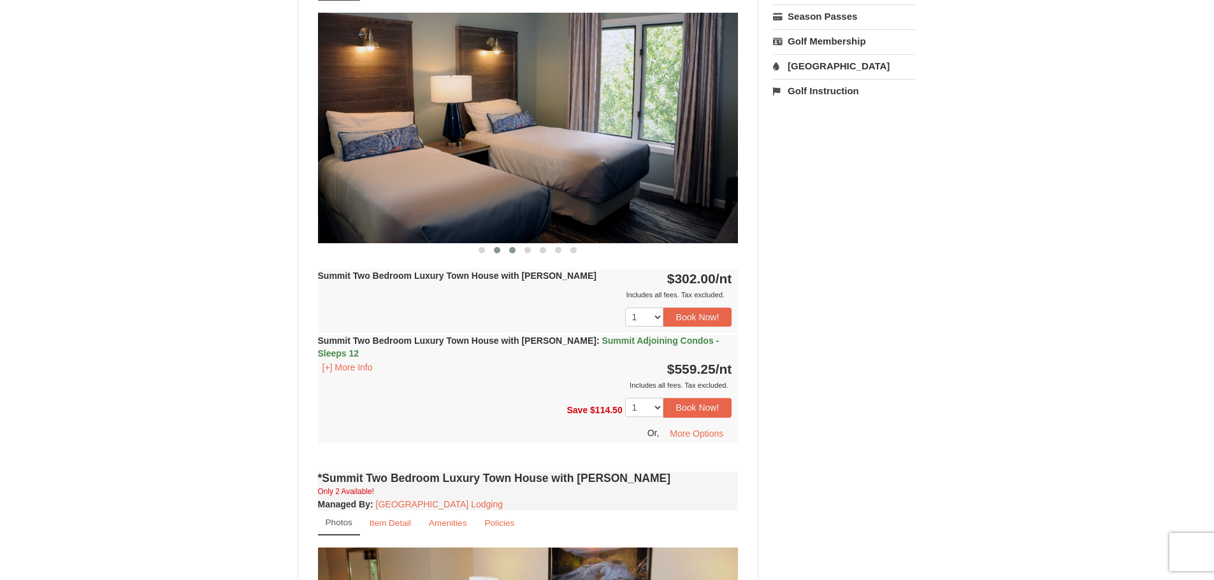
click at [510, 248] on span at bounding box center [512, 250] width 6 height 6
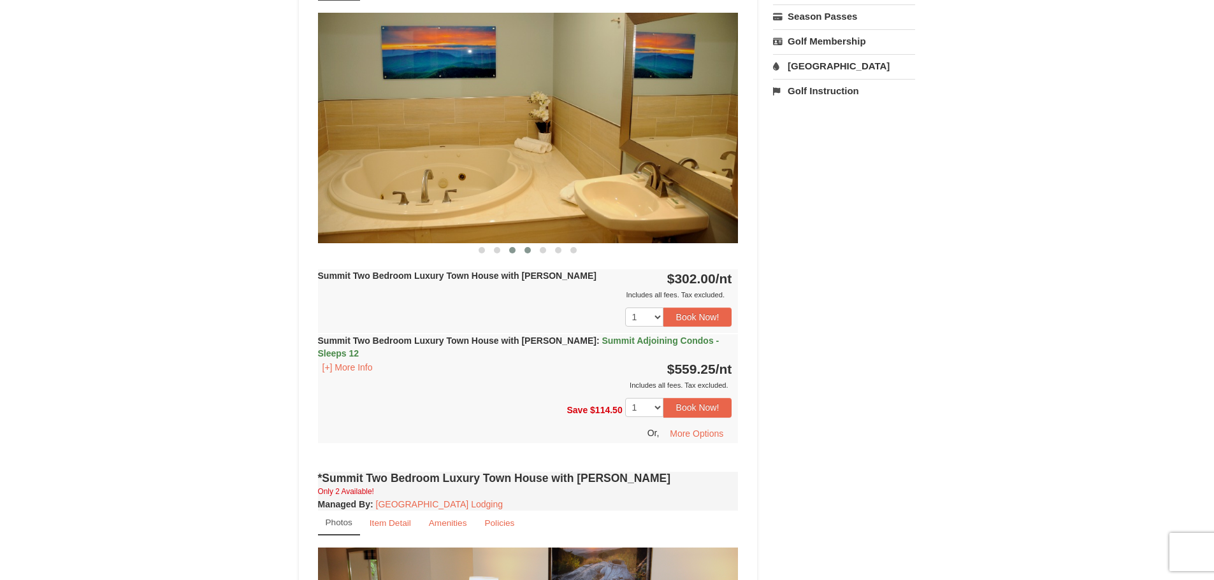
click at [526, 248] on span at bounding box center [527, 250] width 6 height 6
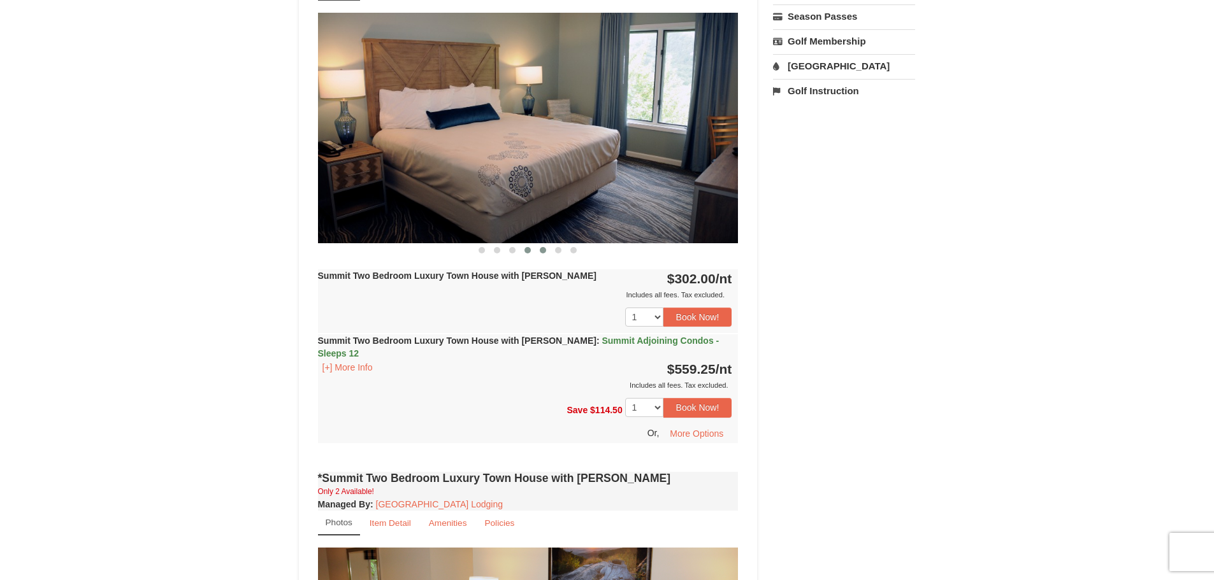
click at [539, 248] on button at bounding box center [542, 250] width 15 height 13
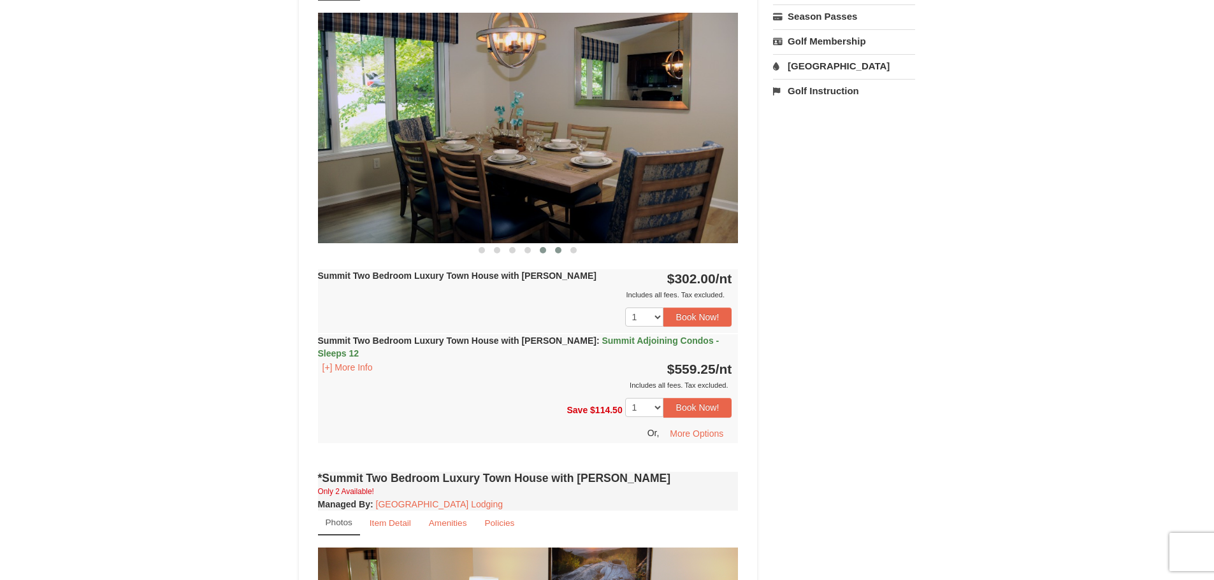
click at [559, 248] on span at bounding box center [558, 250] width 6 height 6
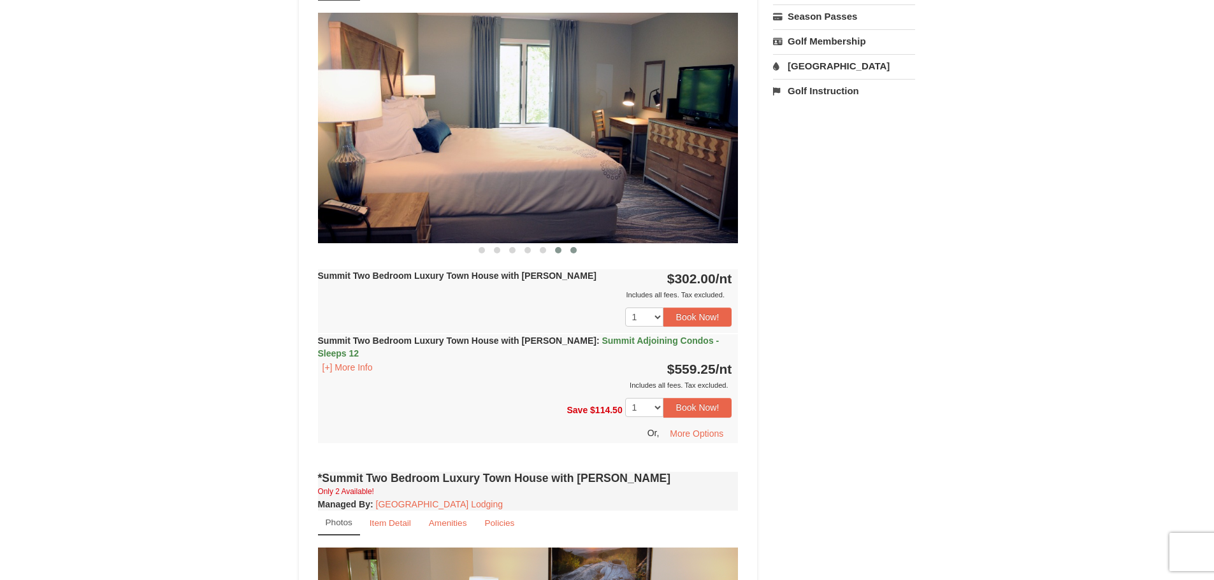
click at [568, 248] on button at bounding box center [573, 250] width 15 height 13
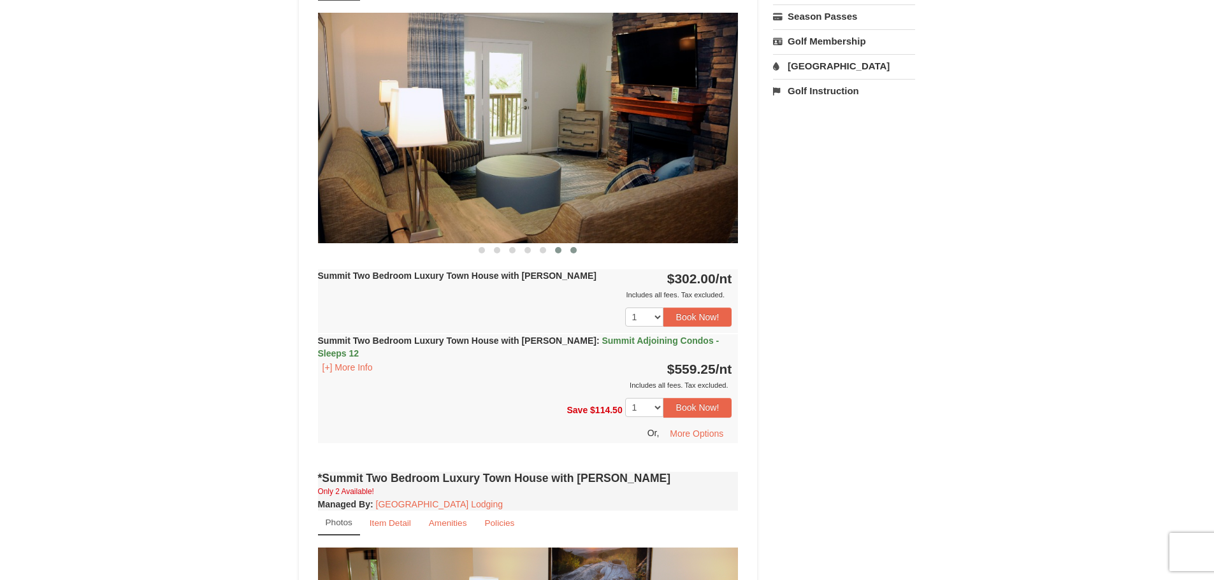
click at [564, 250] on button at bounding box center [557, 250] width 15 height 13
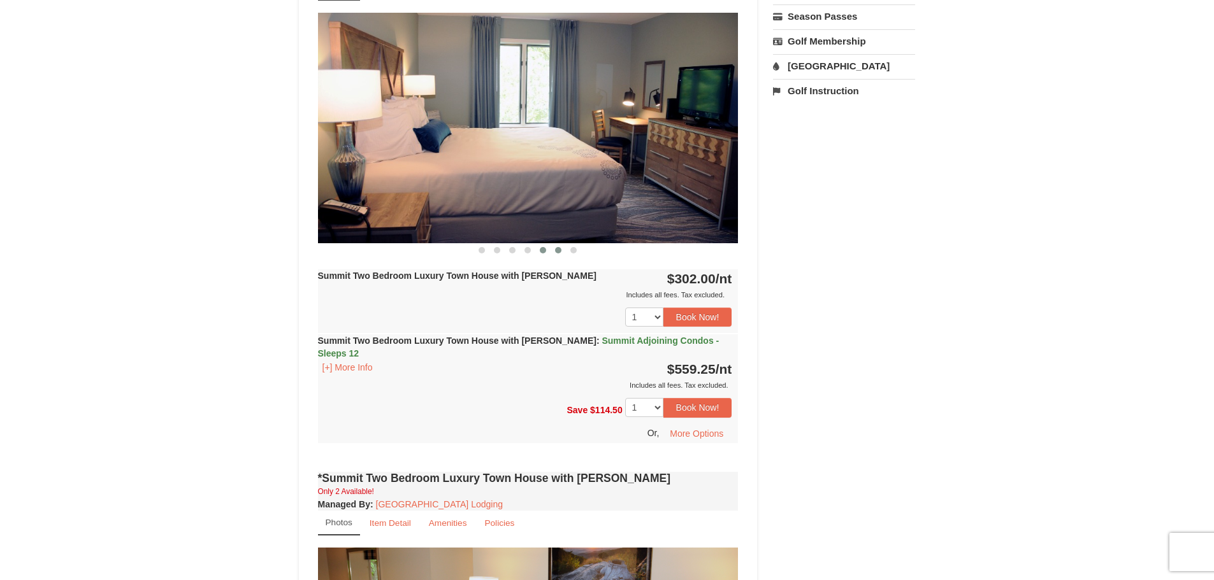
click at [548, 252] on button at bounding box center [542, 250] width 15 height 13
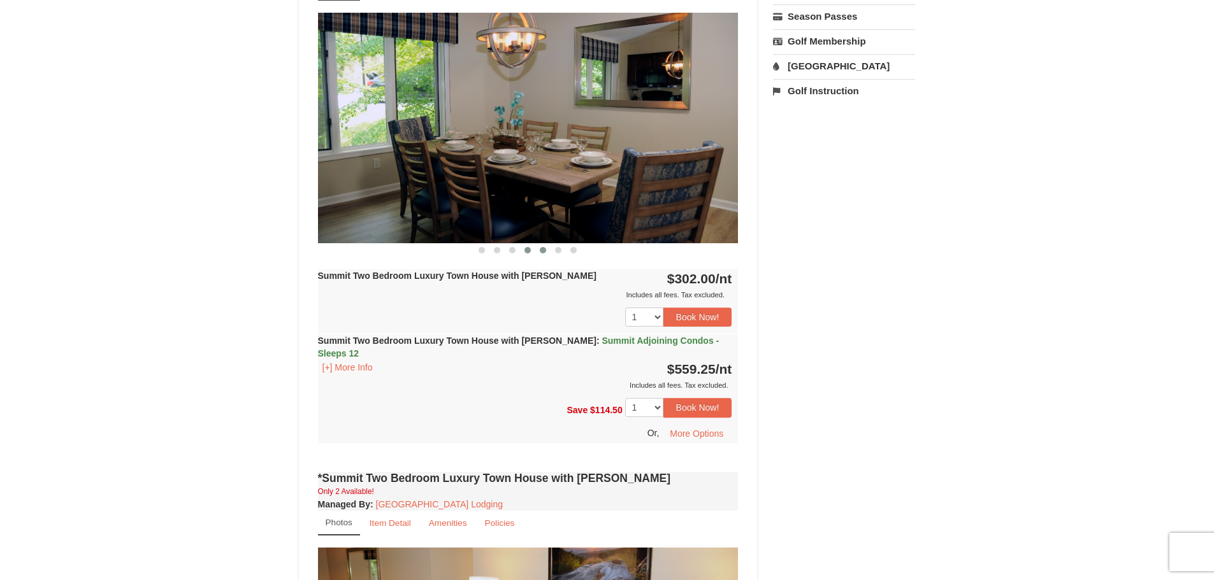
click at [528, 252] on span at bounding box center [527, 250] width 6 height 6
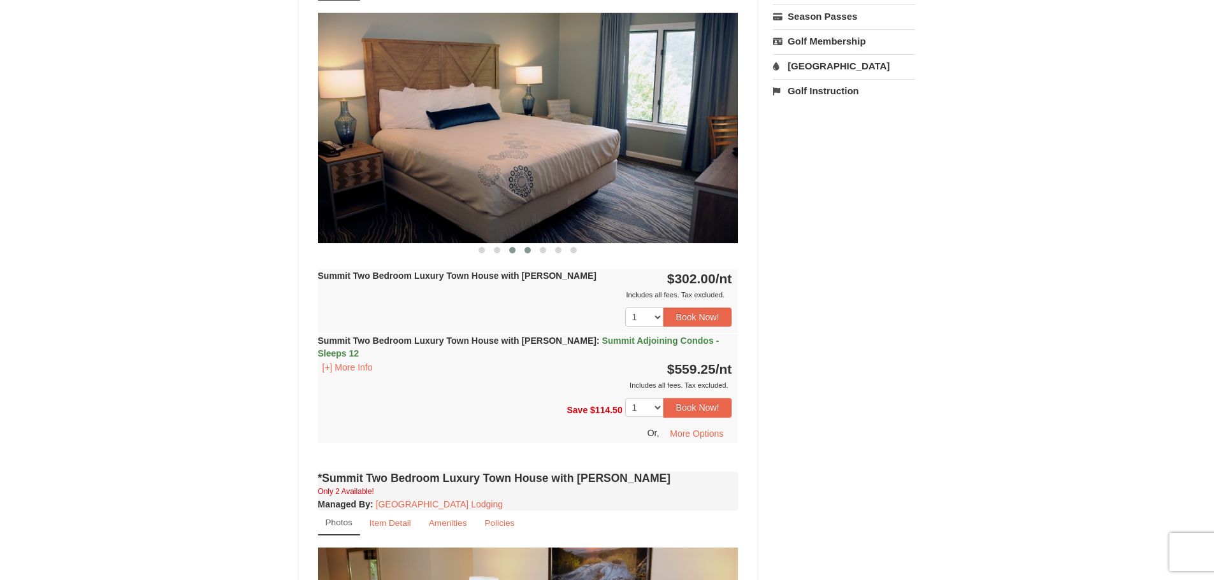
click at [515, 252] on span at bounding box center [512, 250] width 6 height 6
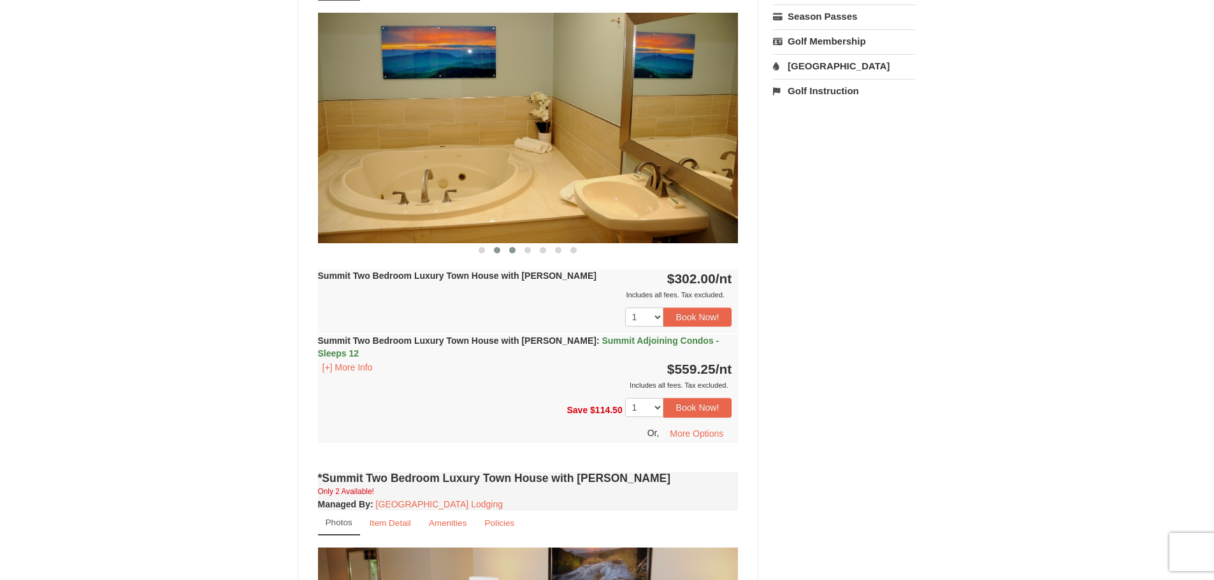
click at [498, 252] on span at bounding box center [497, 250] width 6 height 6
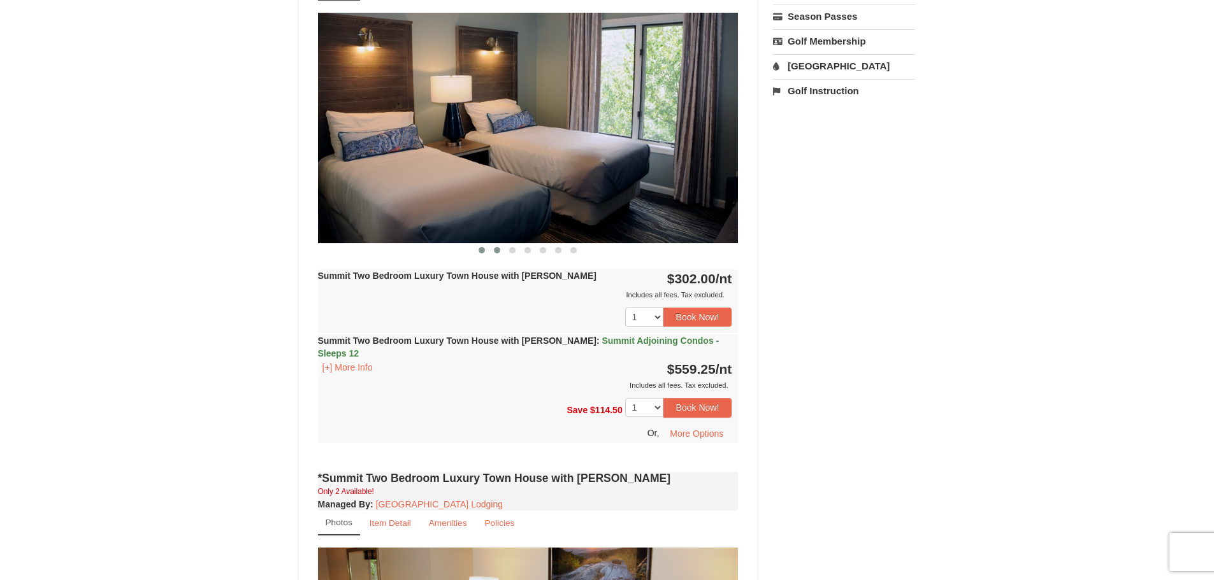
click at [481, 252] on span at bounding box center [481, 250] width 6 height 6
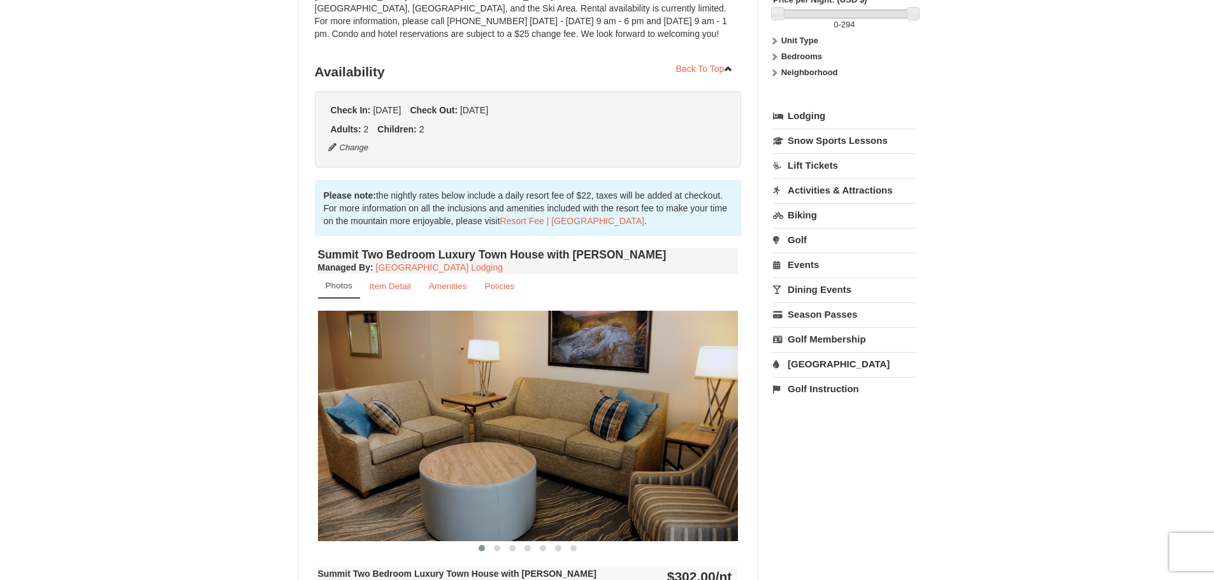
scroll to position [190, 0]
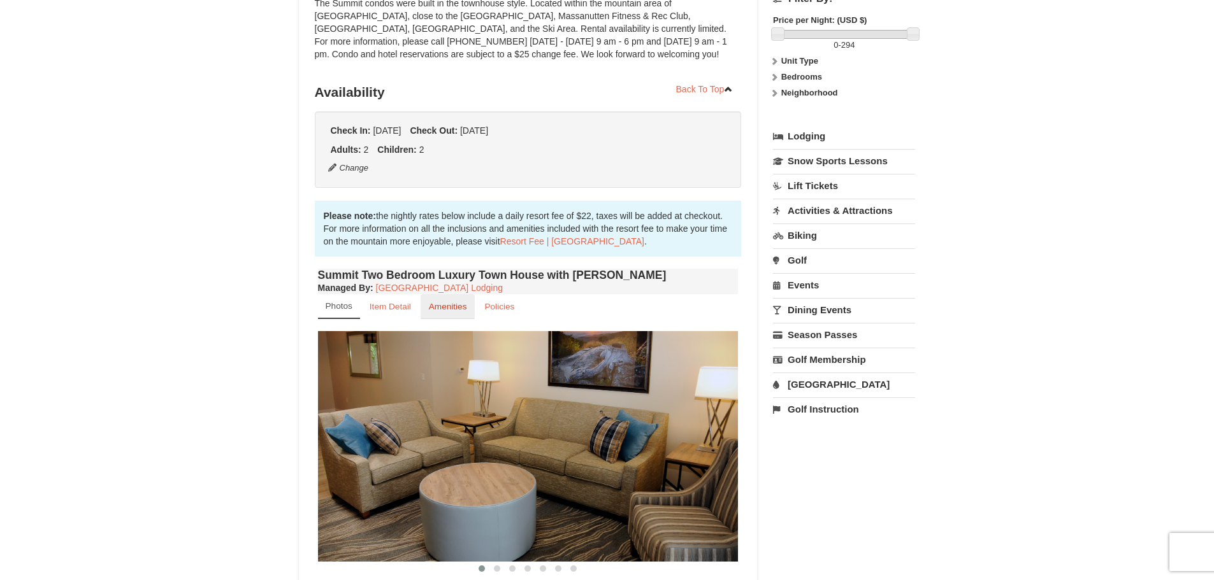
click at [449, 306] on small "Amenities" at bounding box center [448, 307] width 38 height 10
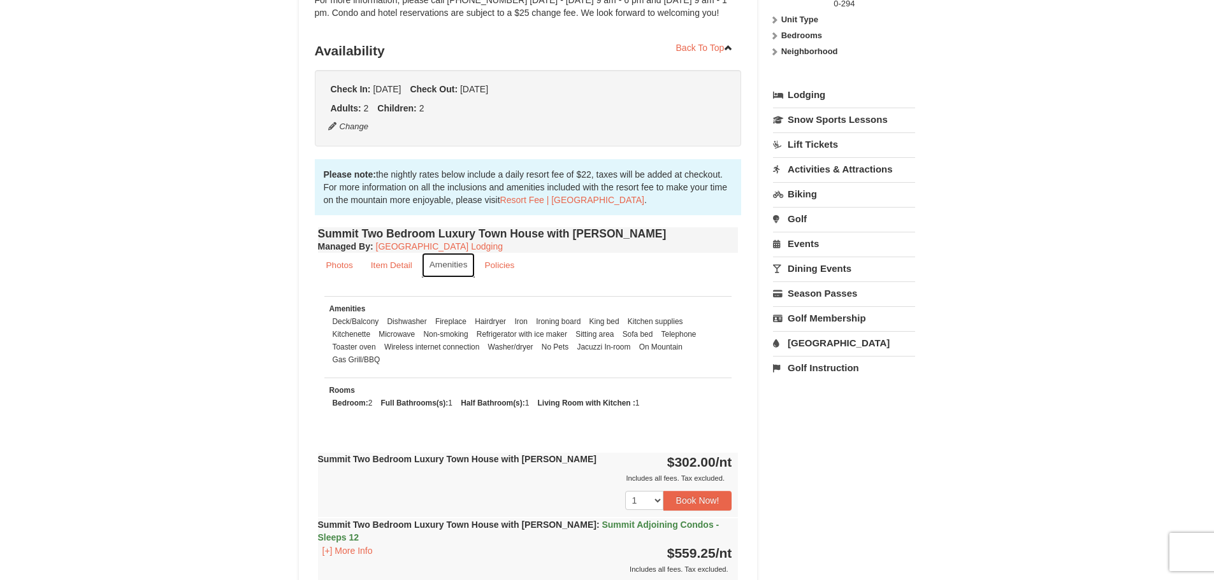
scroll to position [255, 0]
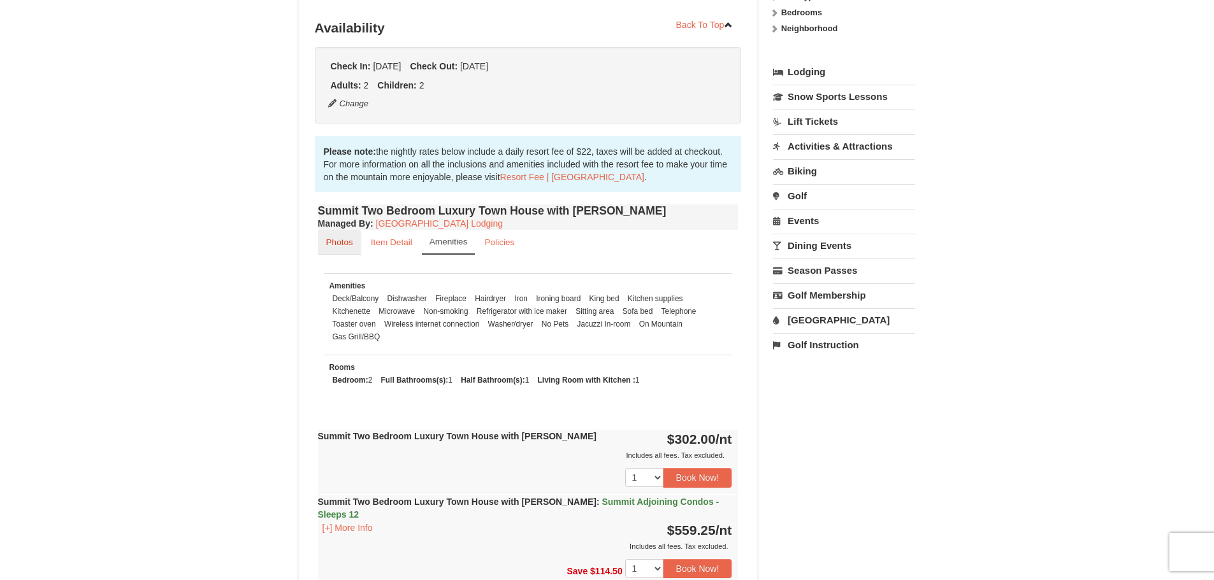
click at [341, 246] on small "Photos" at bounding box center [339, 243] width 27 height 10
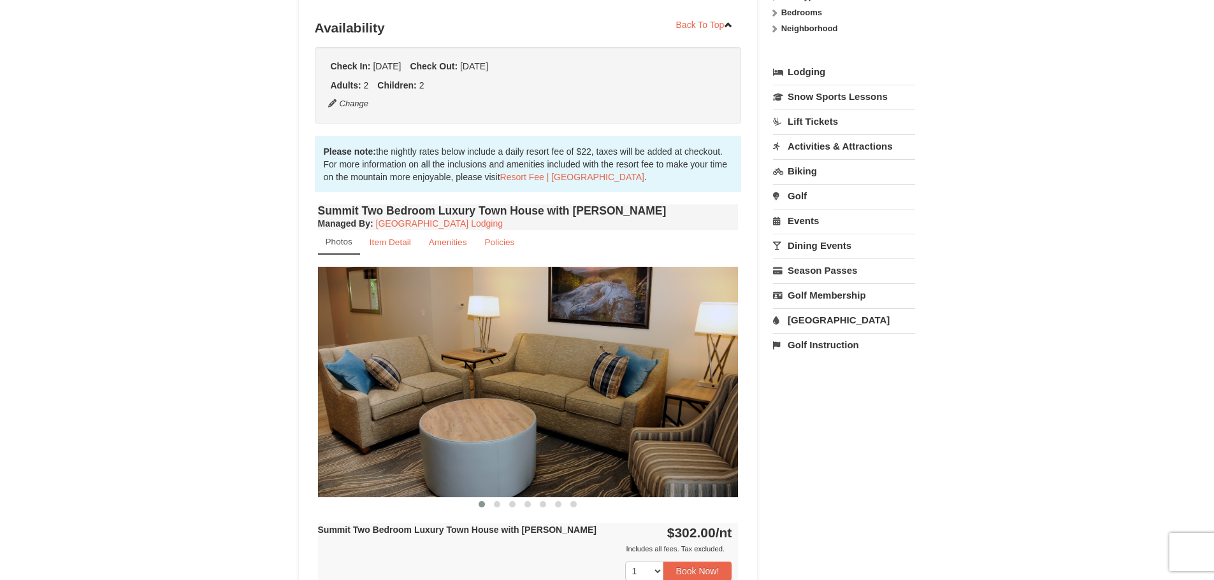
click at [494, 512] on div "Summit Two Bedroom Luxury Town House with [PERSON_NAME] Managed By : Massanutte…" at bounding box center [528, 461] width 427 height 521
click at [498, 504] on span at bounding box center [497, 504] width 6 height 6
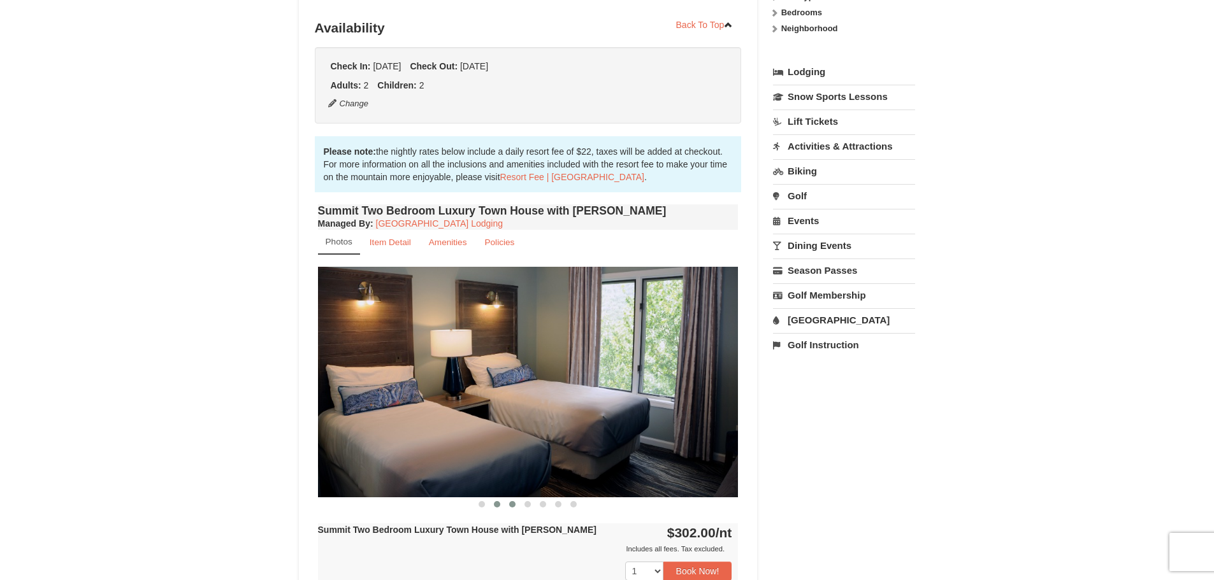
click at [510, 505] on span at bounding box center [512, 504] width 6 height 6
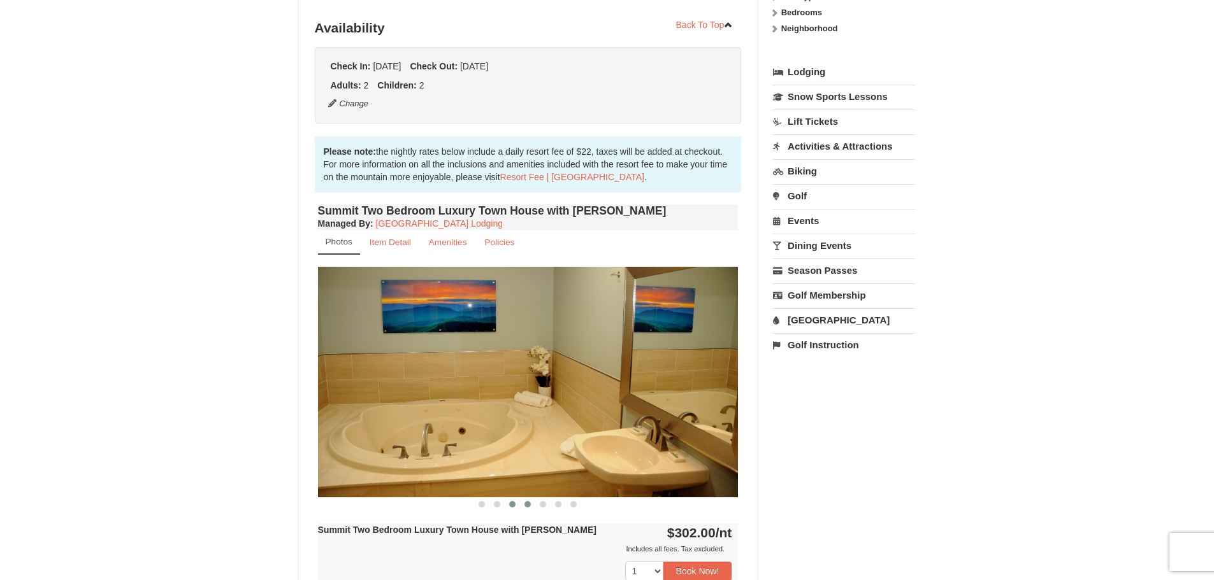
click at [529, 507] on span at bounding box center [527, 504] width 6 height 6
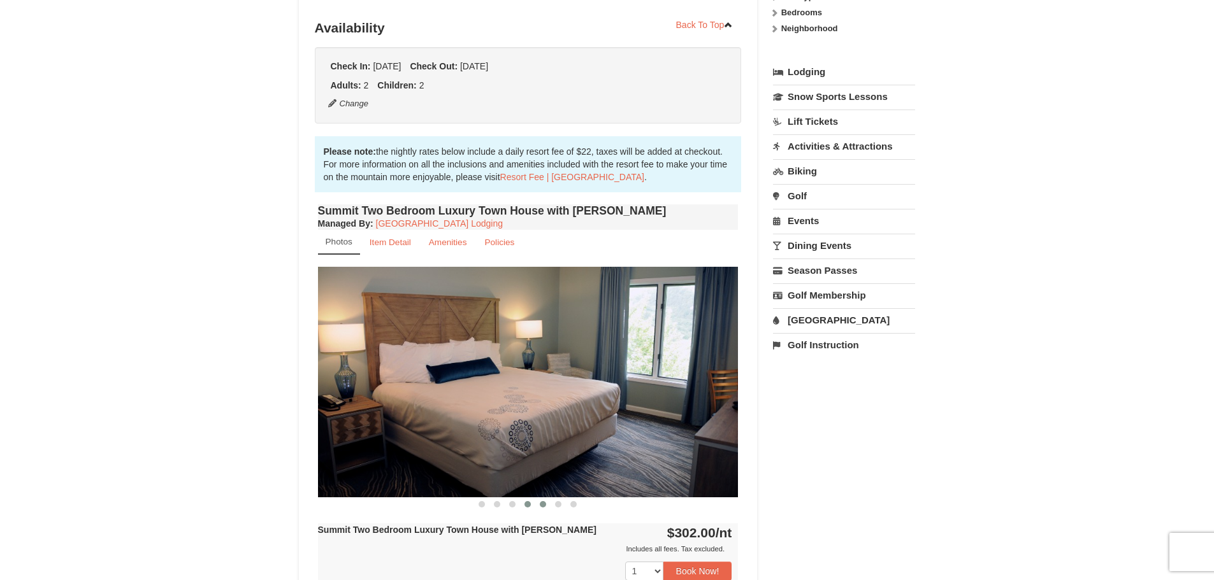
click at [541, 507] on span at bounding box center [543, 504] width 6 height 6
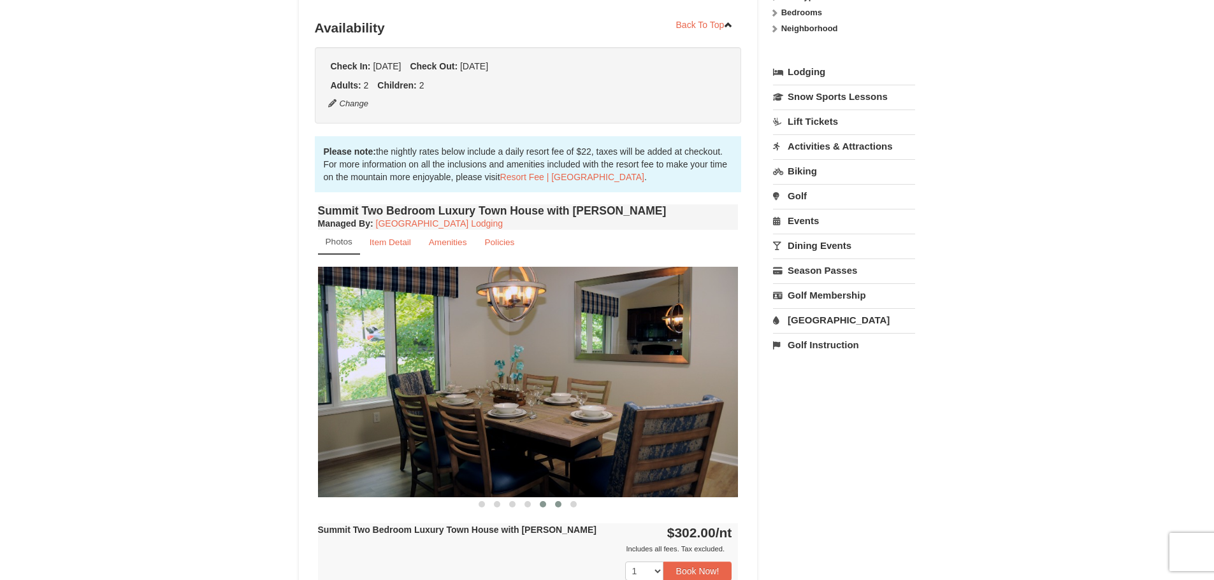
drag, startPoint x: 556, startPoint y: 507, endPoint x: 572, endPoint y: 507, distance: 16.6
click at [557, 507] on span at bounding box center [558, 504] width 6 height 6
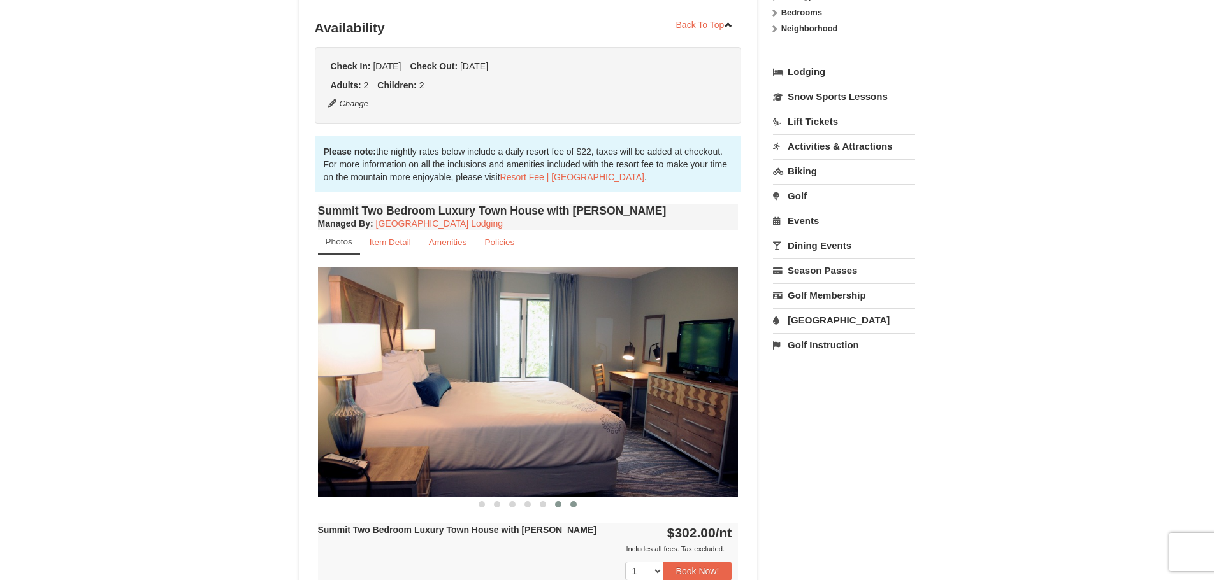
click at [572, 507] on span at bounding box center [573, 504] width 6 height 6
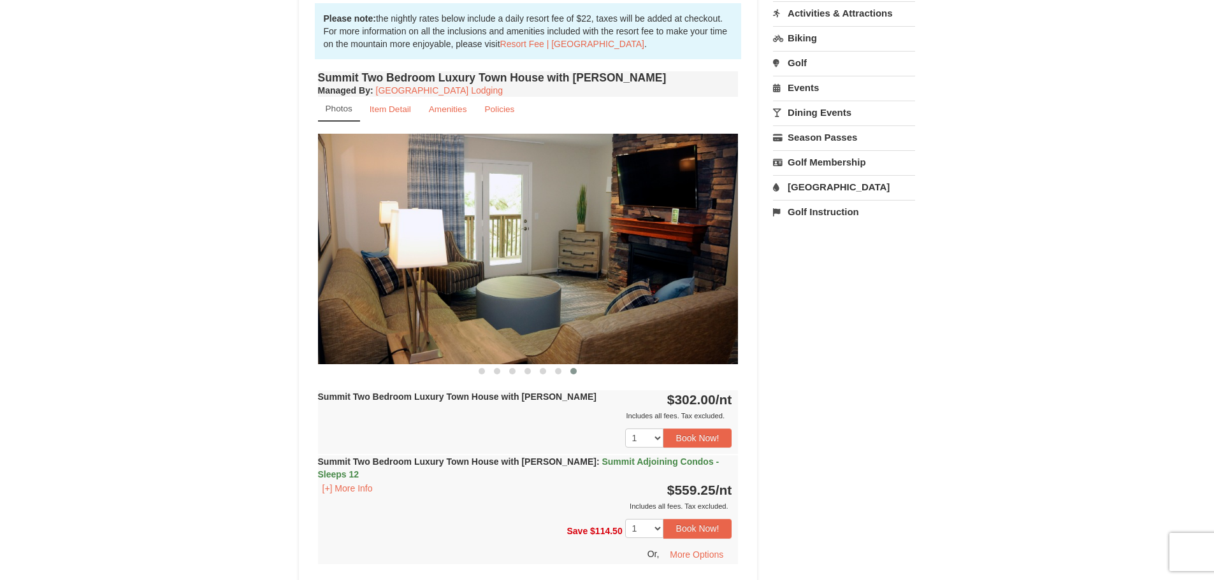
scroll to position [191, 0]
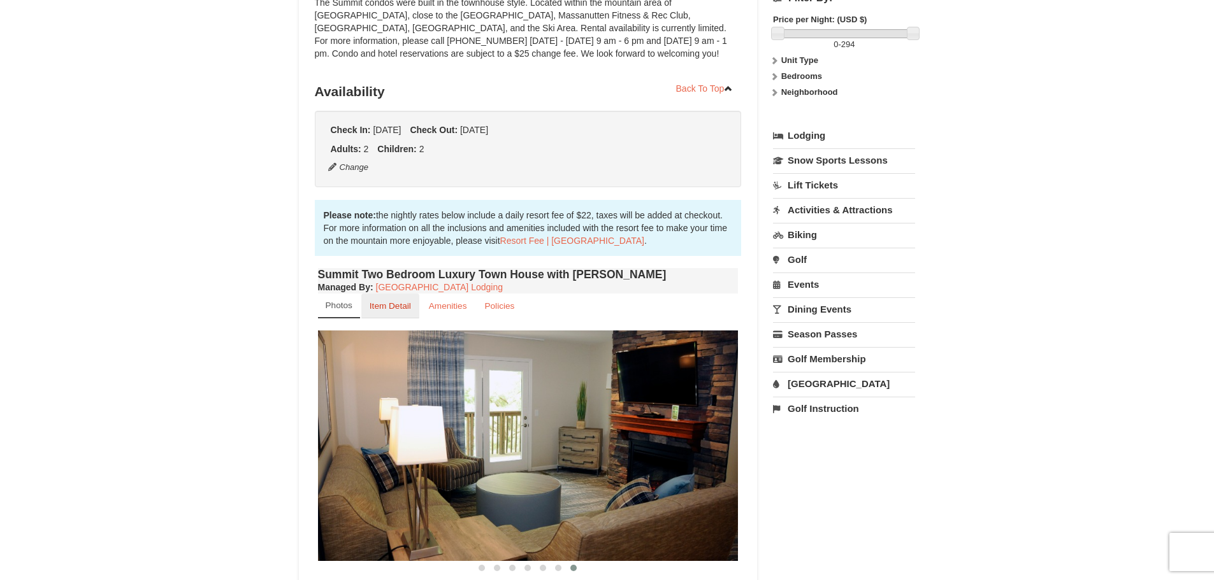
click at [396, 308] on small "Item Detail" at bounding box center [390, 306] width 41 height 10
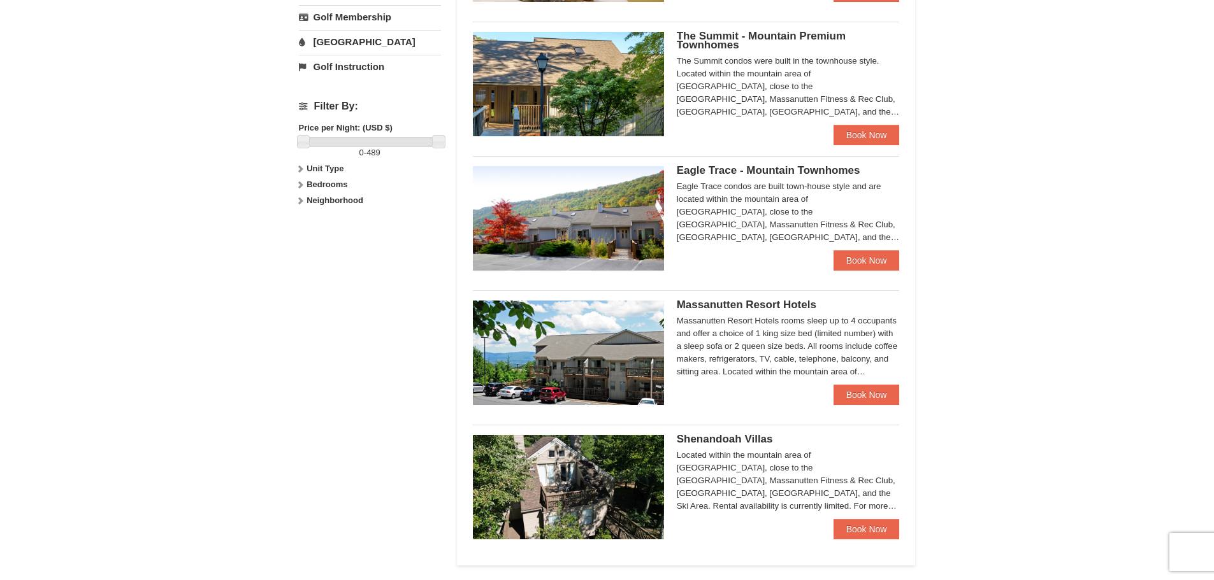
scroll to position [638, 0]
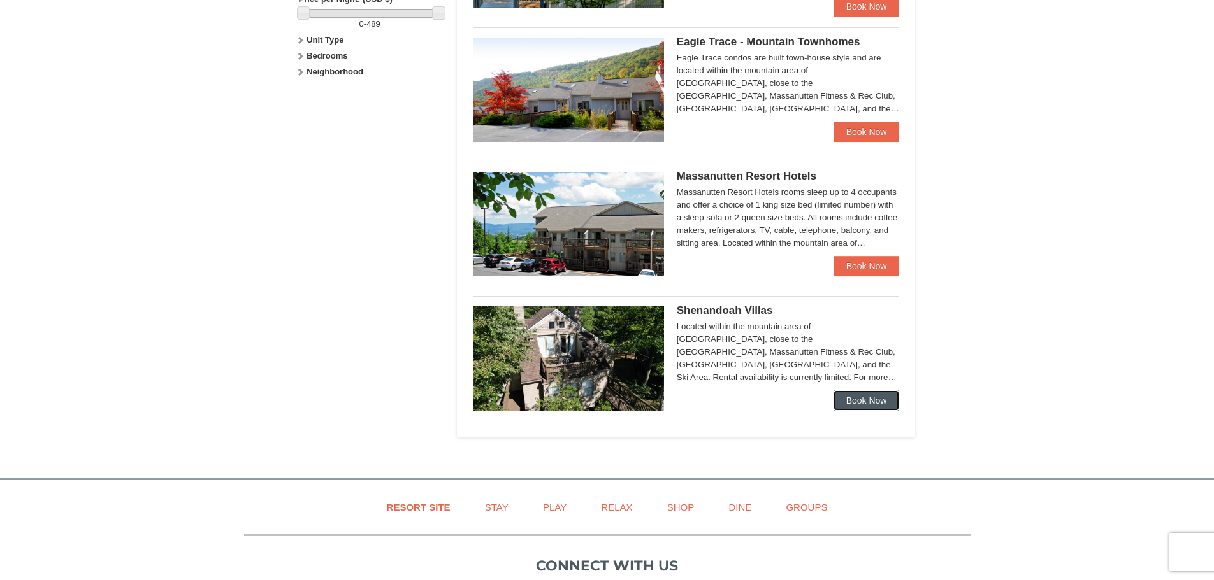
click at [870, 406] on link "Book Now" at bounding box center [866, 401] width 66 height 20
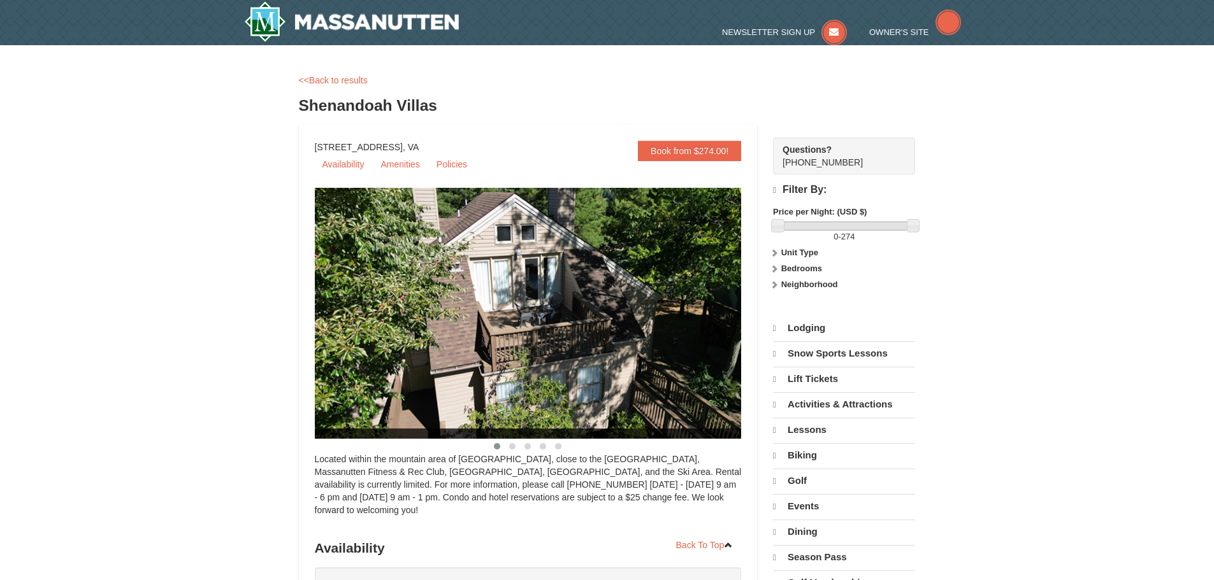
select select "9"
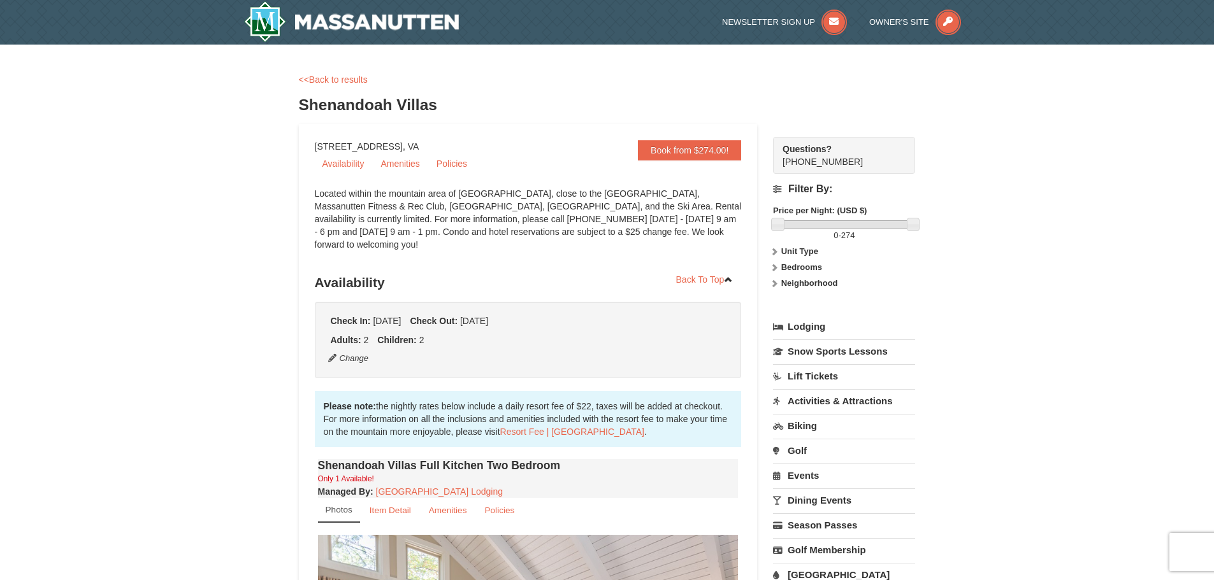
scroll to position [382, 0]
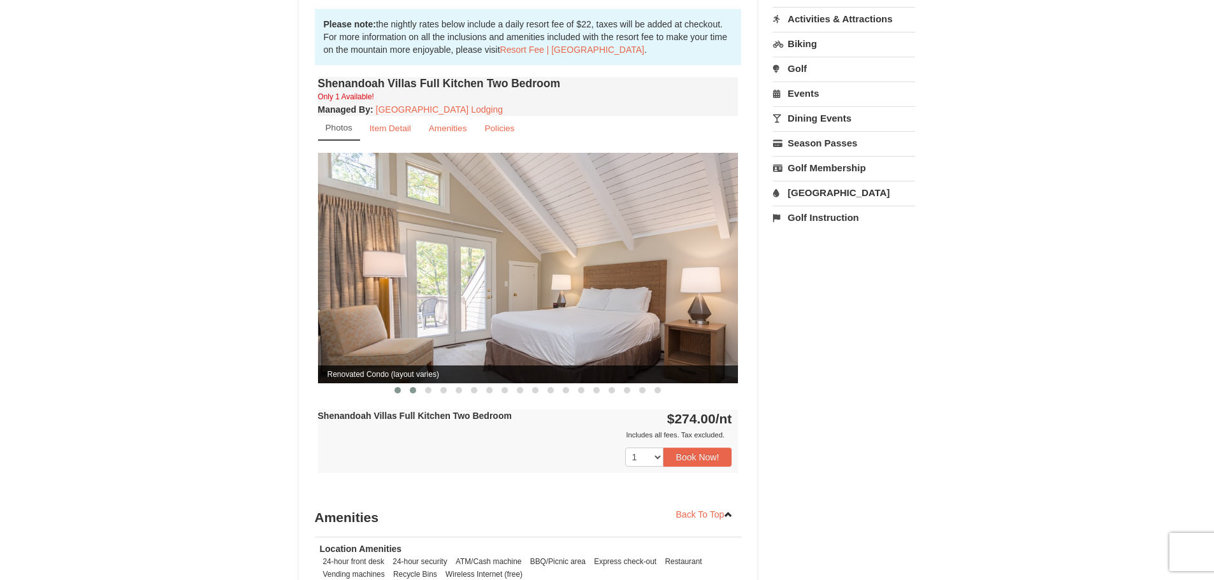
click at [412, 384] on button at bounding box center [412, 390] width 15 height 13
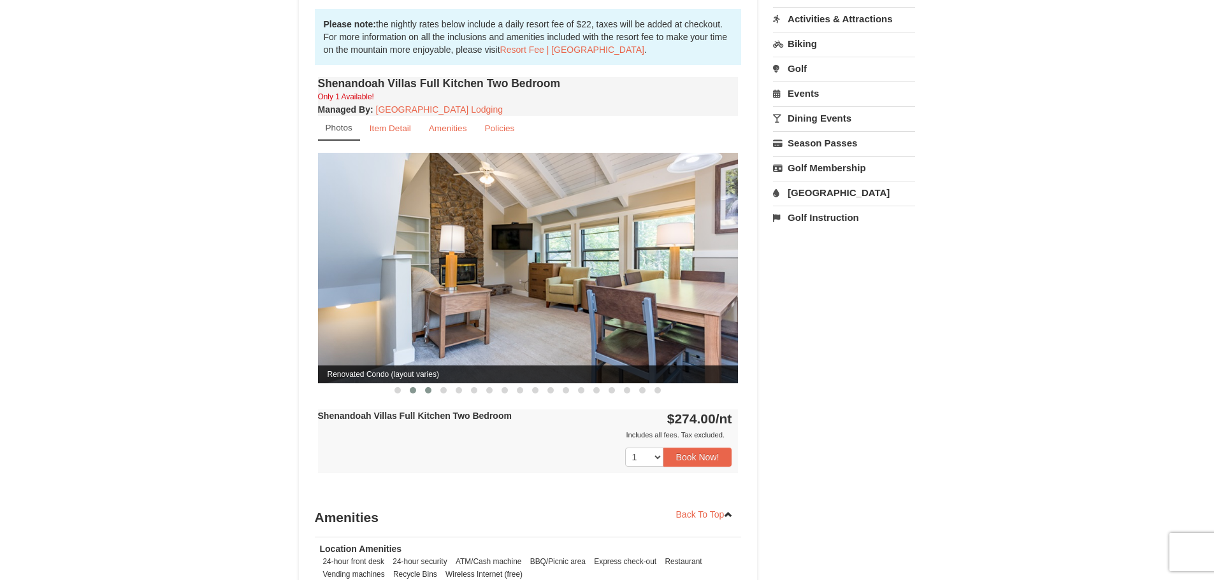
click at [427, 387] on span at bounding box center [428, 390] width 6 height 6
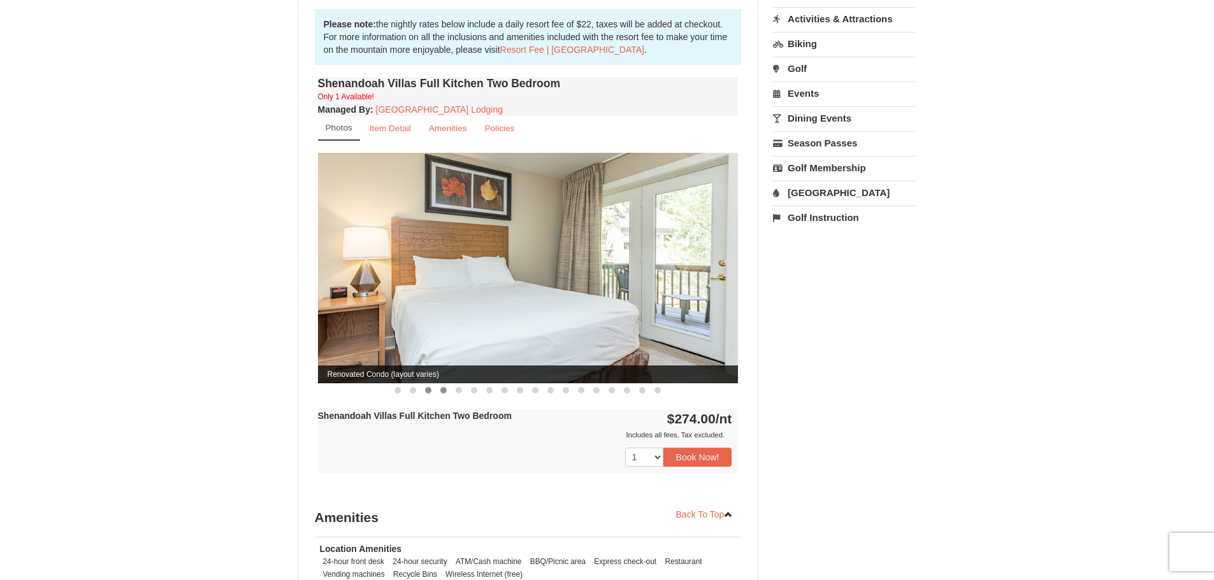
click at [443, 387] on span at bounding box center [443, 390] width 6 height 6
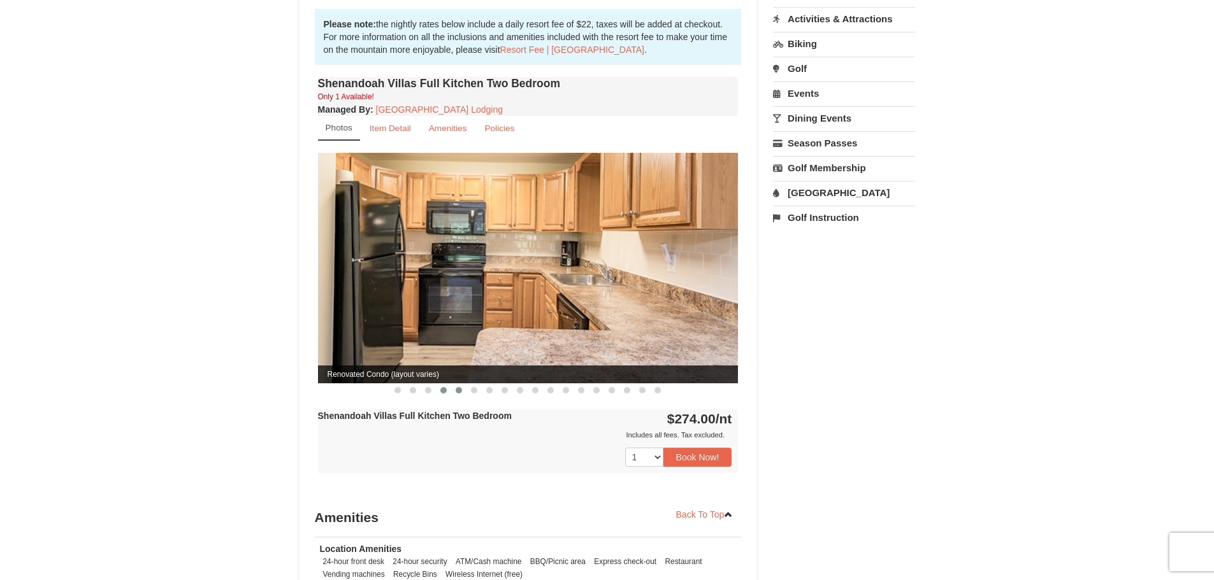
click at [458, 387] on span at bounding box center [459, 390] width 6 height 6
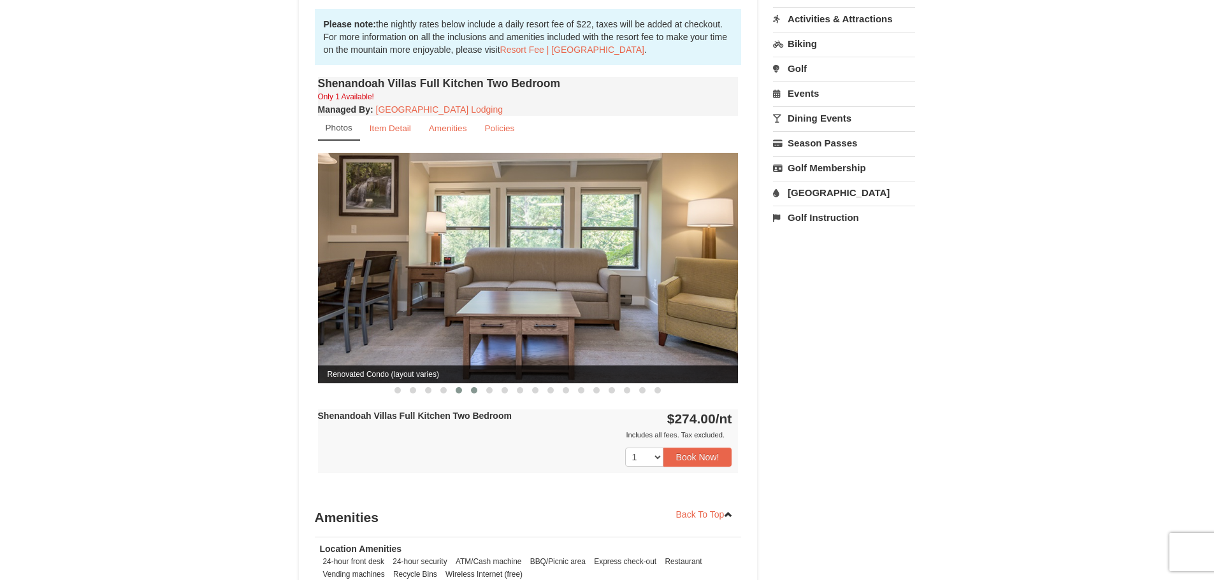
click at [471, 387] on span at bounding box center [474, 390] width 6 height 6
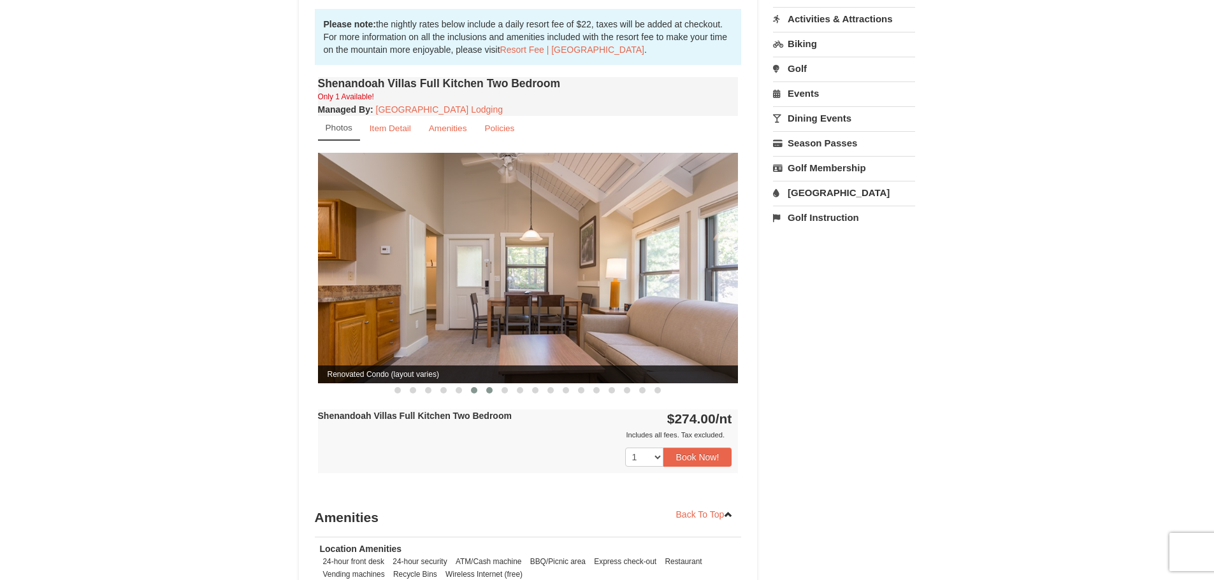
click at [491, 387] on span at bounding box center [489, 390] width 6 height 6
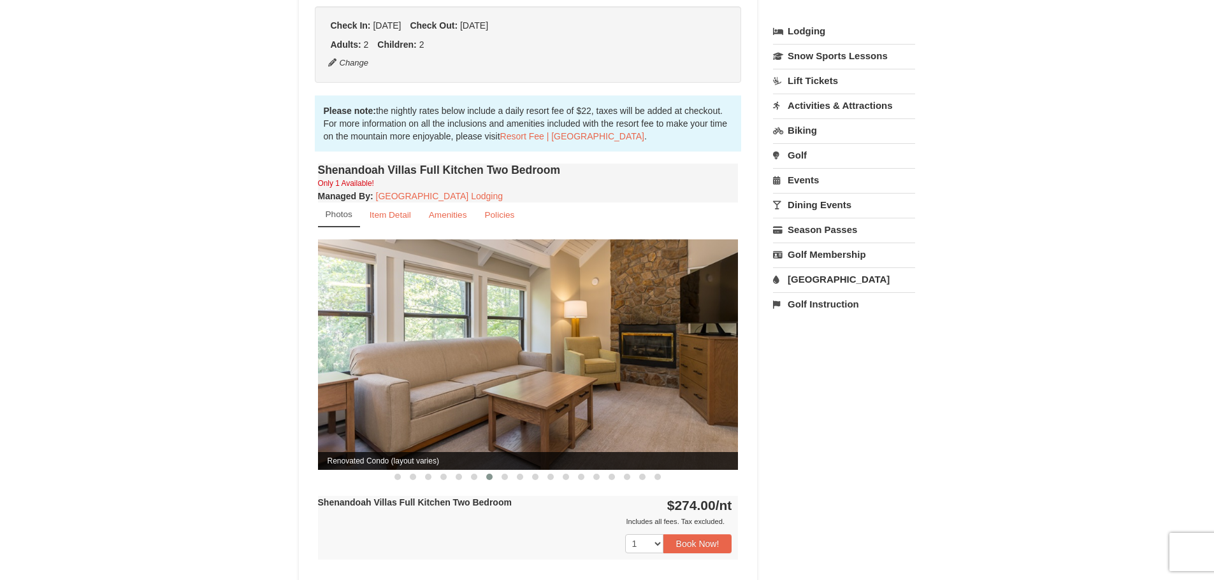
scroll to position [255, 0]
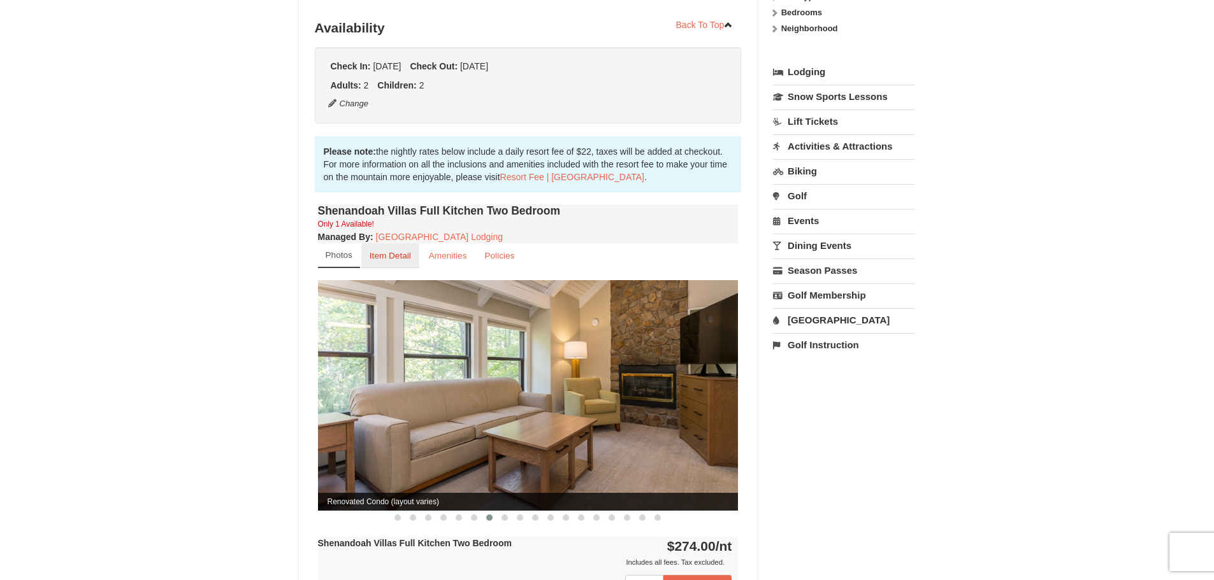
click at [399, 251] on small "Item Detail" at bounding box center [390, 256] width 41 height 10
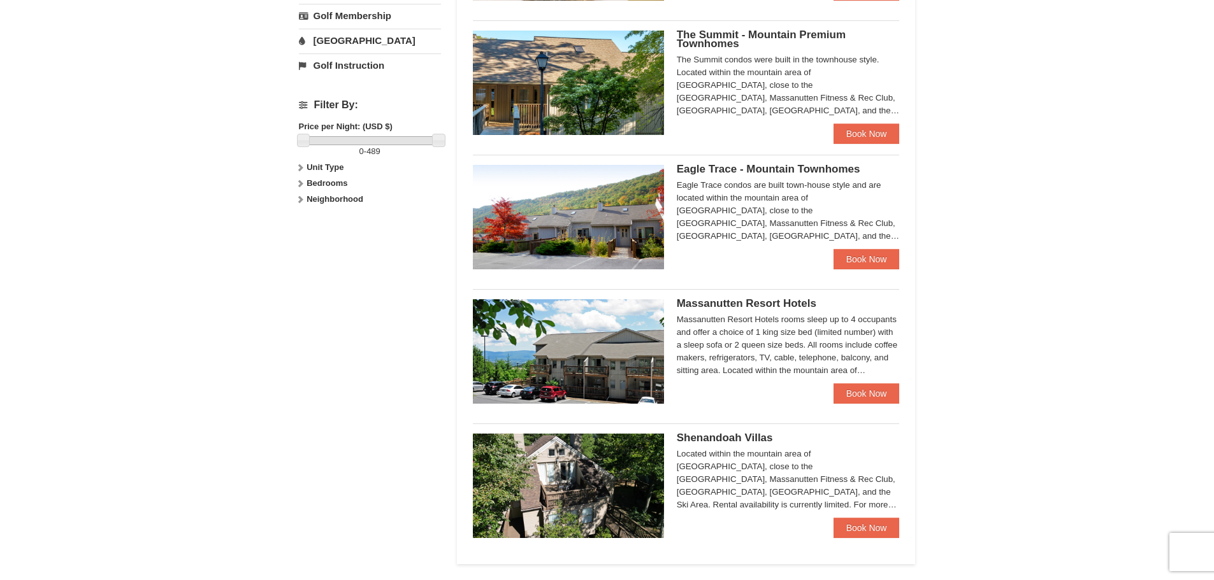
scroll to position [447, 0]
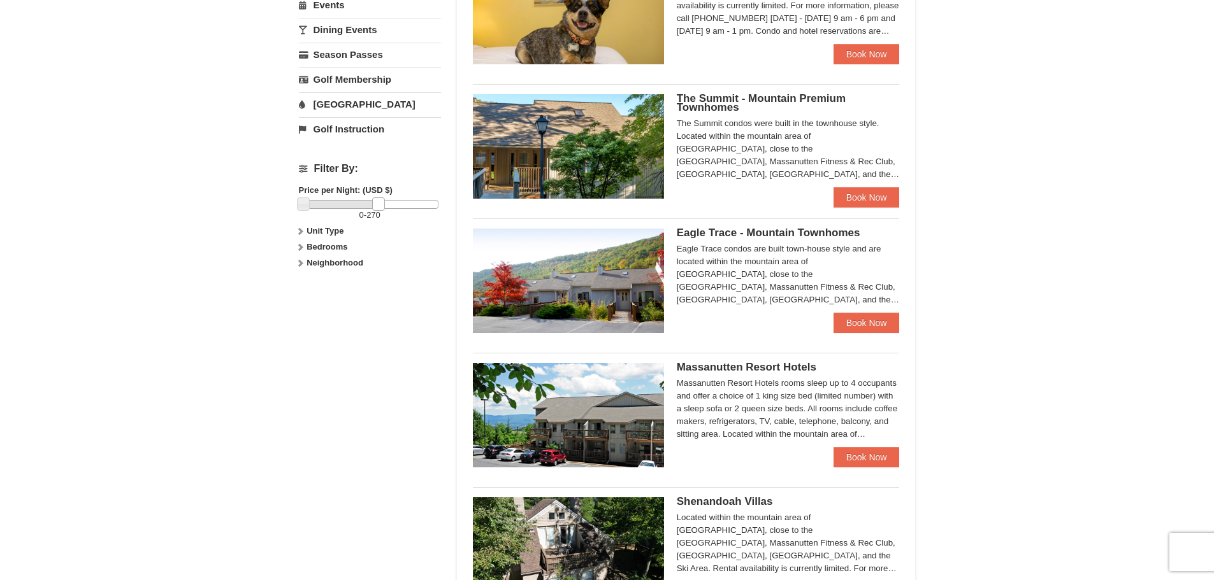
drag, startPoint x: 443, startPoint y: 208, endPoint x: 383, endPoint y: 204, distance: 60.1
click at [383, 204] on link at bounding box center [378, 204] width 13 height 13
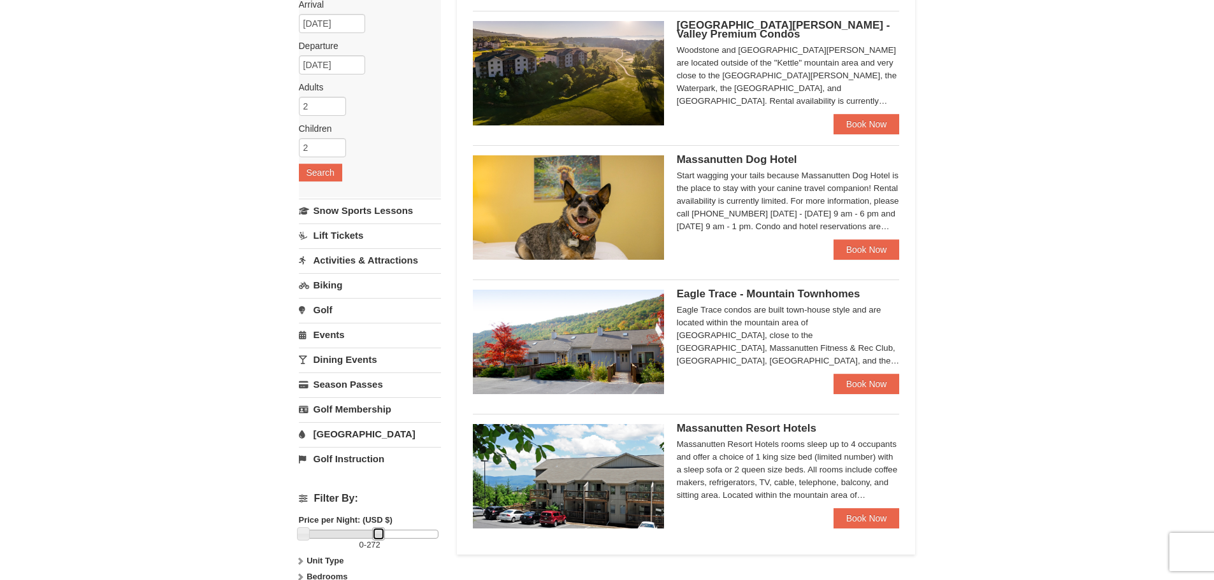
scroll to position [128, 0]
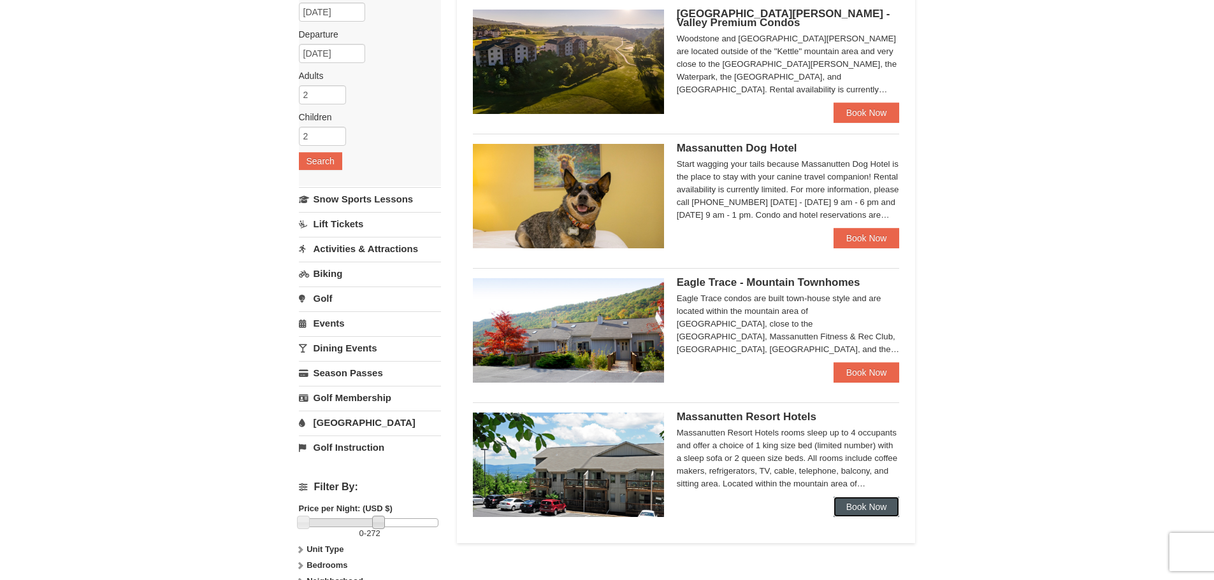
click at [851, 506] on link "Book Now" at bounding box center [866, 507] width 66 height 20
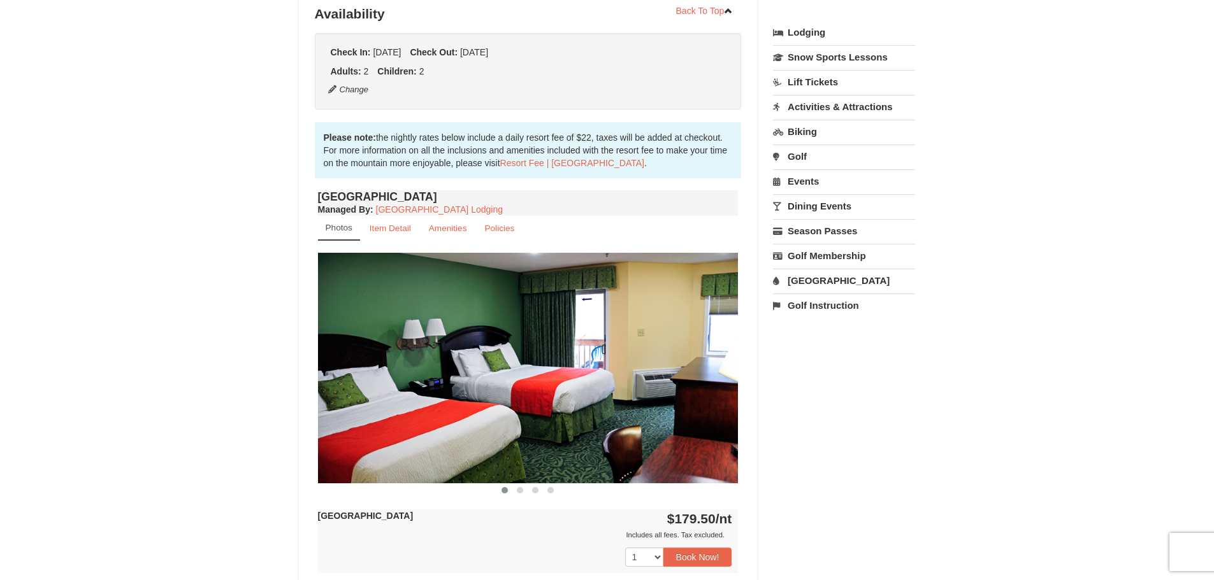
scroll to position [319, 0]
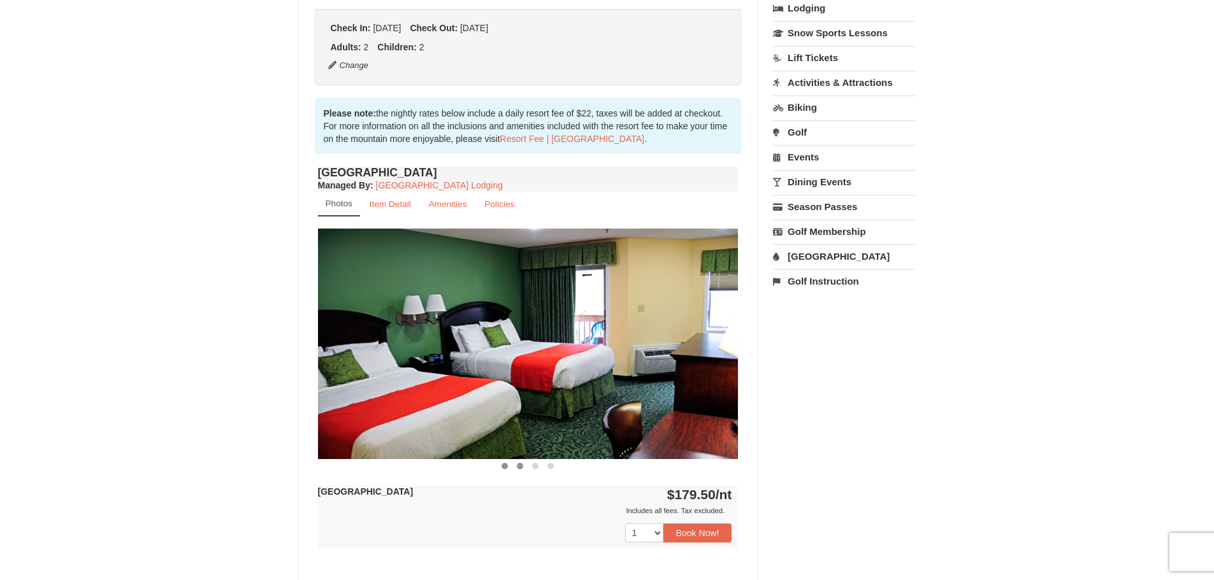
click at [519, 468] on span at bounding box center [520, 466] width 6 height 6
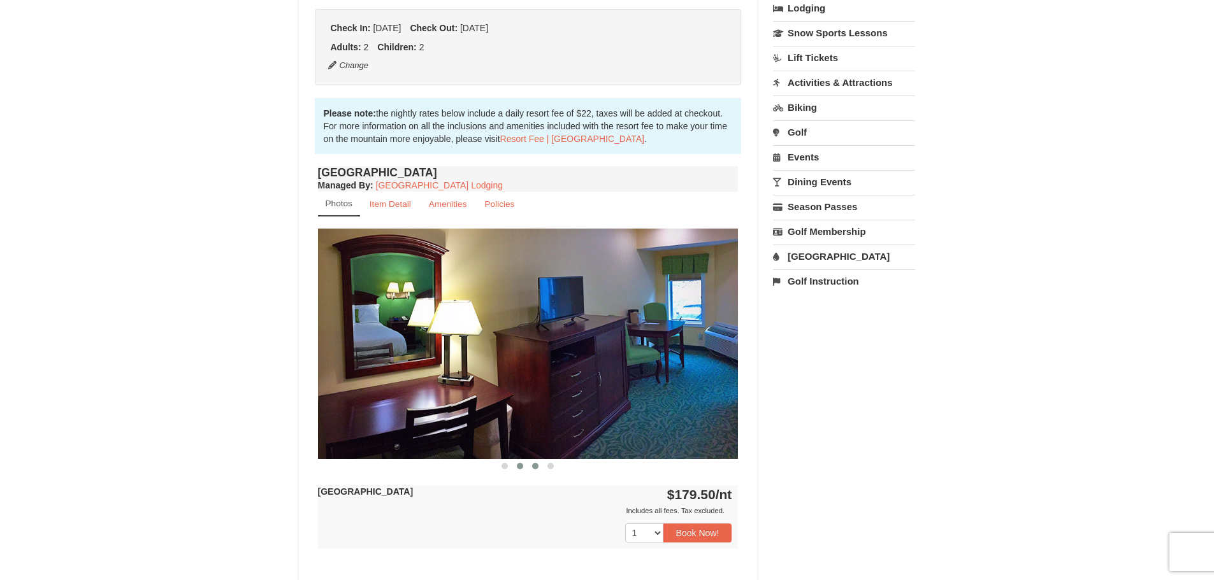
click at [536, 468] on span at bounding box center [535, 466] width 6 height 6
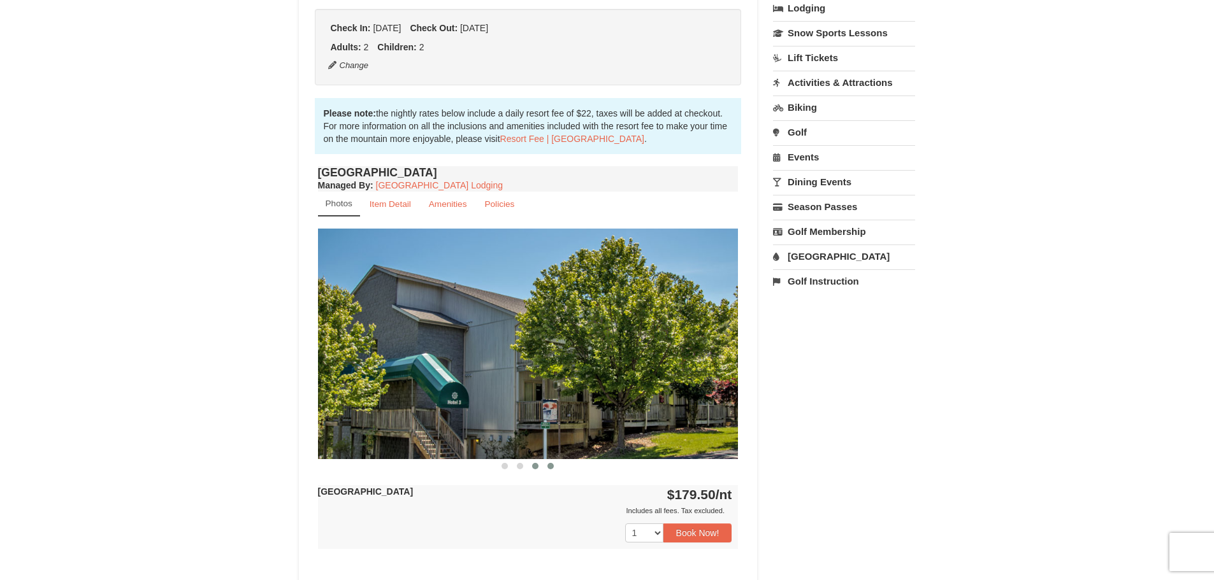
click at [547, 467] on button at bounding box center [550, 466] width 15 height 13
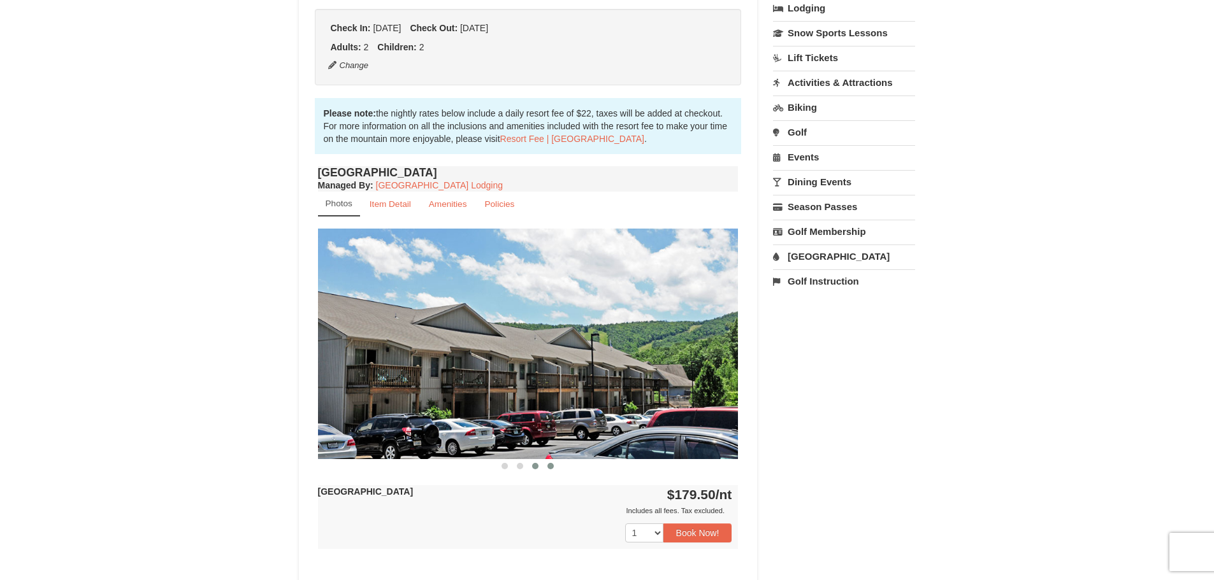
click at [535, 466] on span at bounding box center [535, 466] width 6 height 6
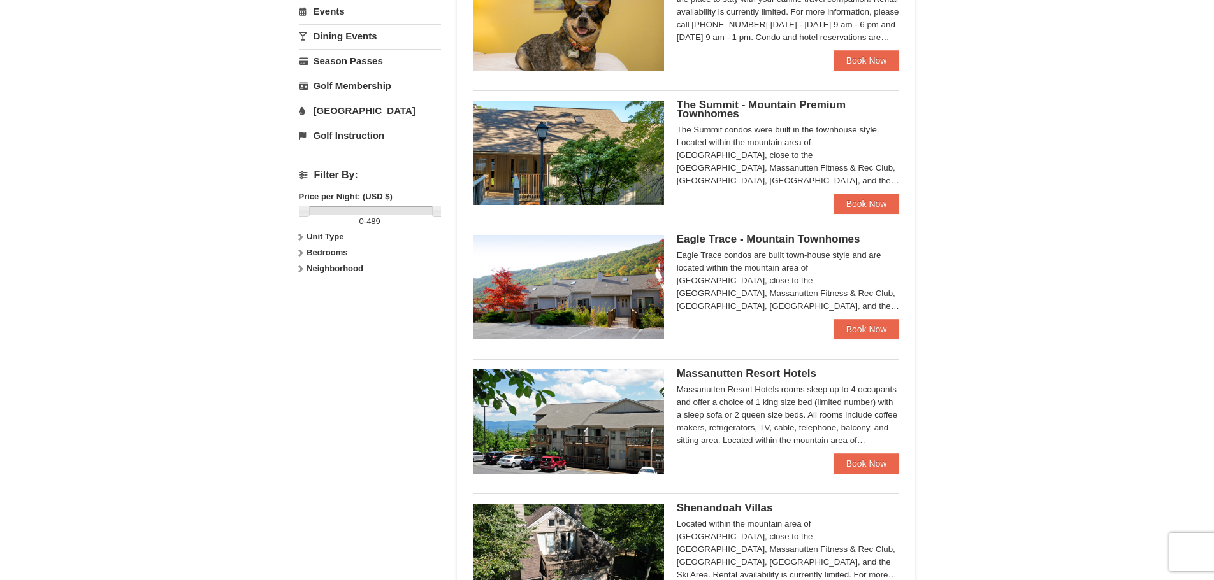
scroll to position [447, 0]
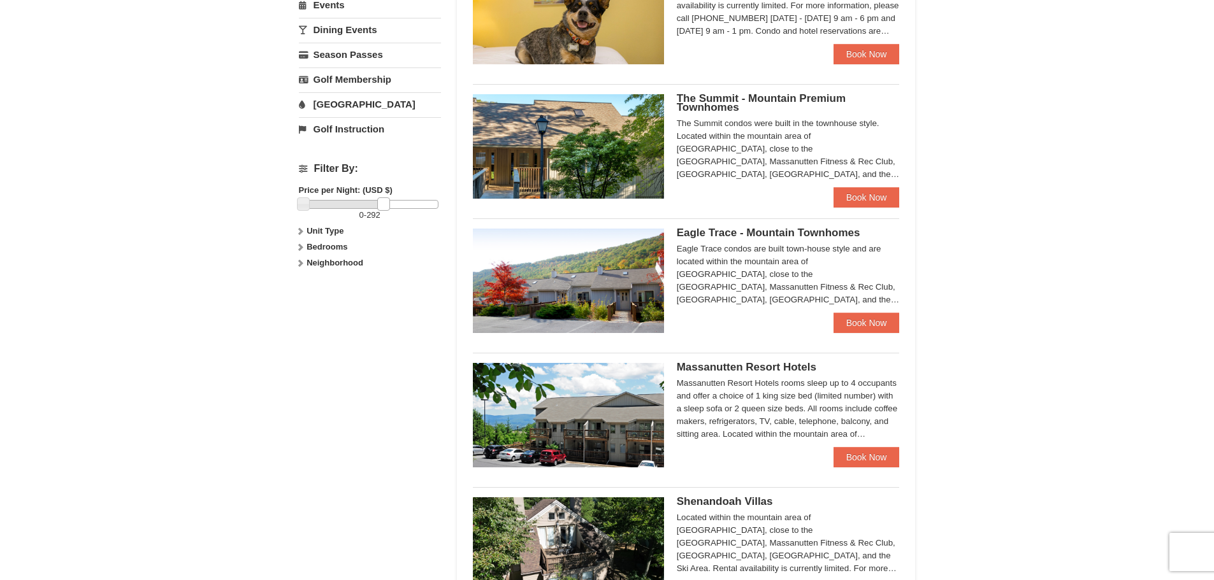
drag, startPoint x: 435, startPoint y: 205, endPoint x: 380, endPoint y: 210, distance: 55.0
click at [380, 210] on link at bounding box center [383, 204] width 13 height 13
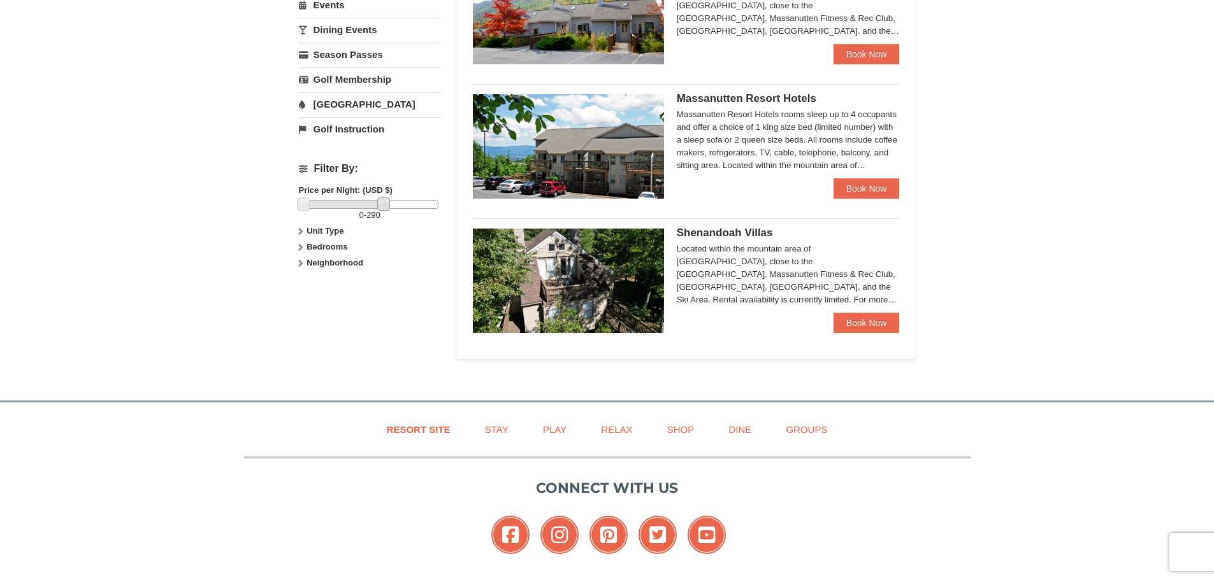
click at [316, 228] on strong "Unit Type" at bounding box center [324, 231] width 37 height 10
click at [320, 271] on strong "Bedrooms" at bounding box center [326, 273] width 41 height 10
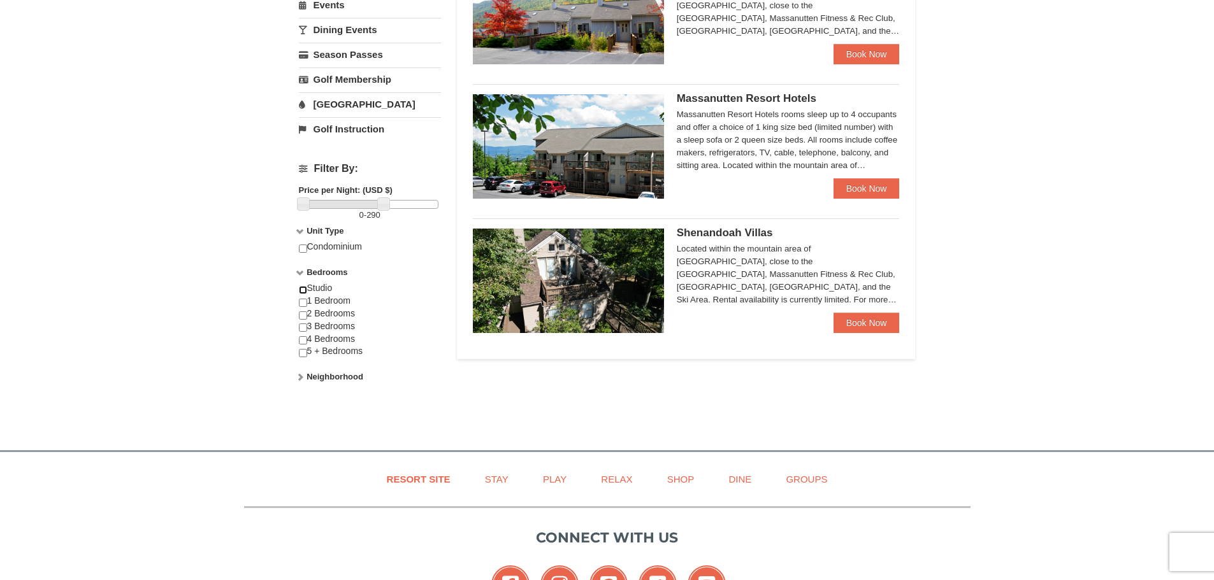
click at [305, 288] on input "checkbox" at bounding box center [303, 290] width 8 height 8
checkbox input "true"
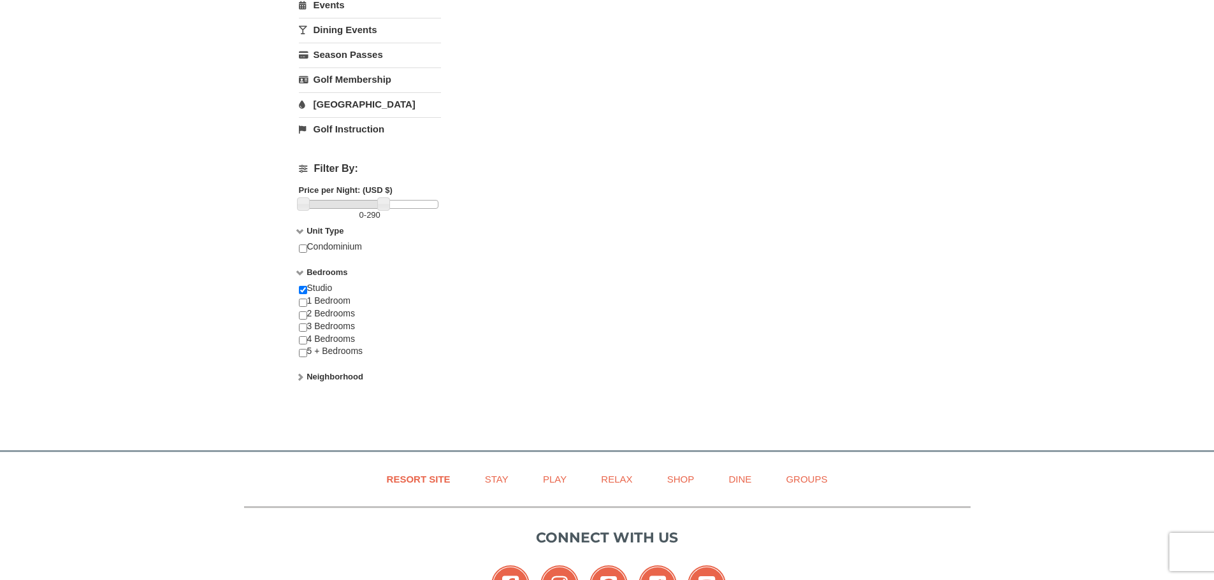
click at [306, 298] on div "Studio 1 Bedroom 2 Bedrooms 3 Bedrooms 4 Bedrooms 5 + Bedrooms" at bounding box center [370, 326] width 142 height 89
click at [306, 302] on input "checkbox" at bounding box center [303, 303] width 8 height 8
checkbox input "true"
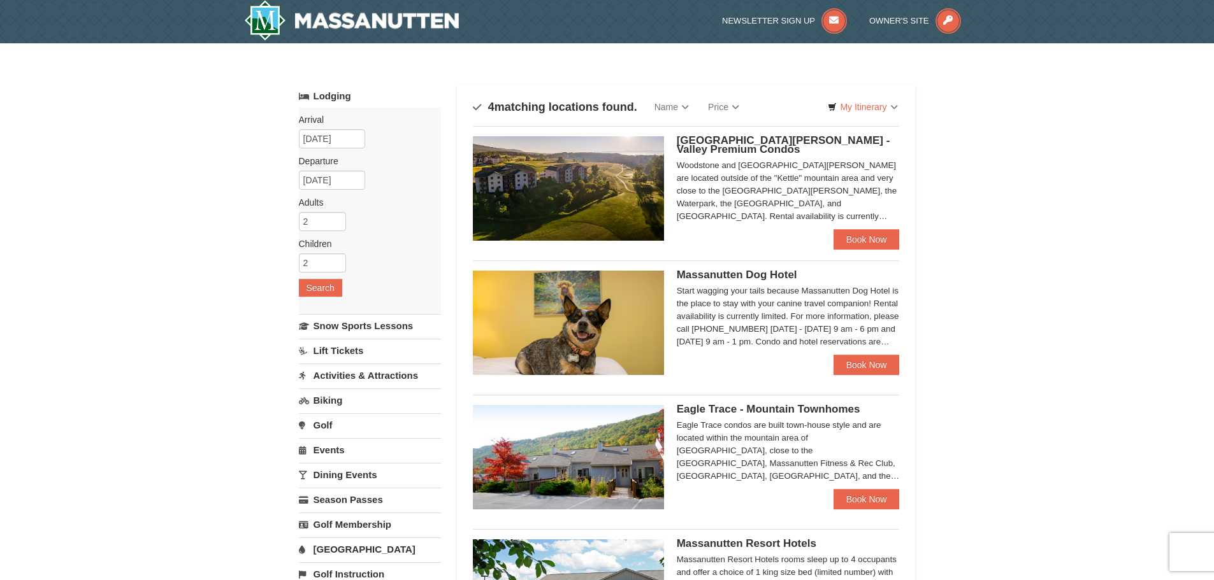
scroll to position [1, 0]
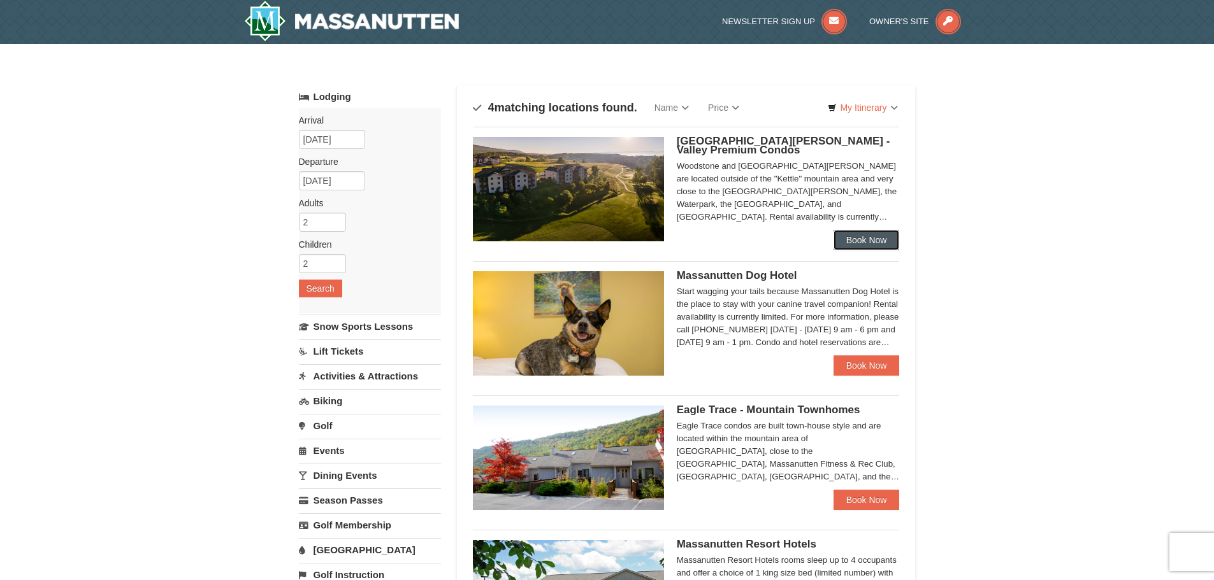
click at [877, 240] on link "Book Now" at bounding box center [866, 240] width 66 height 20
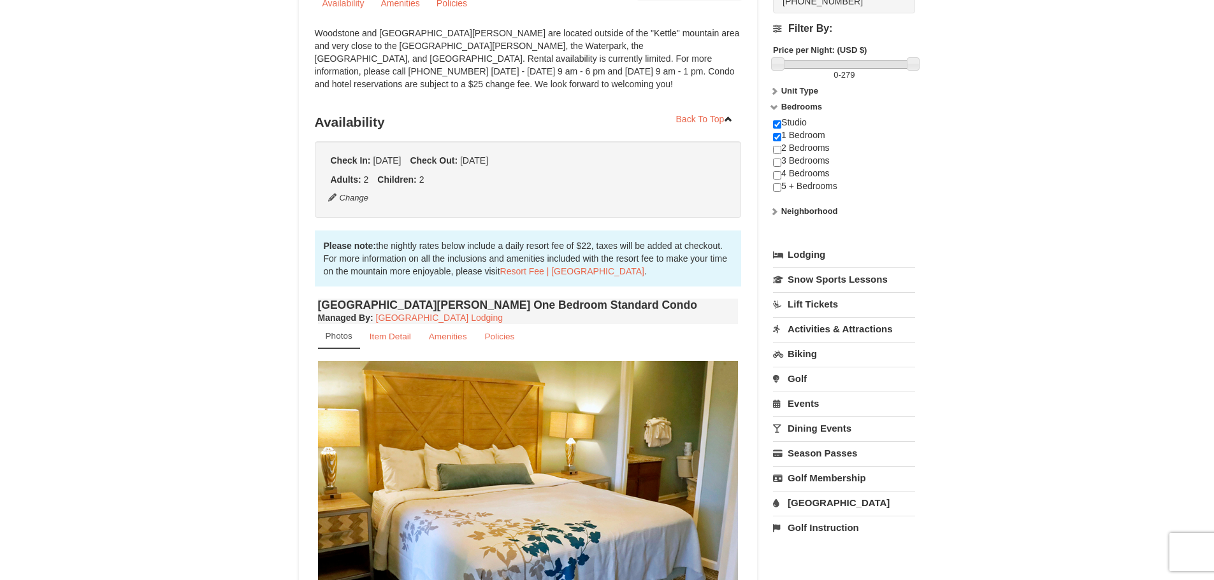
scroll to position [382, 0]
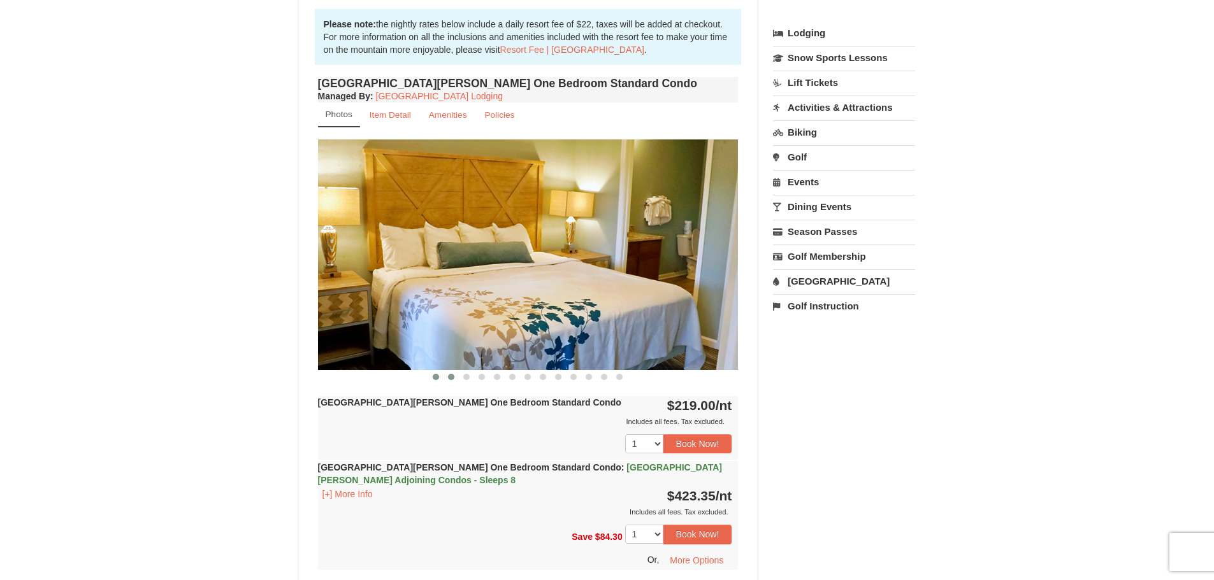
click at [449, 376] on span at bounding box center [451, 377] width 6 height 6
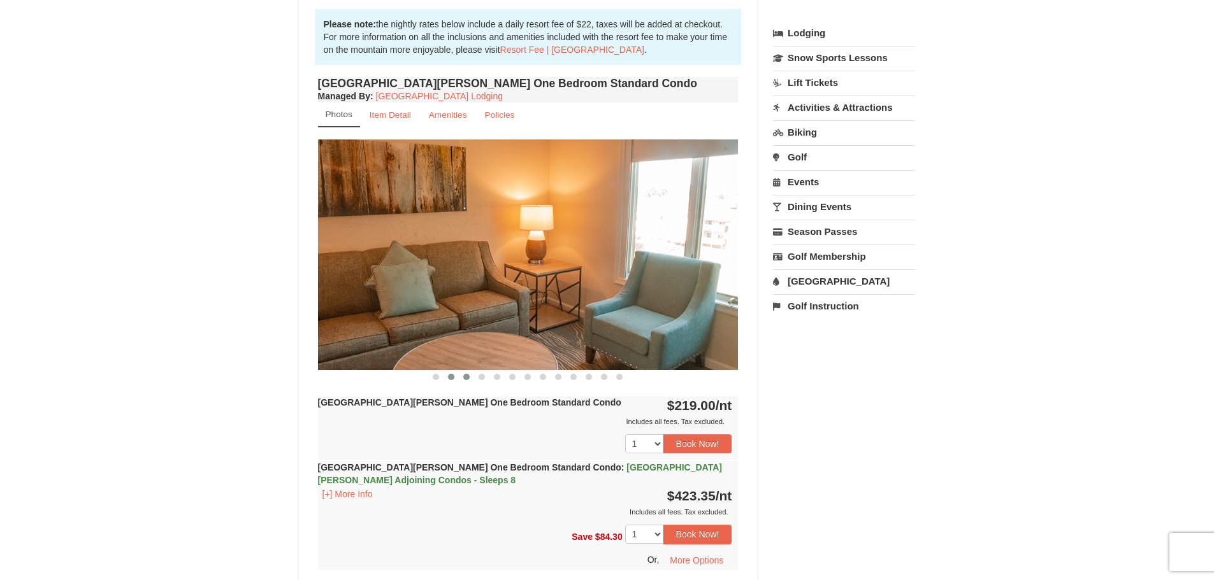
click at [468, 378] on span at bounding box center [466, 377] width 6 height 6
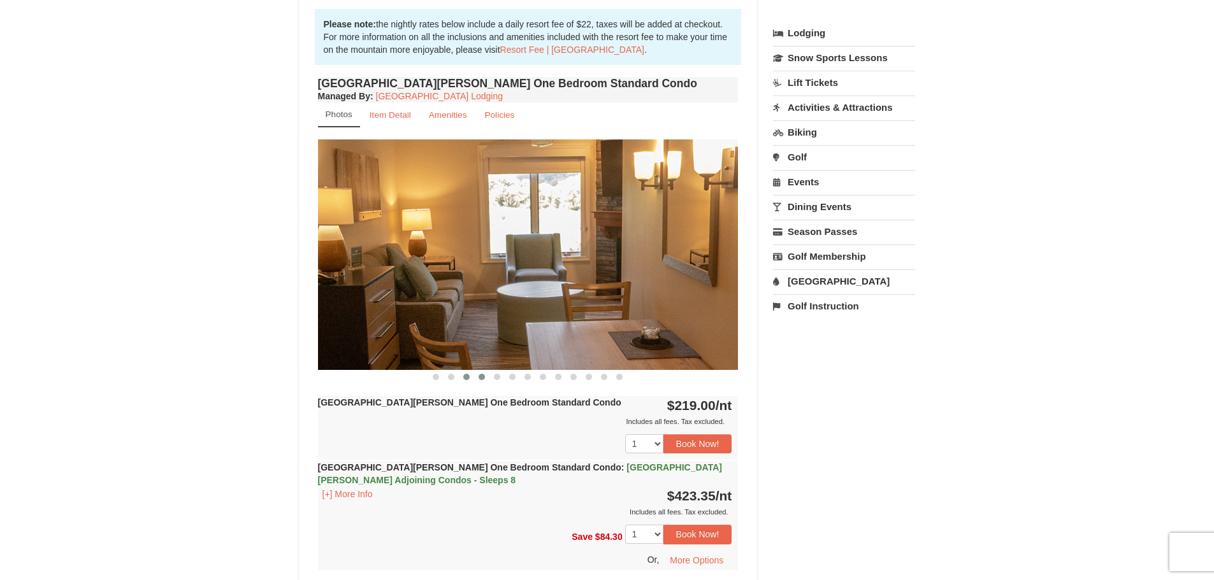
click at [489, 378] on button at bounding box center [481, 377] width 15 height 13
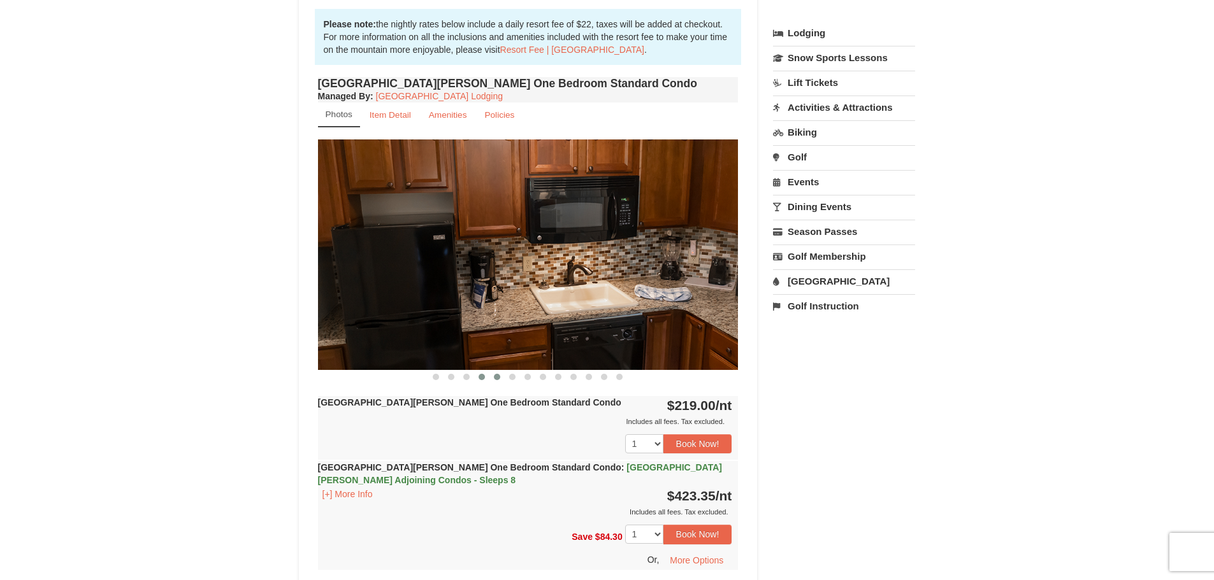
click at [503, 378] on button at bounding box center [496, 377] width 15 height 13
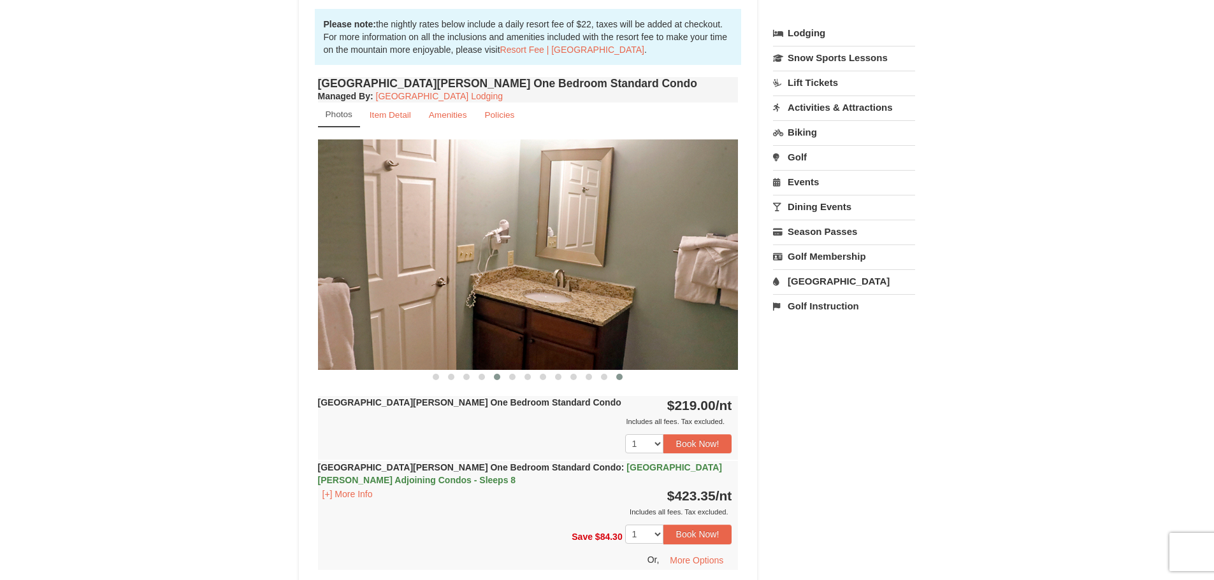
click at [617, 380] on button at bounding box center [619, 377] width 15 height 13
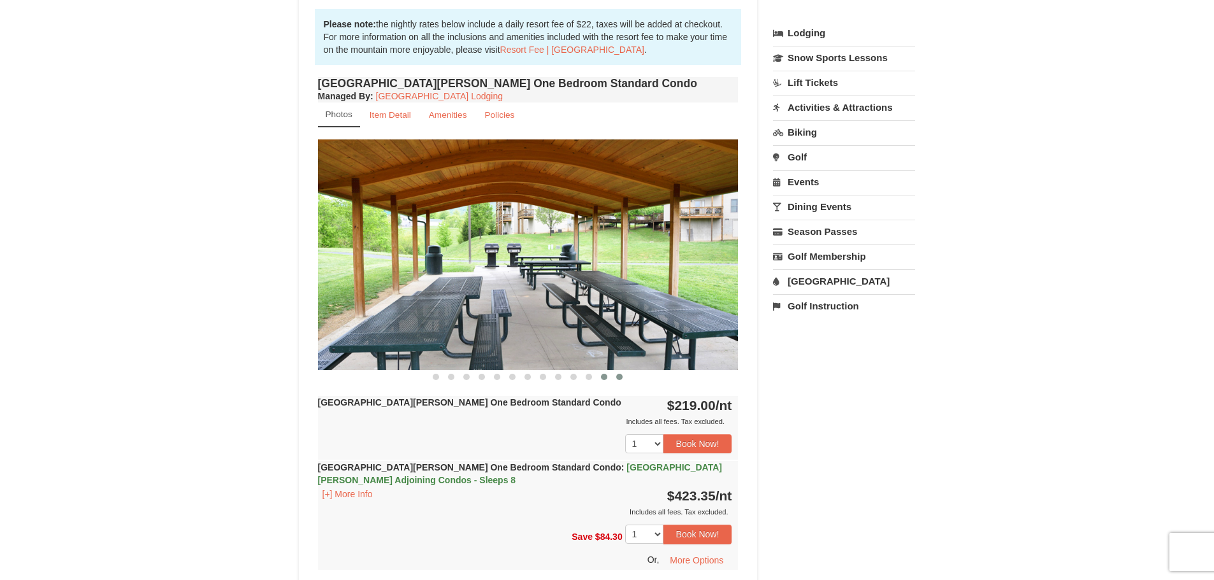
click at [606, 380] on span at bounding box center [604, 377] width 6 height 6
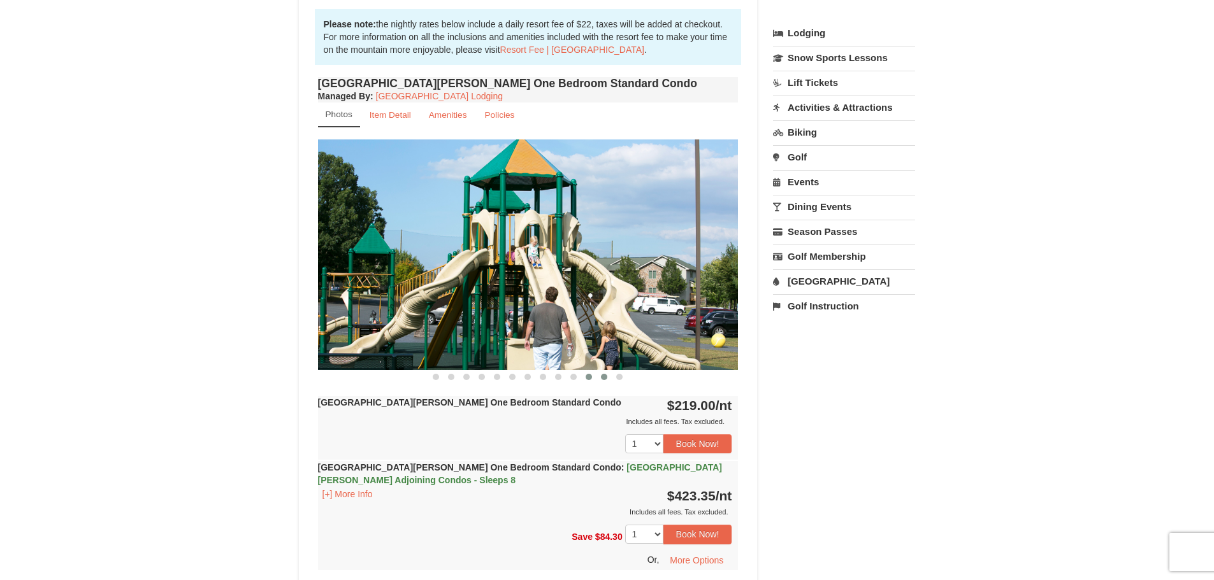
drag, startPoint x: 590, startPoint y: 379, endPoint x: 582, endPoint y: 377, distance: 8.7
click at [588, 378] on span at bounding box center [589, 377] width 6 height 6
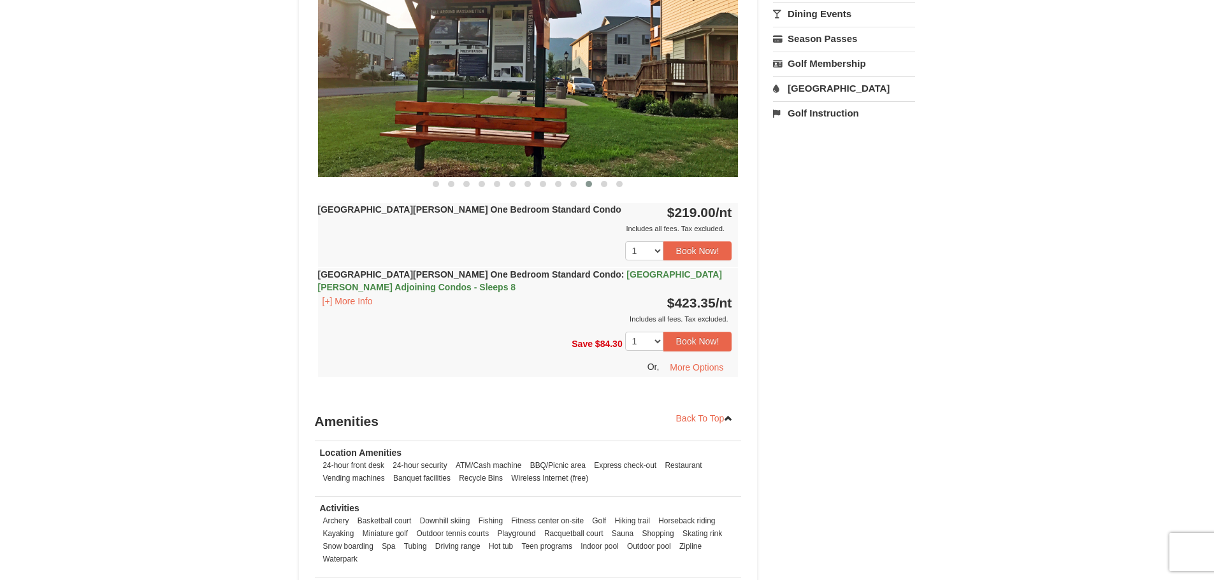
scroll to position [319, 0]
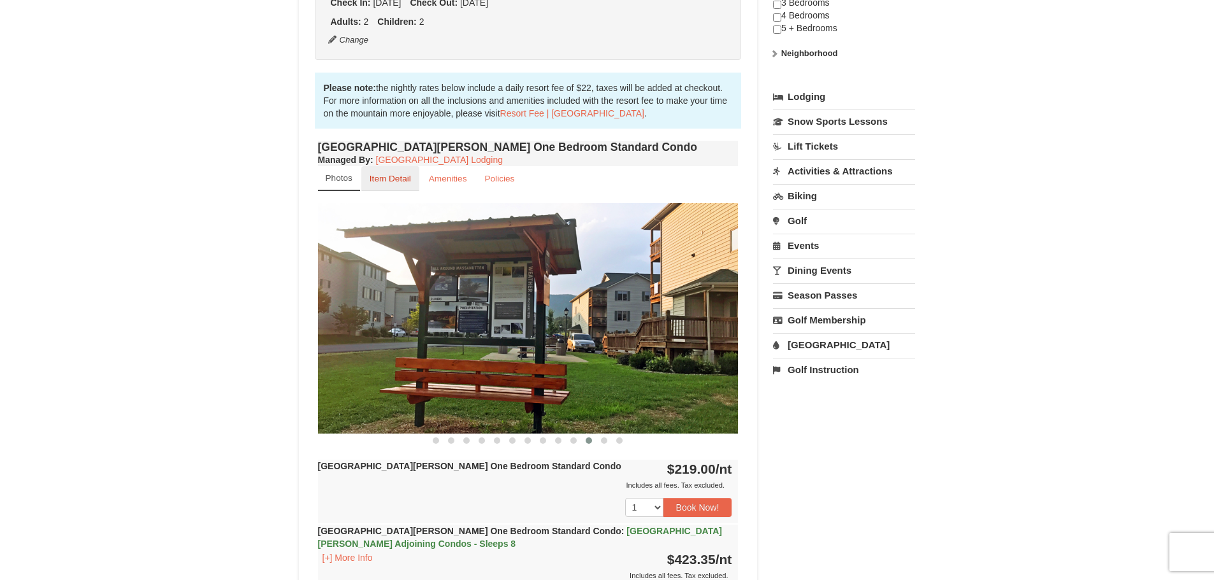
click at [391, 178] on small "Item Detail" at bounding box center [390, 179] width 41 height 10
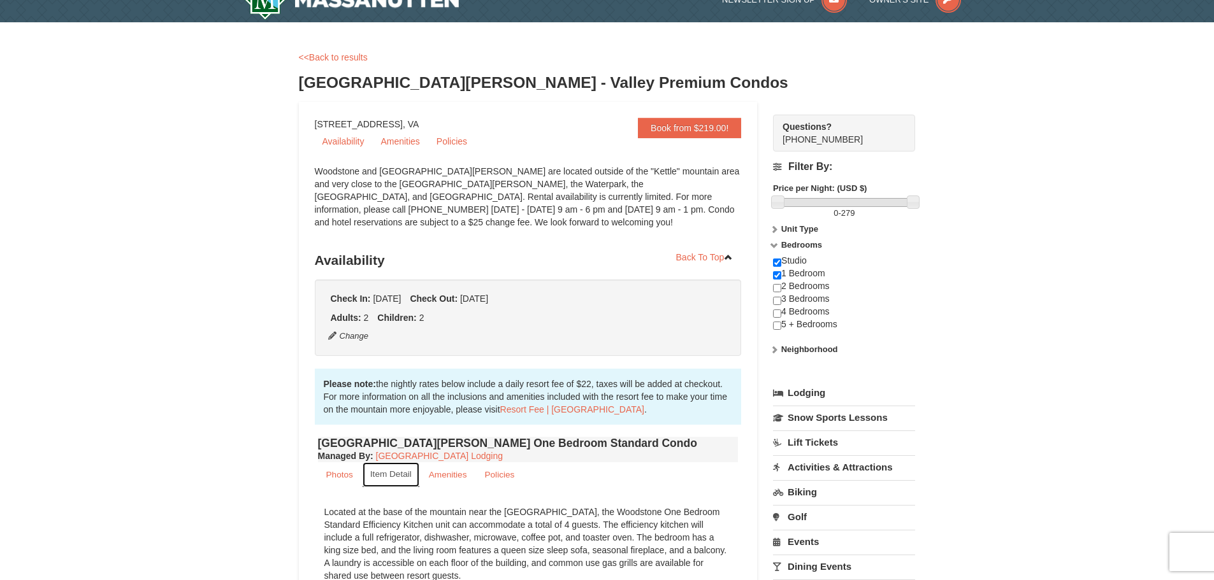
scroll to position [0, 0]
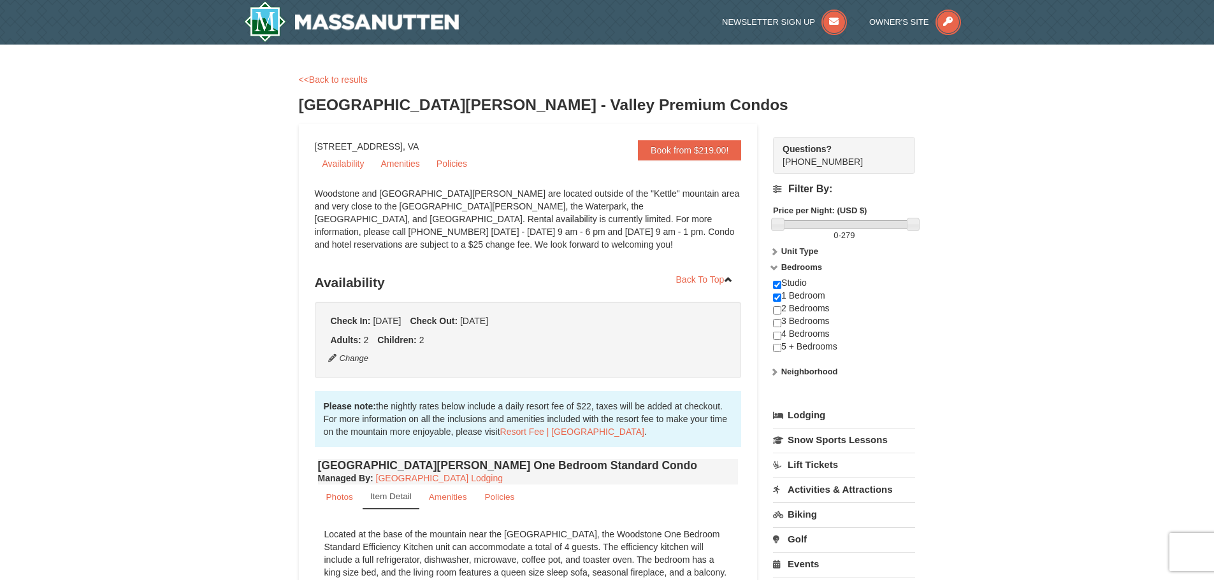
drag, startPoint x: 804, startPoint y: 373, endPoint x: 812, endPoint y: 372, distance: 7.8
click at [804, 373] on strong "Neighborhood" at bounding box center [809, 372] width 57 height 10
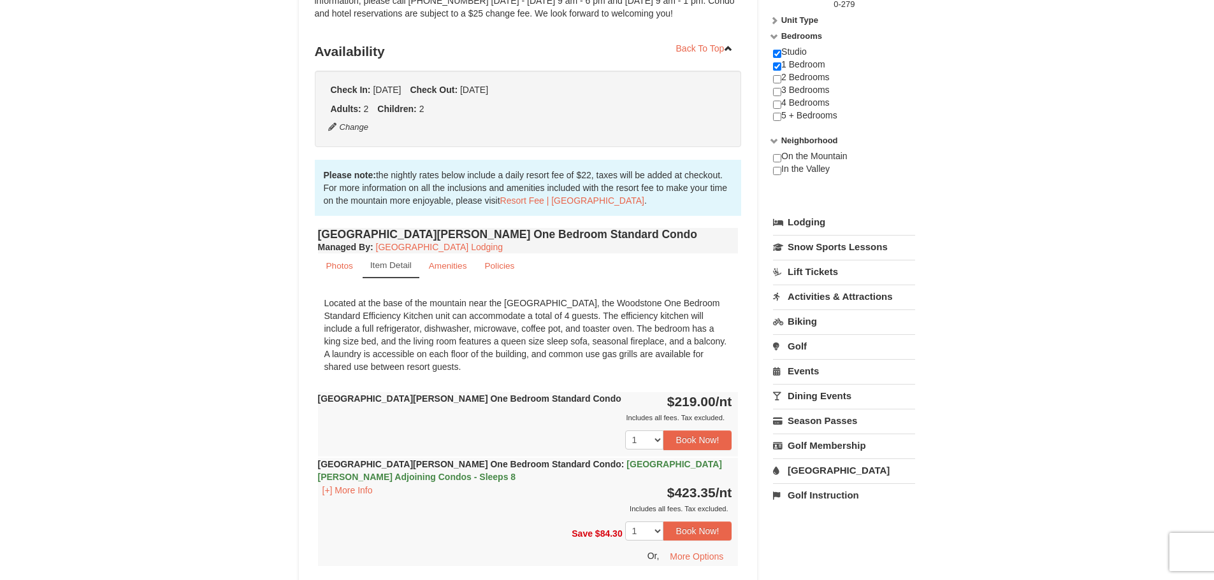
scroll to position [255, 0]
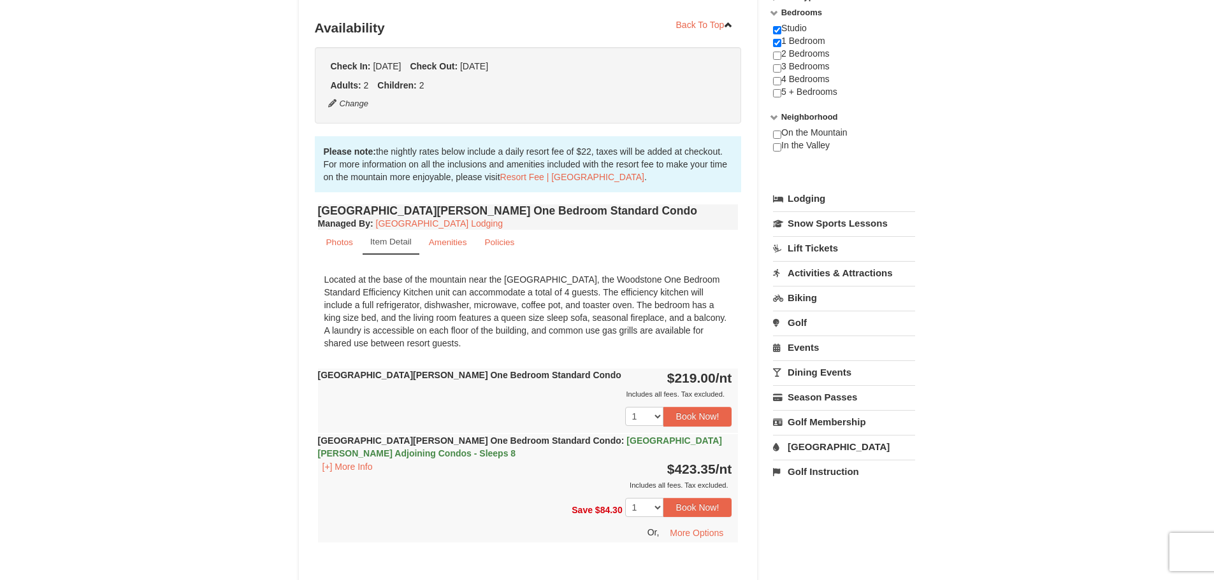
click at [818, 269] on link "Activities & Attractions" at bounding box center [844, 273] width 142 height 24
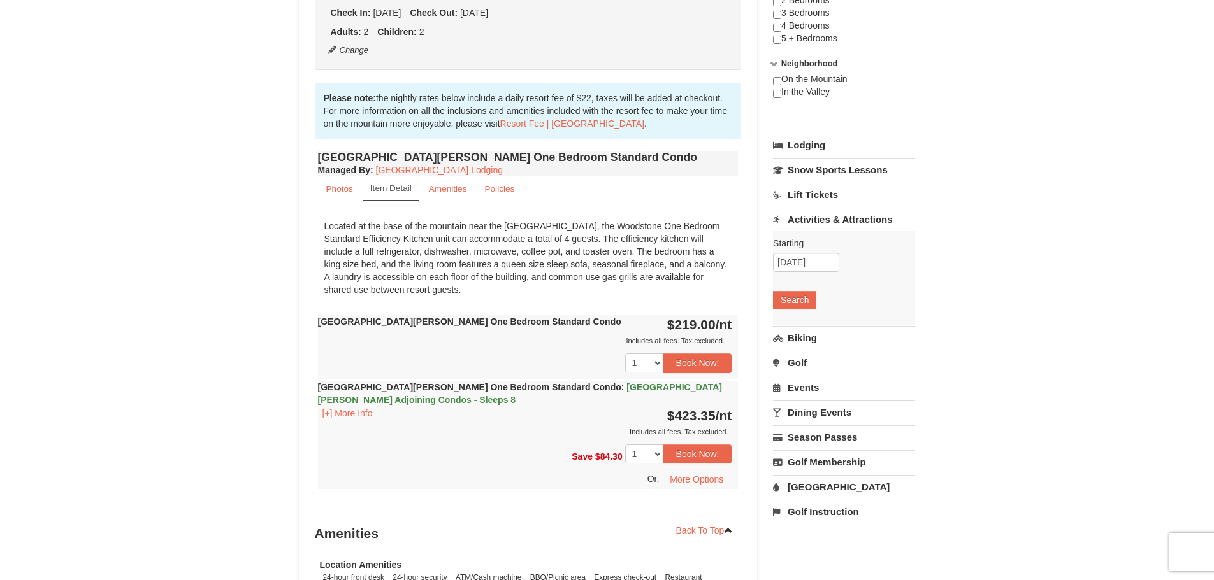
scroll to position [382, 0]
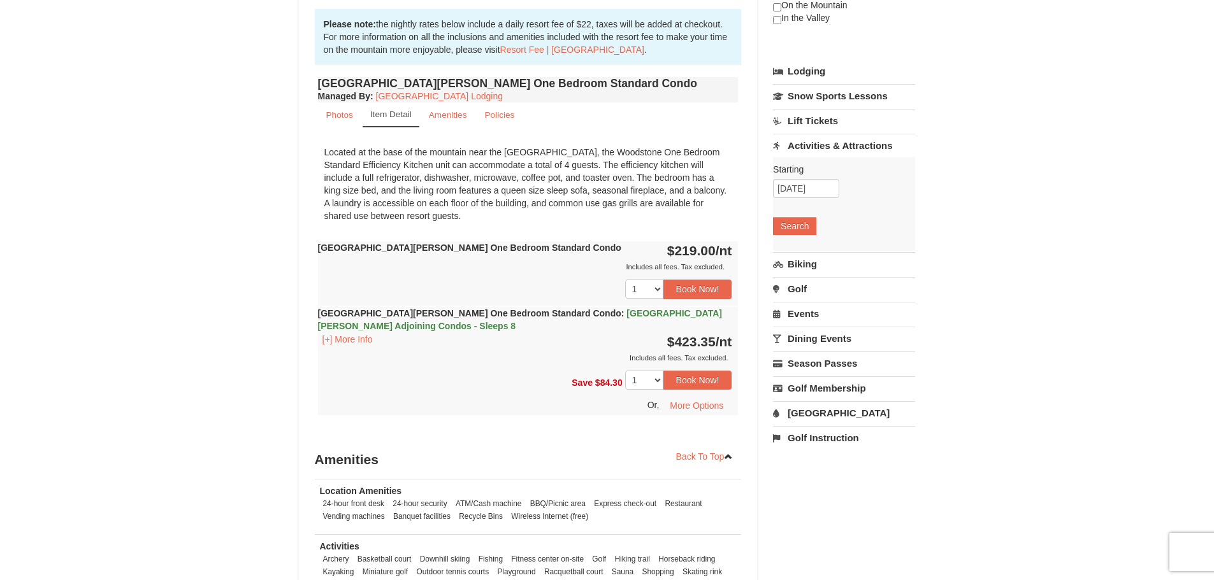
click at [816, 407] on link "[GEOGRAPHIC_DATA]" at bounding box center [844, 413] width 142 height 24
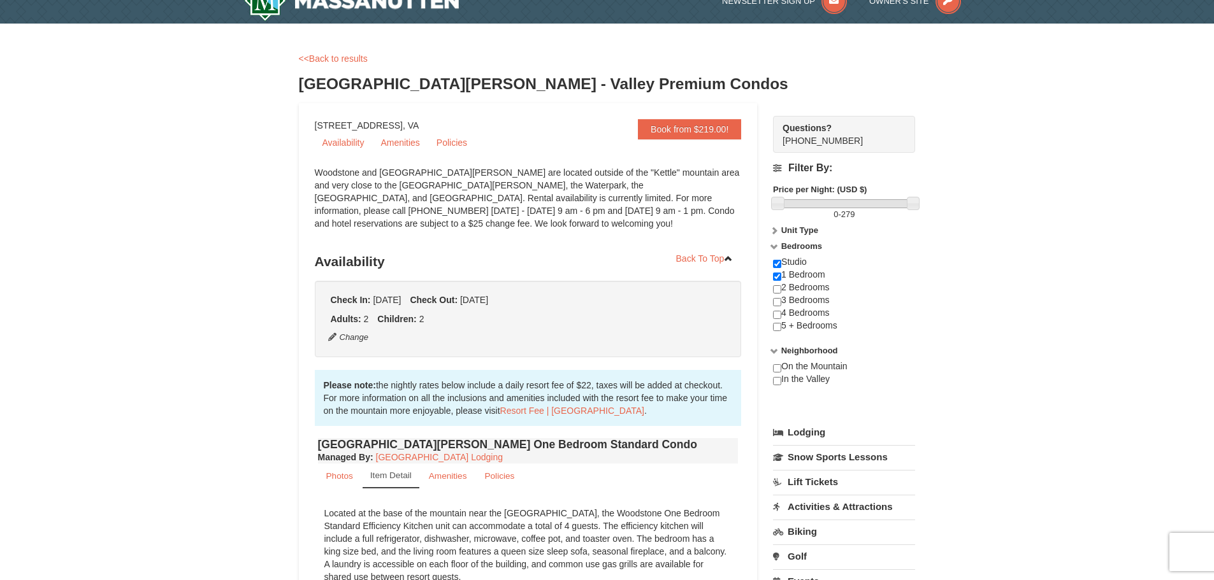
scroll to position [0, 0]
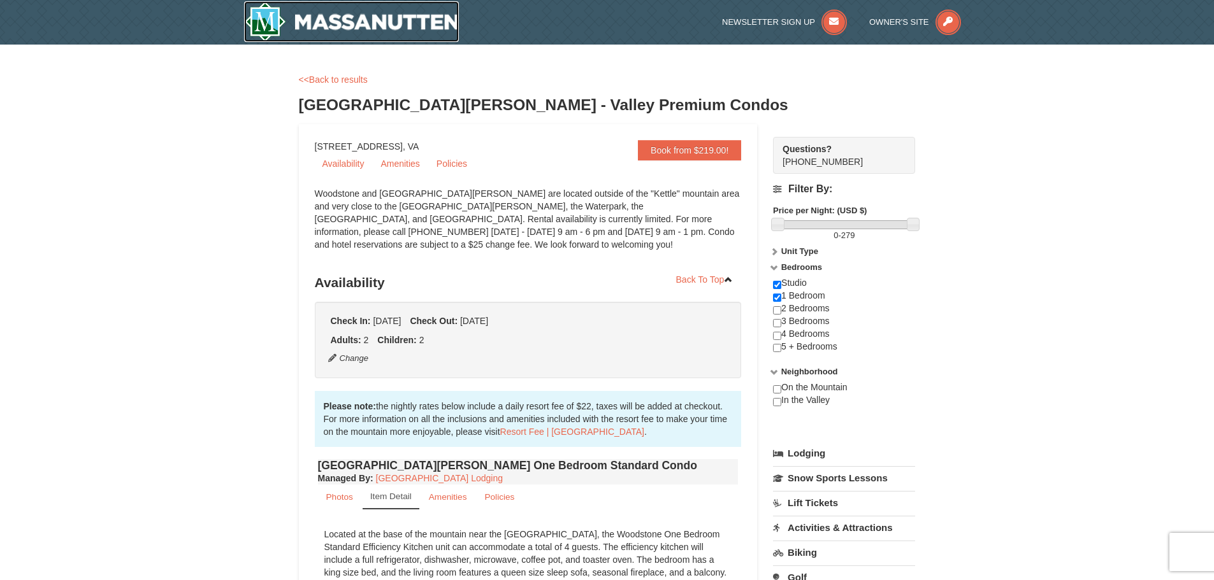
click at [357, 38] on img at bounding box center [351, 21] width 215 height 41
